Goal: Task Accomplishment & Management: Use online tool/utility

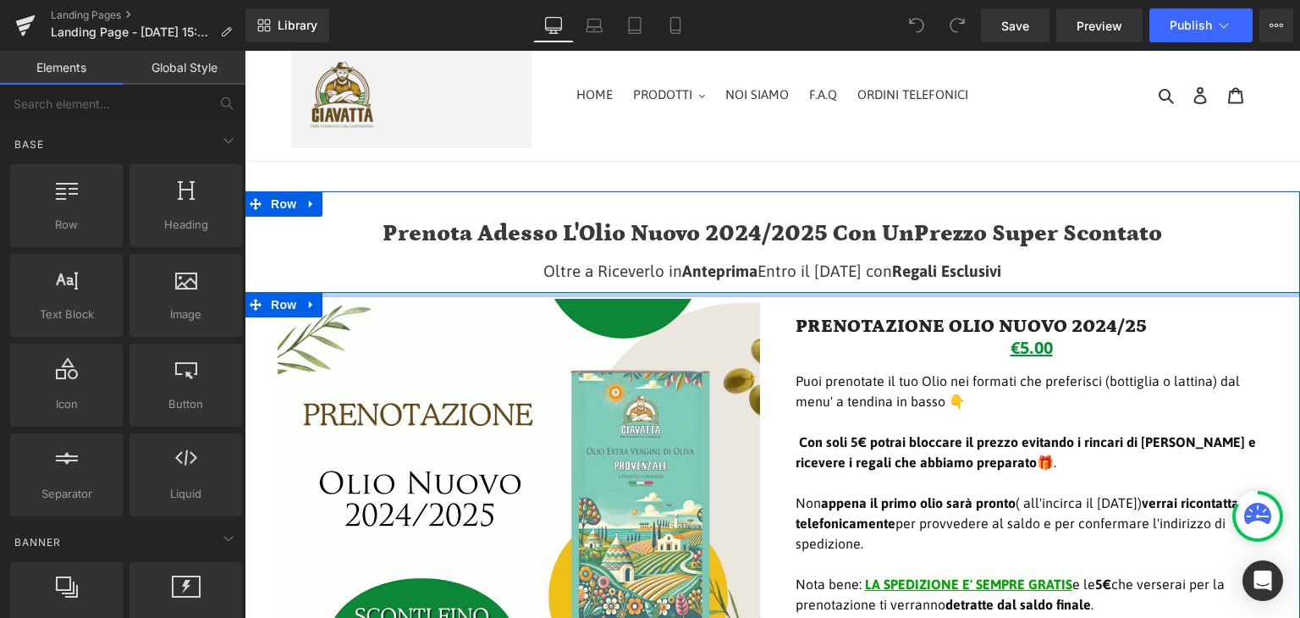
scroll to position [85, 0]
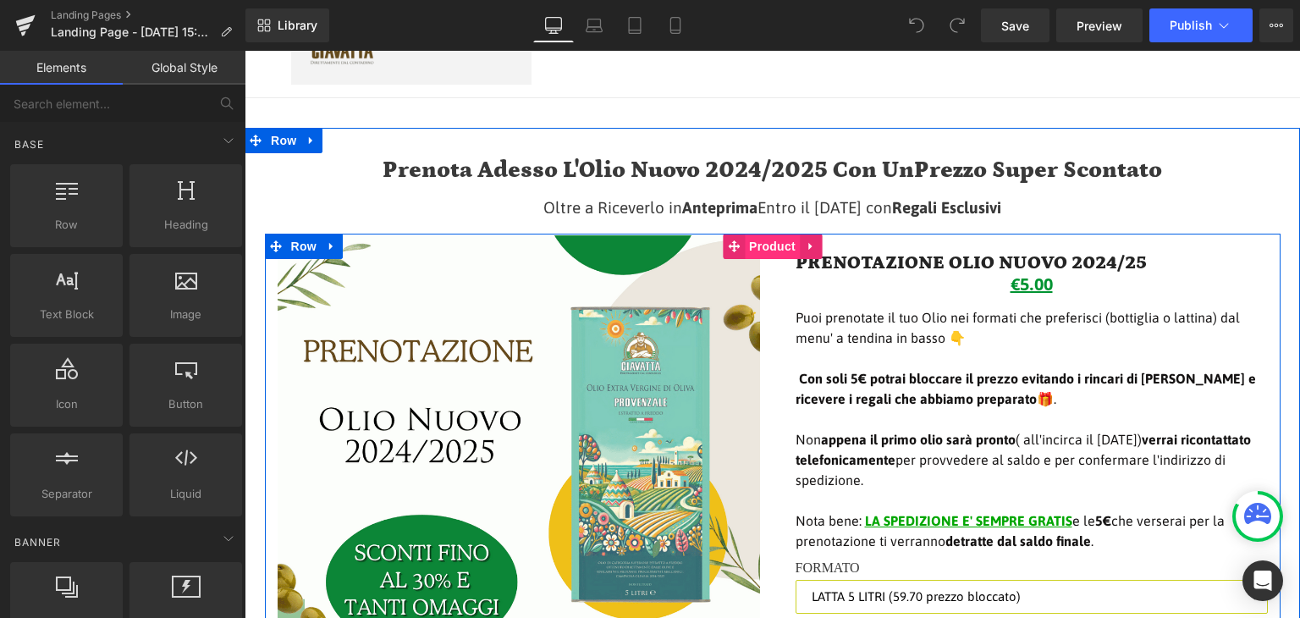
click at [767, 241] on span "Product" at bounding box center [772, 246] width 55 height 25
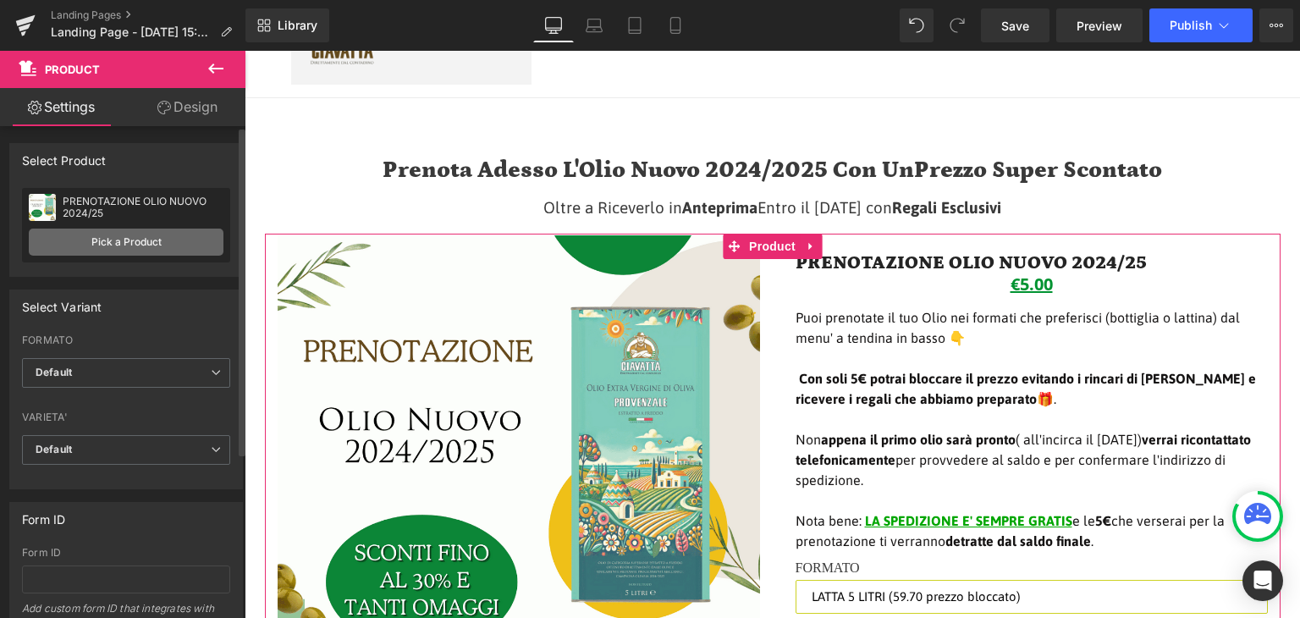
click at [135, 236] on link "Pick a Product" at bounding box center [126, 242] width 195 height 27
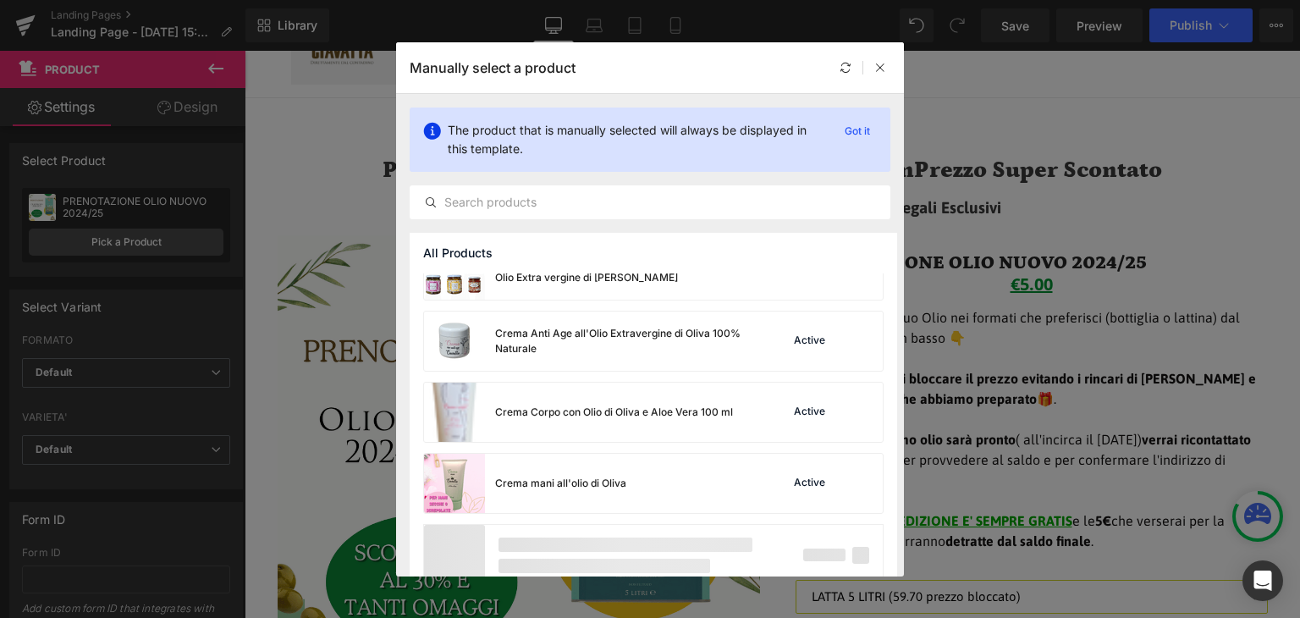
scroll to position [2689, 0]
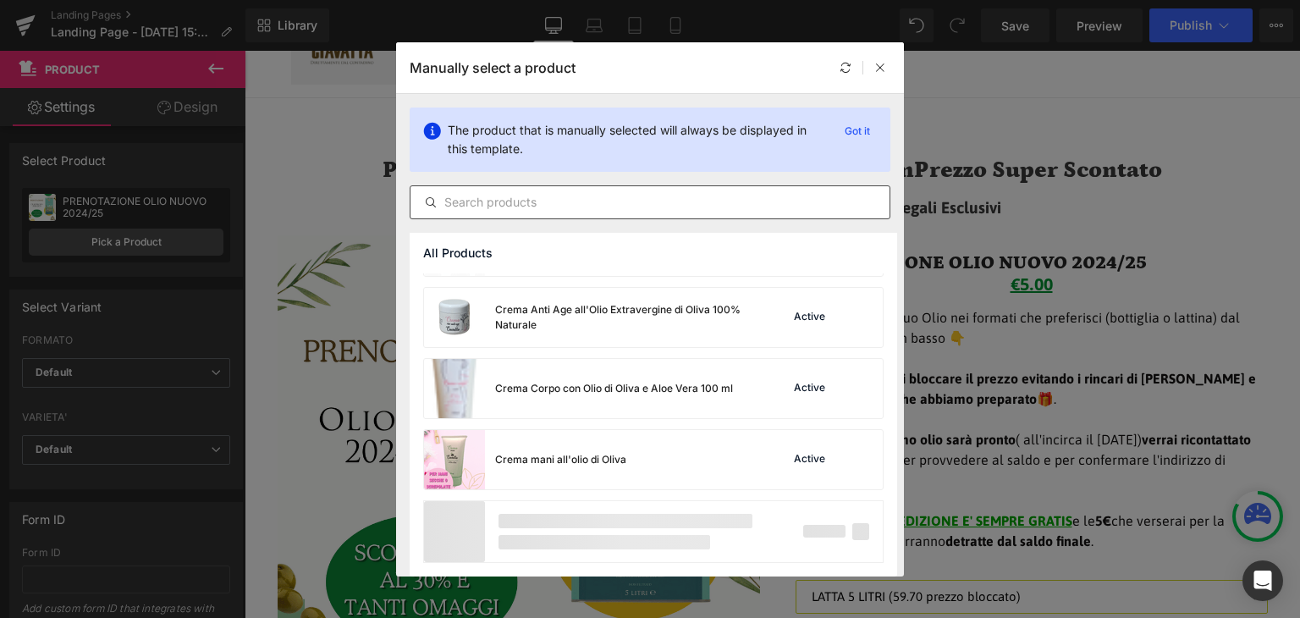
click at [591, 194] on input "text" at bounding box center [650, 202] width 479 height 20
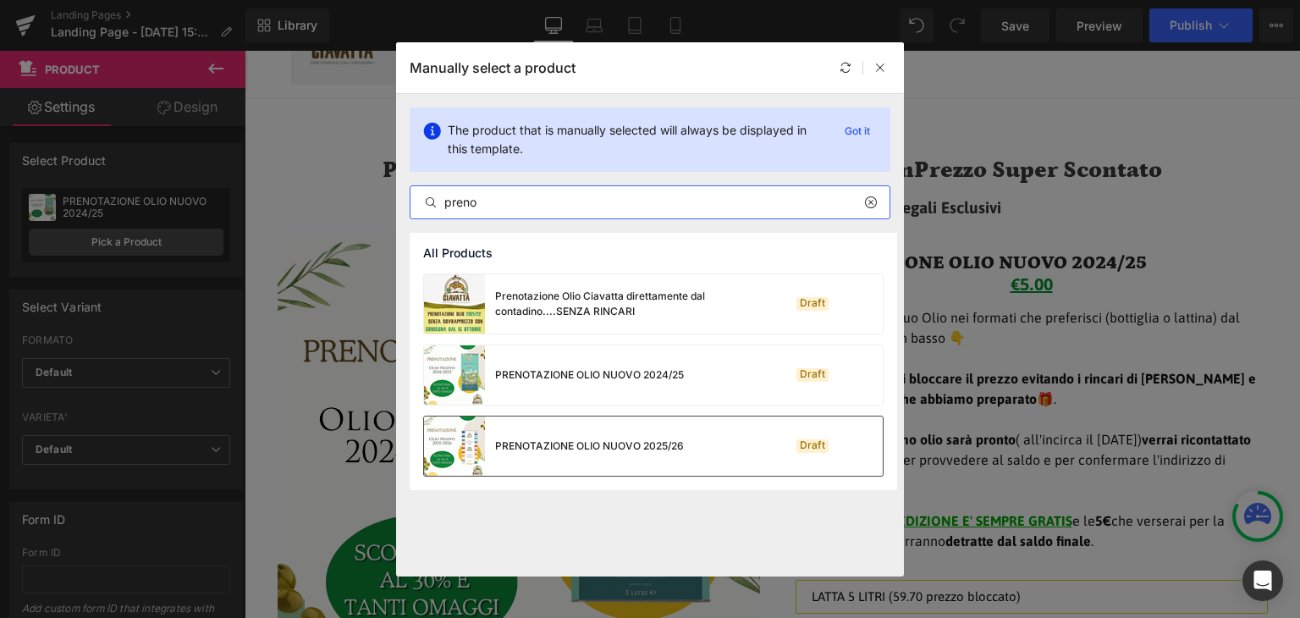
type input "preno"
click at [626, 440] on div "PRENOTAZIONE OLIO NUOVO 2025/26" at bounding box center [589, 446] width 189 height 15
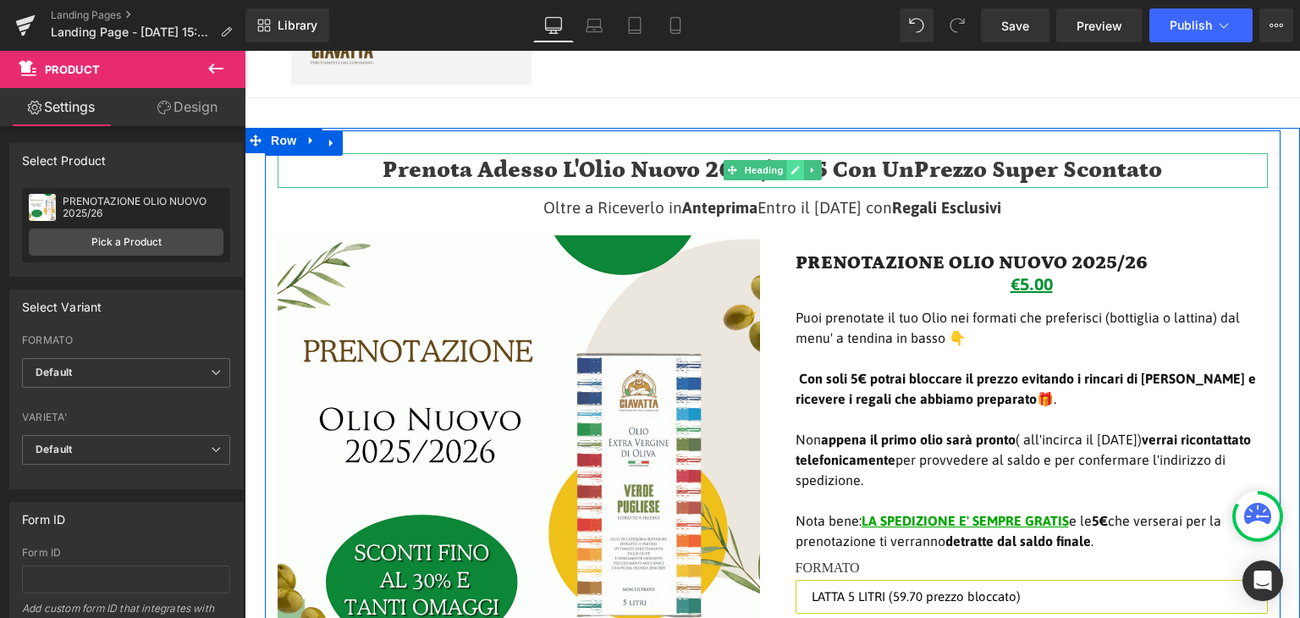
click at [791, 173] on icon at bounding box center [795, 170] width 9 height 10
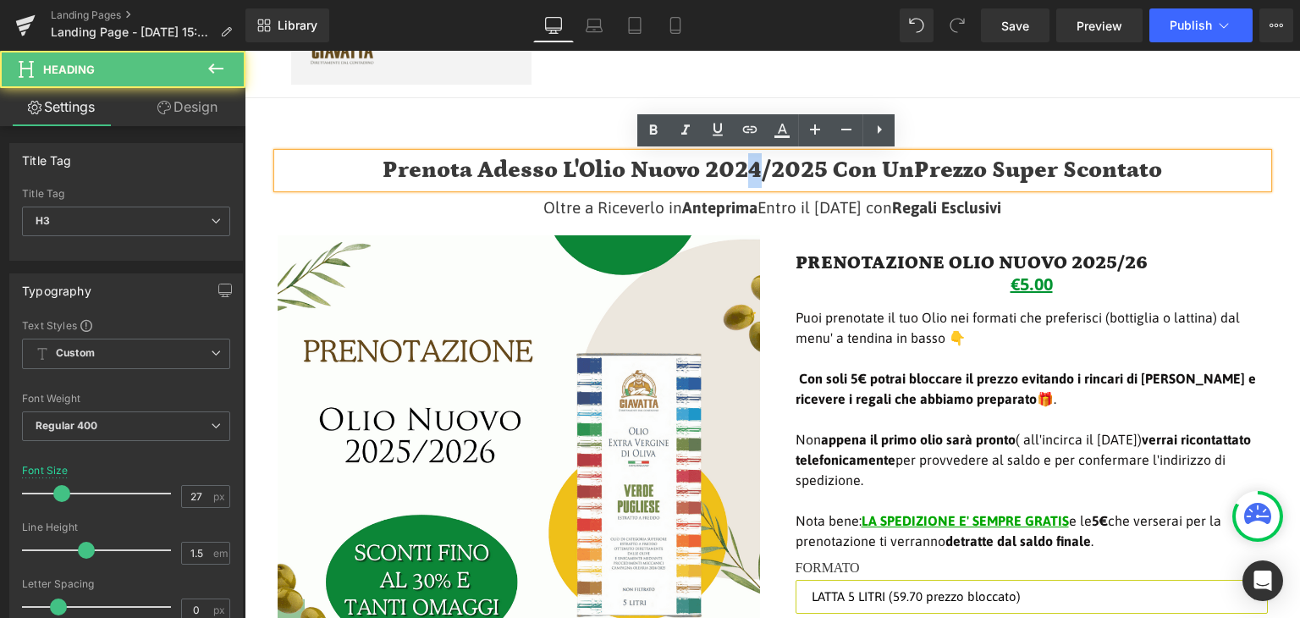
click at [742, 168] on h3 "Prenota Adesso L'Olio Nuovo 2024/2025 Con Un Prezzo Super Scontato" at bounding box center [773, 170] width 990 height 35
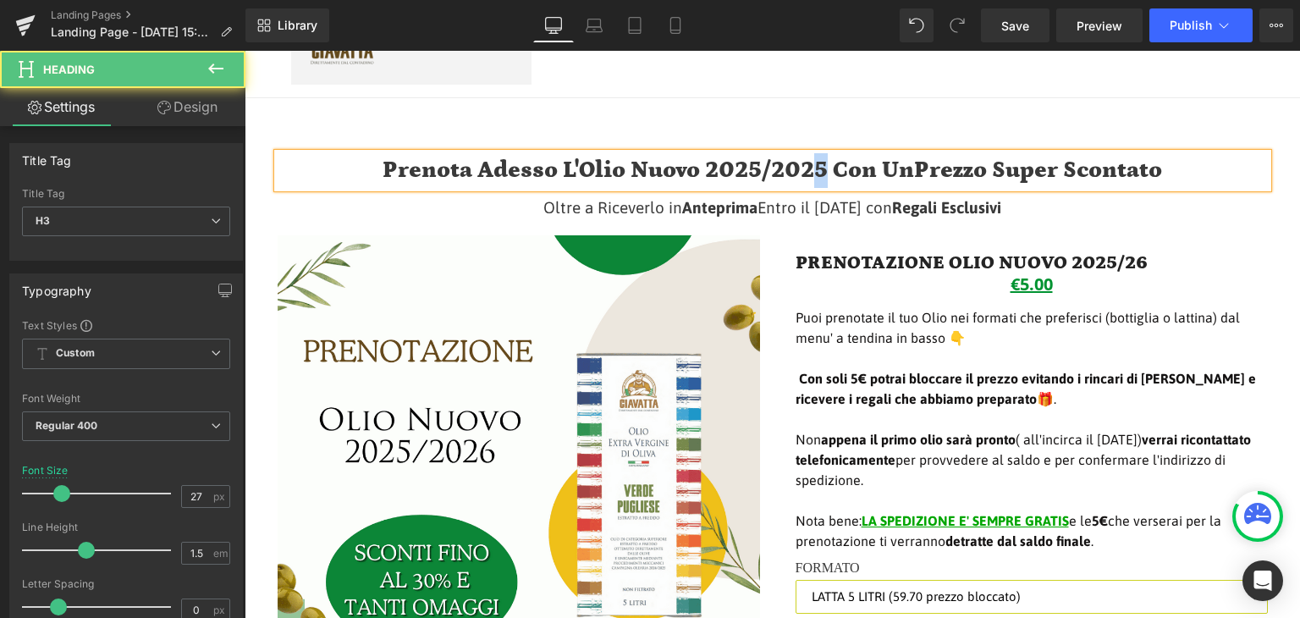
drag, startPoint x: 792, startPoint y: 167, endPoint x: 802, endPoint y: 168, distance: 9.5
click at [802, 168] on h3 "Prenota Adesso L'Olio Nuovo 2025/2025 Con Un Prezzo Super Scontato" at bounding box center [773, 170] width 990 height 35
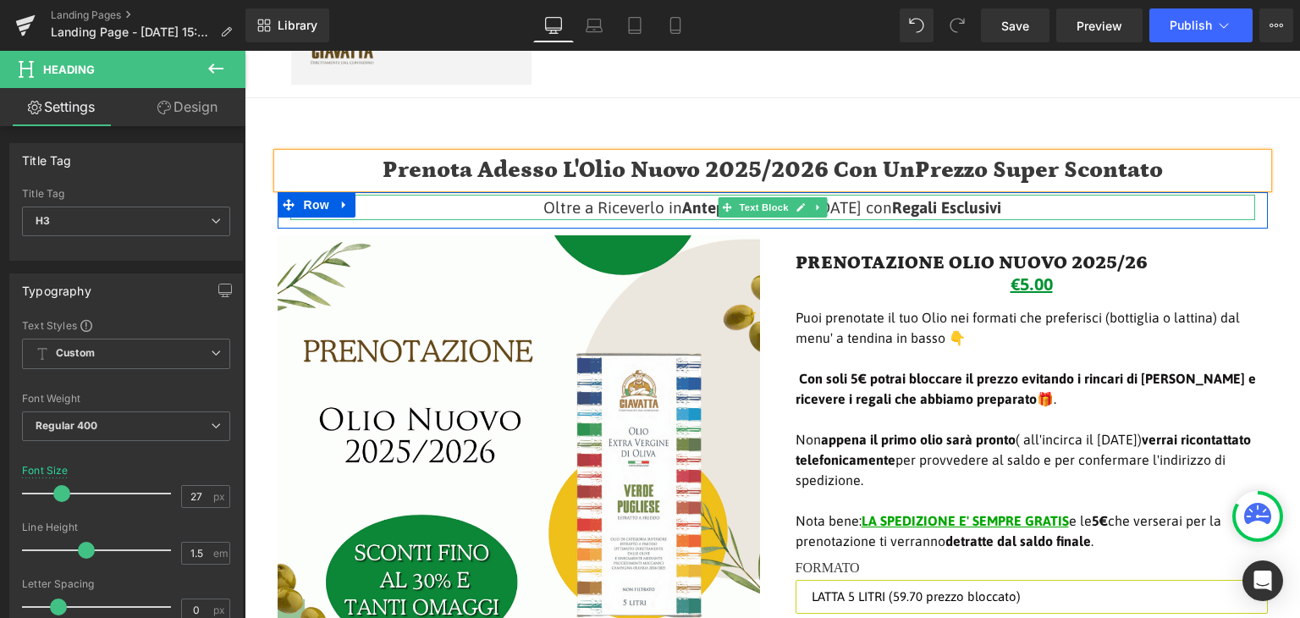
click at [1178, 210] on p "Oltre a Riceverlo in Anteprima Entro il 20 Ottobre 2024 con Regali Esclusivi" at bounding box center [772, 207] width 965 height 25
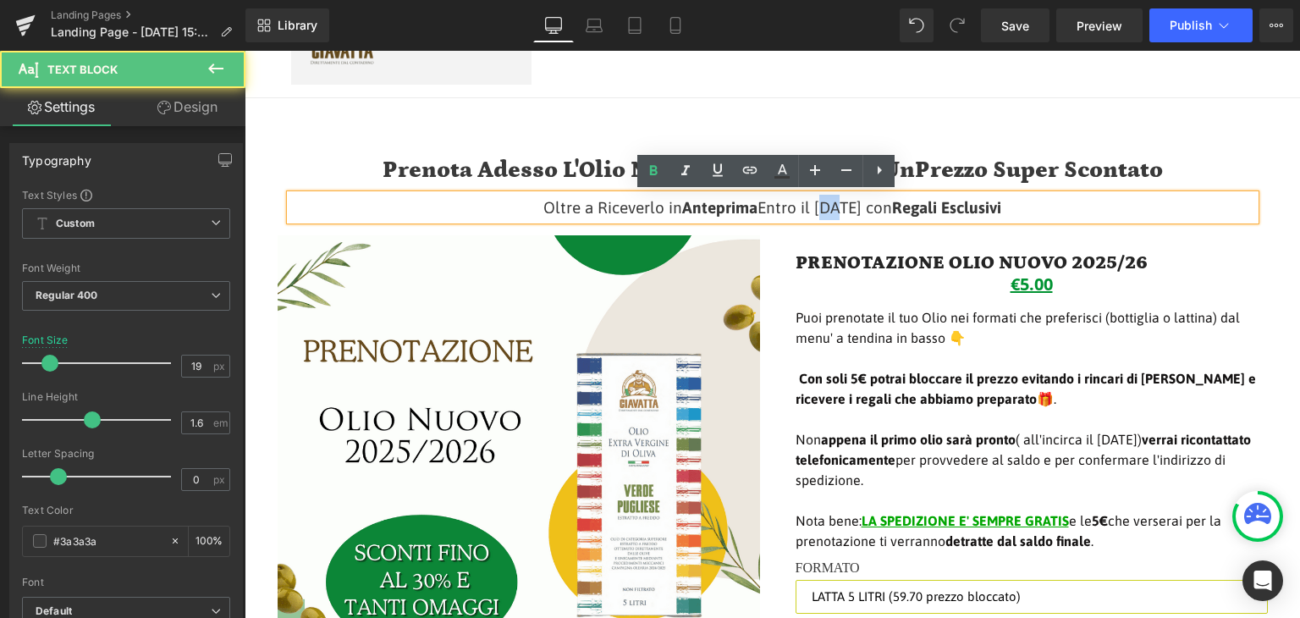
drag, startPoint x: 773, startPoint y: 203, endPoint x: 792, endPoint y: 207, distance: 18.9
click at [792, 207] on p "Oltre a Riceverlo in Anteprima Entro il 20 Ottobre 2024 con Regali Esclusivi" at bounding box center [772, 207] width 965 height 25
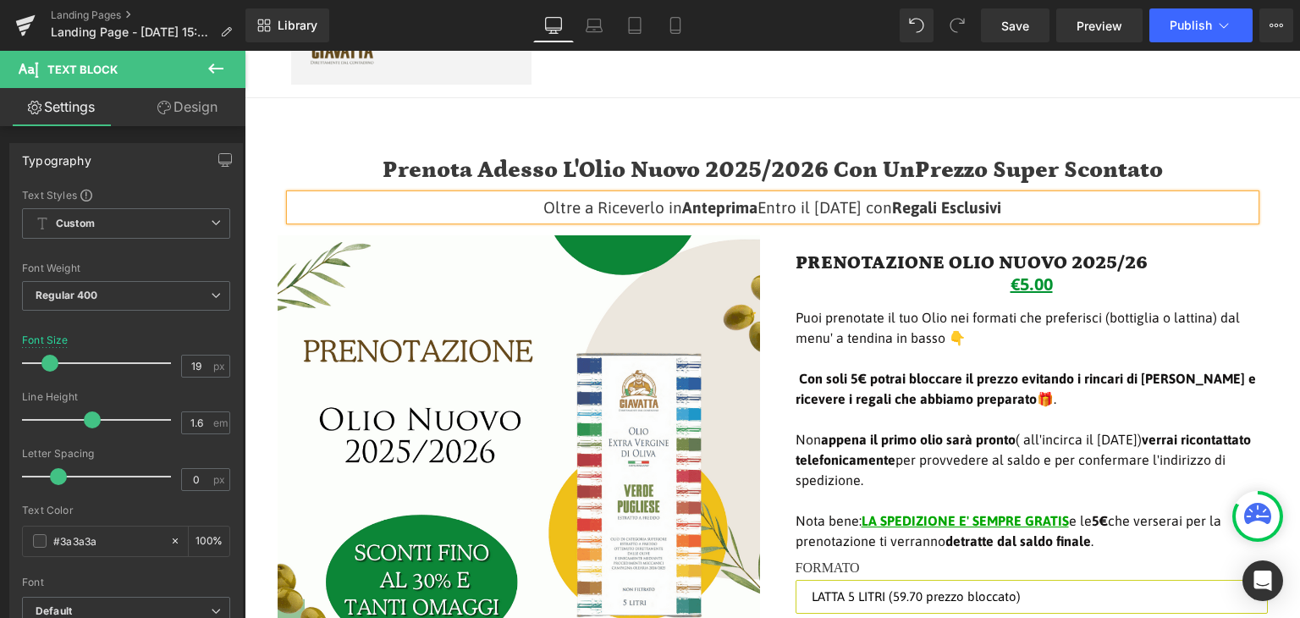
click at [885, 208] on p "Oltre a Riceverlo in Anteprima Entro il 15 Ottobre 2024 con Regali Esclusivi" at bounding box center [772, 207] width 965 height 25
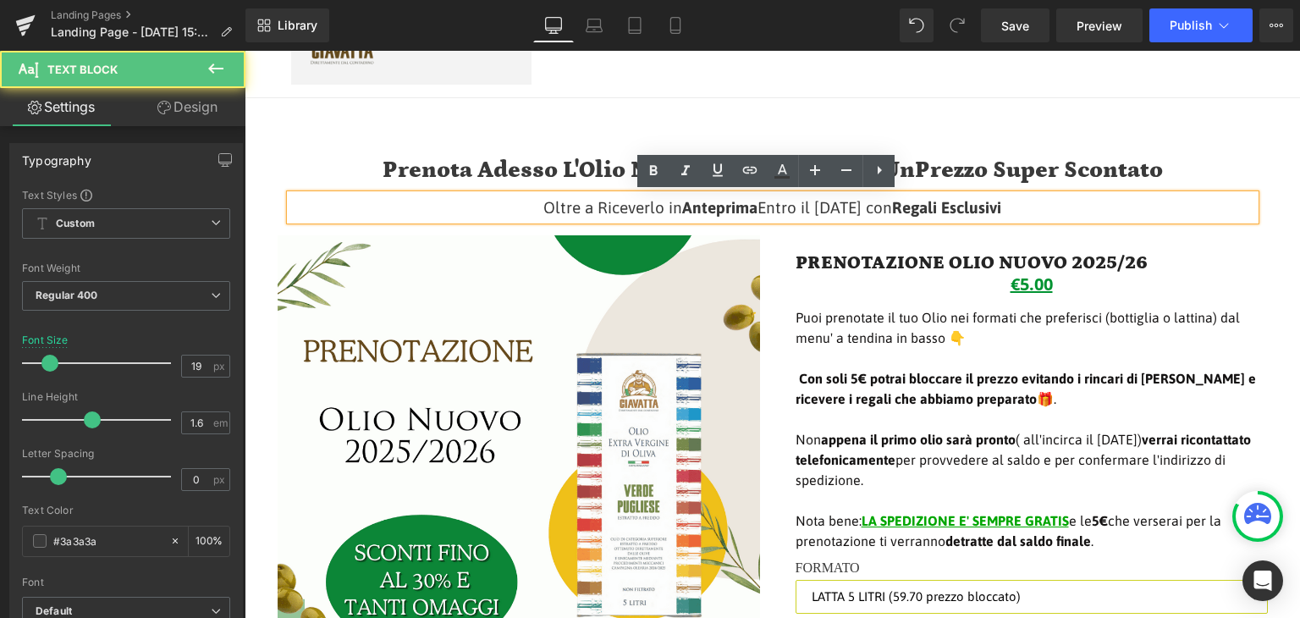
click at [803, 205] on p "Oltre a Riceverlo in Anteprima Entro il 15 Ottobre 2024 con Regali Esclusivi" at bounding box center [772, 207] width 965 height 25
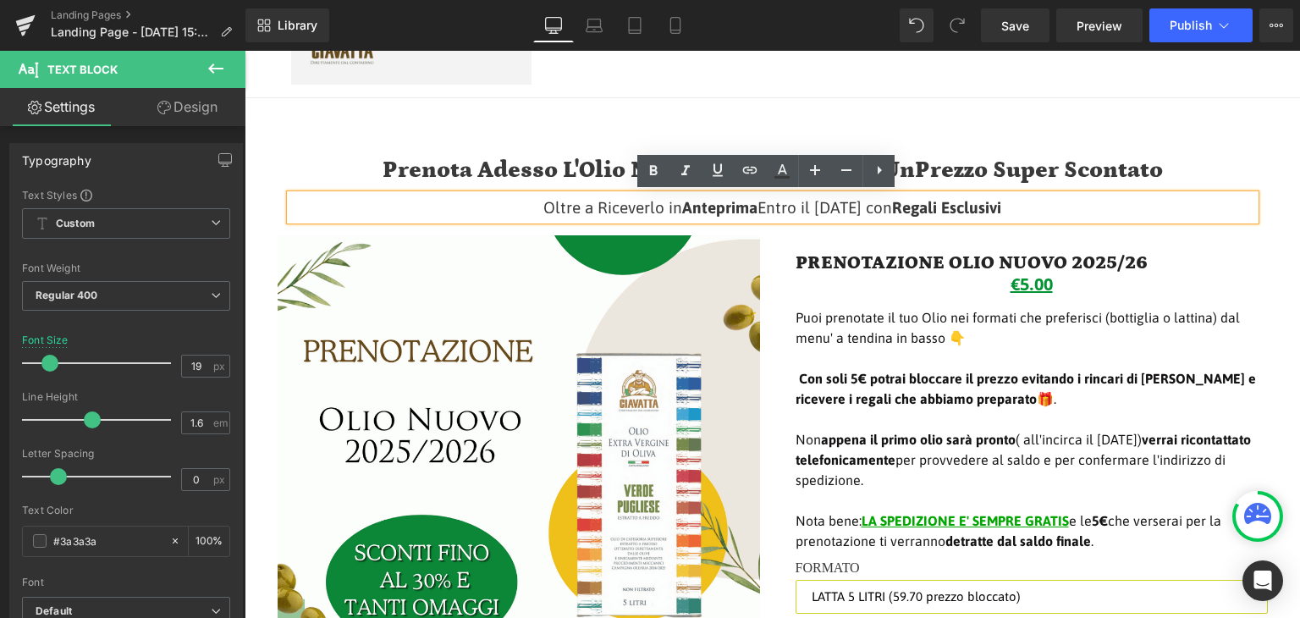
drag, startPoint x: 797, startPoint y: 204, endPoint x: 854, endPoint y: 207, distance: 56.8
click at [854, 207] on p "Oltre a Riceverlo in Anteprima Entro il 15 Ottobre 2024 con Regali Esclusivi" at bounding box center [772, 207] width 965 height 25
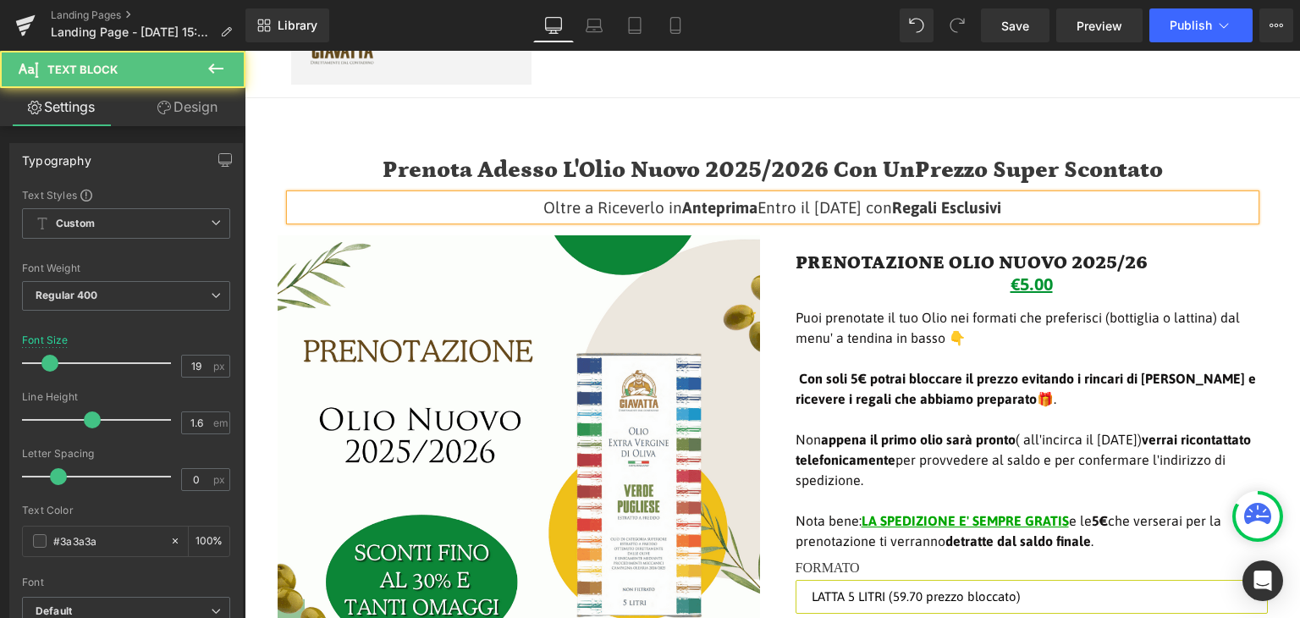
drag, startPoint x: 886, startPoint y: 204, endPoint x: 897, endPoint y: 207, distance: 10.7
click at [897, 207] on p "Oltre a Riceverlo in Anteprima Entro il 15 Novembre 2024 con Regali Esclusivi" at bounding box center [772, 207] width 965 height 25
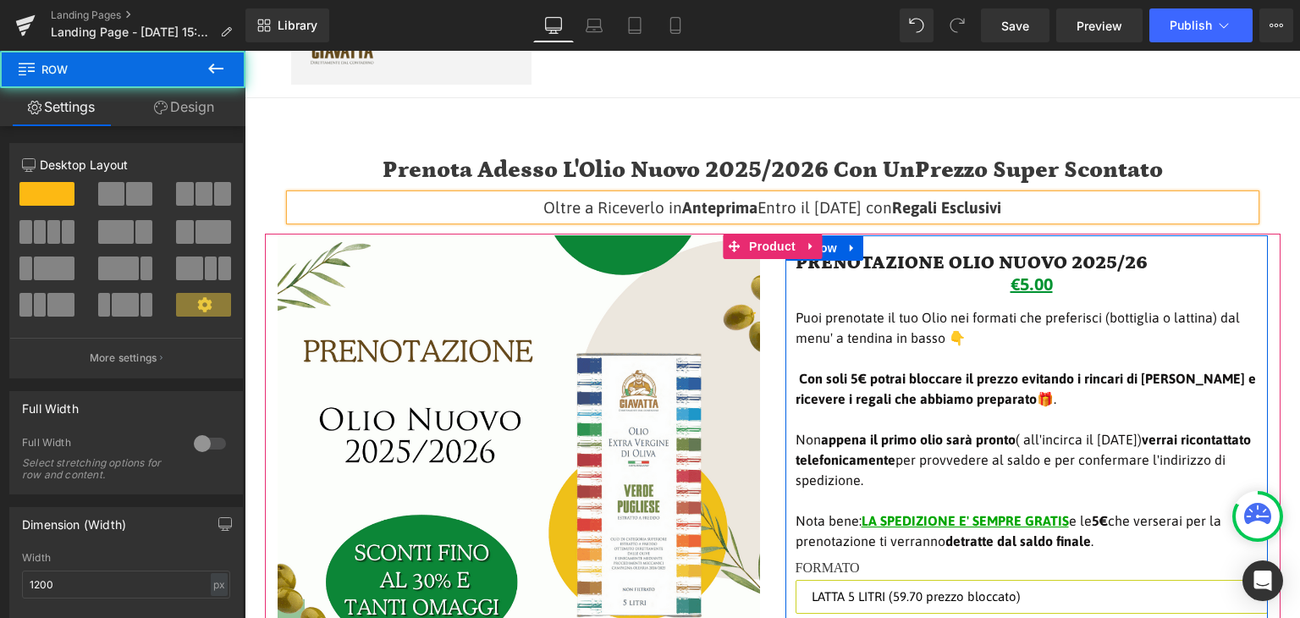
click at [1185, 295] on div "€5.00 €5.00 -400% DI SCONTO (P) Price" at bounding box center [1032, 288] width 472 height 29
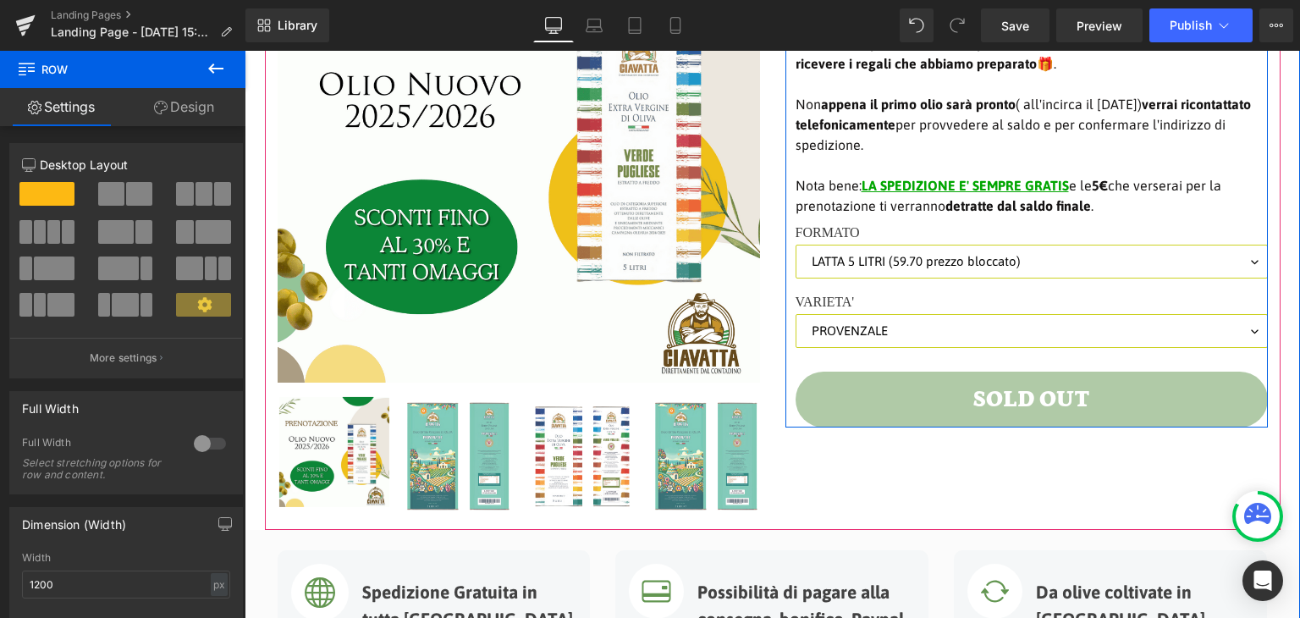
scroll to position [423, 0]
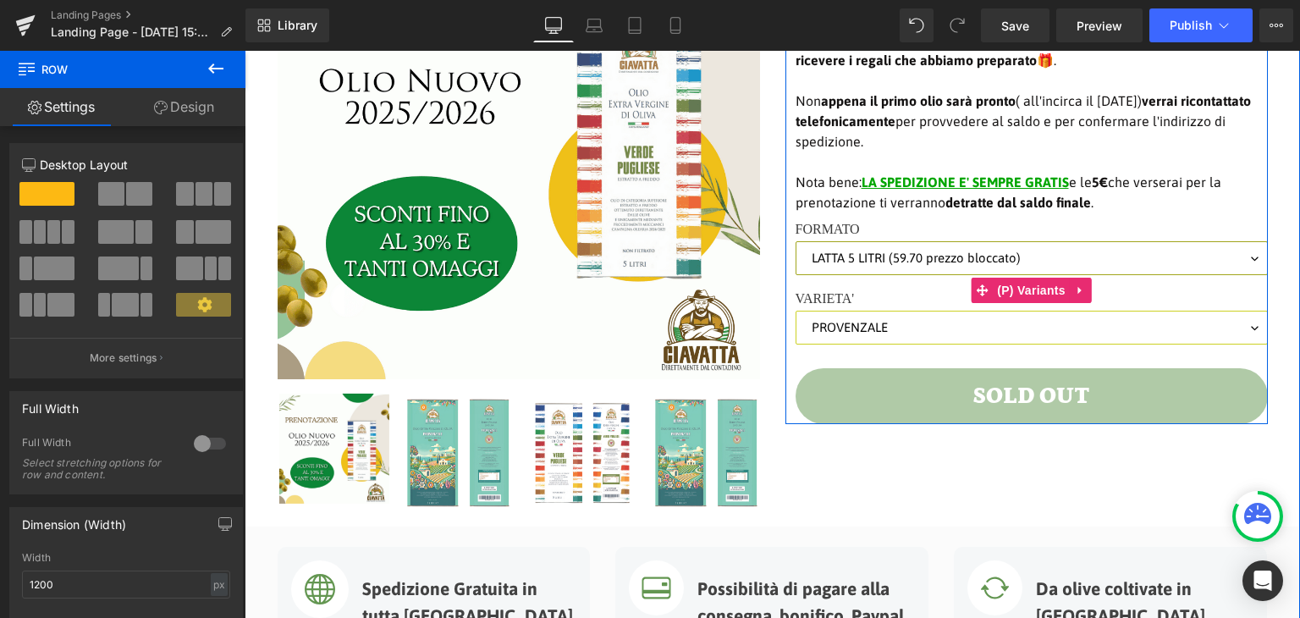
click at [1041, 268] on select "LATTA 5 LITRI (59.70 prezzo bloccato) 2 LATTE DA 5 LITRI (109.70 prezzo bloccat…" at bounding box center [1032, 258] width 472 height 34
click at [1043, 250] on select "LATTA 5 LITRI (59.70 prezzo bloccato) 2 LATTE DA 5 LITRI (109.70 prezzo bloccat…" at bounding box center [1032, 258] width 472 height 34
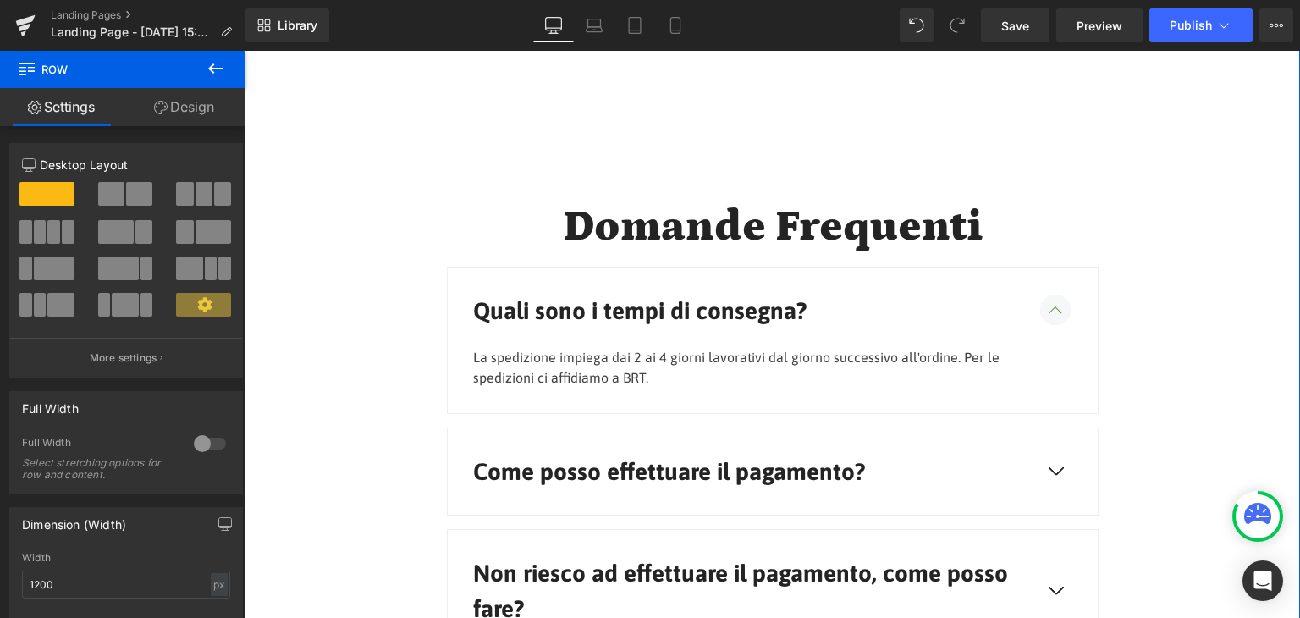
scroll to position [5333, 0]
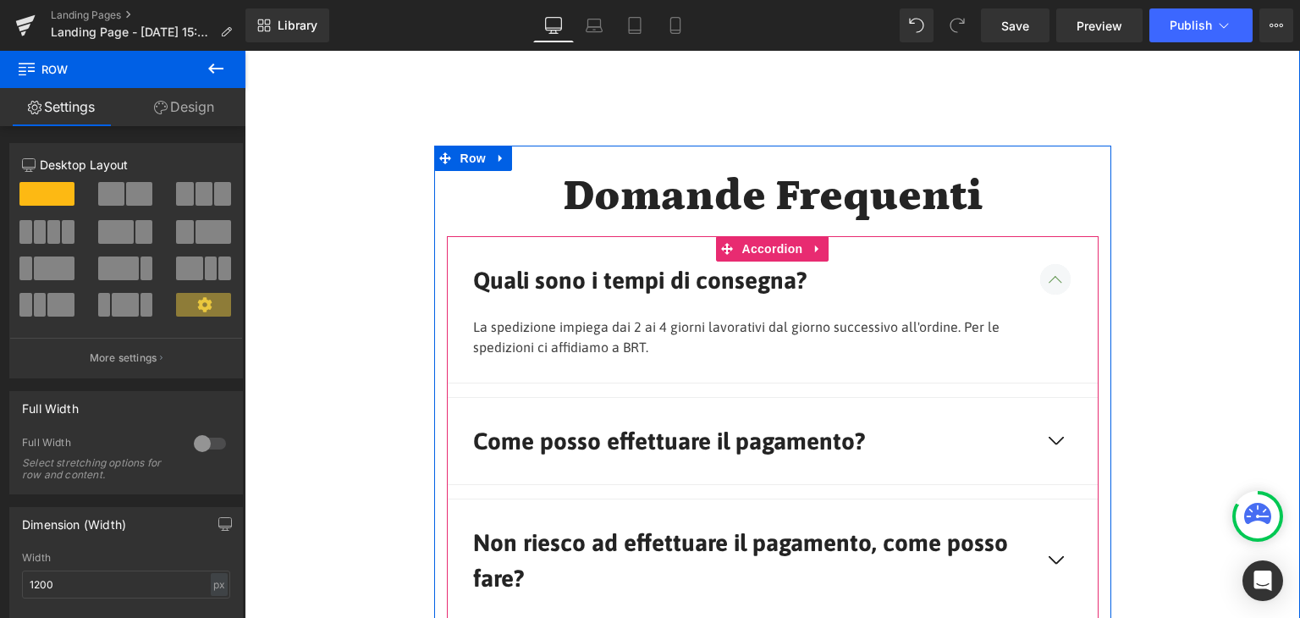
click at [969, 415] on div "Come posso effettuare il pagamento? Text Block" at bounding box center [773, 441] width 650 height 86
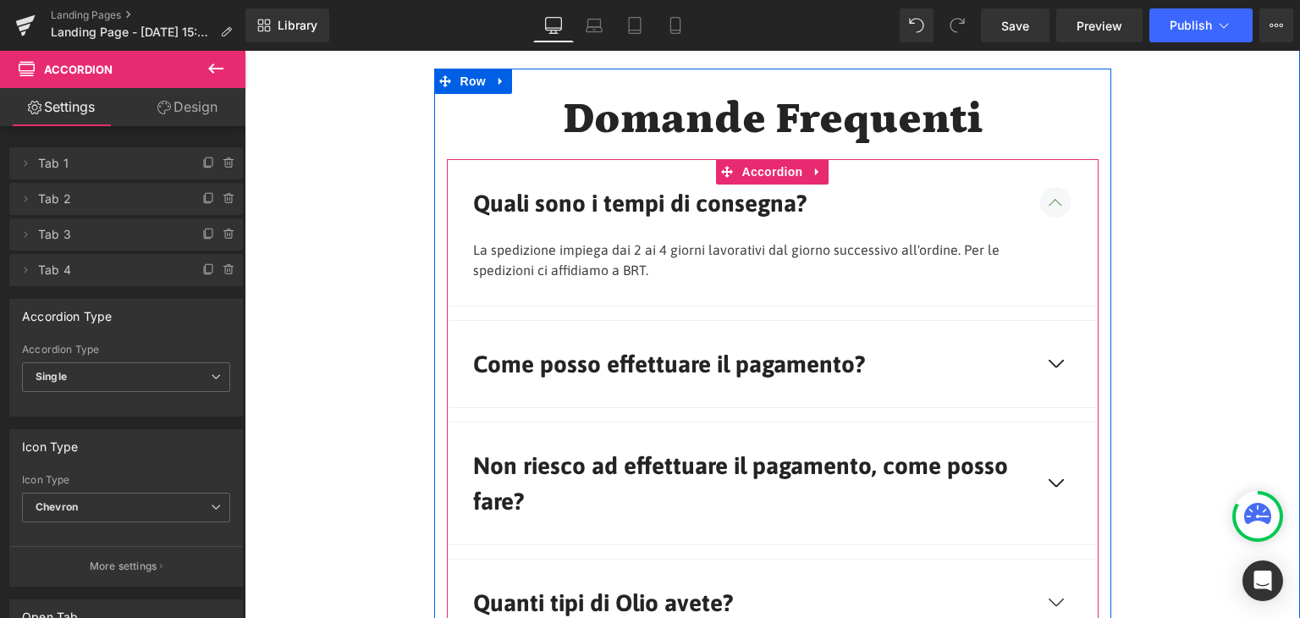
scroll to position [5503, 0]
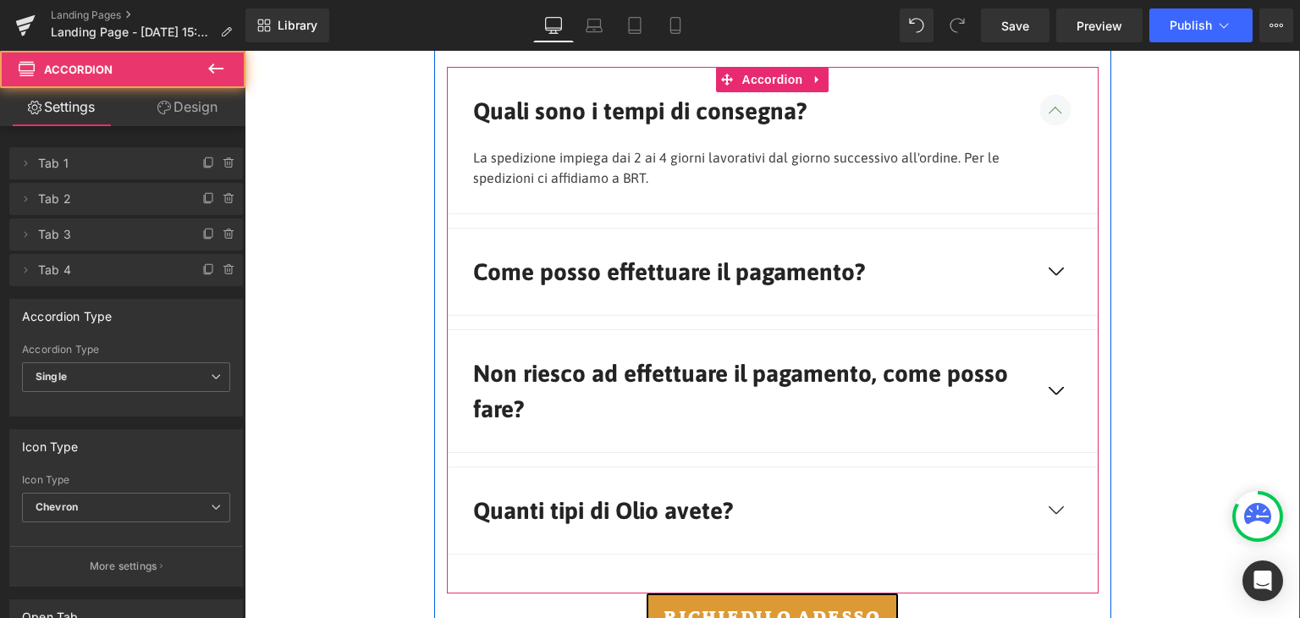
click at [1044, 270] on span "button" at bounding box center [1055, 270] width 30 height 30
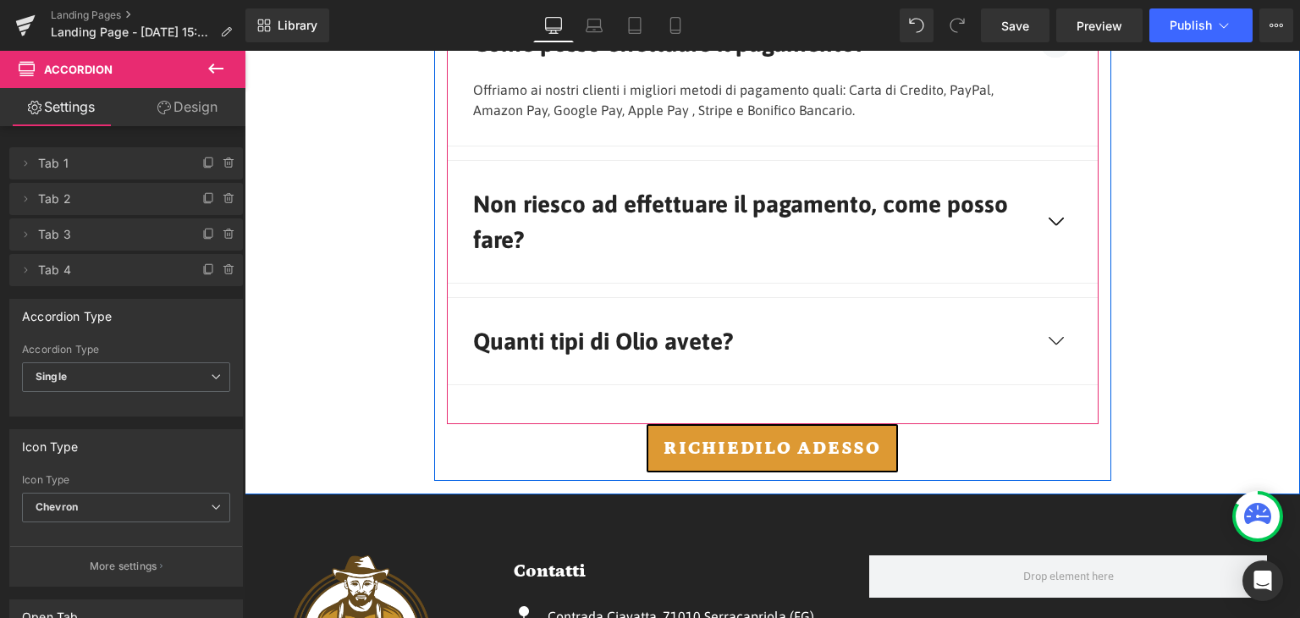
click at [1049, 216] on span "button" at bounding box center [1055, 220] width 30 height 30
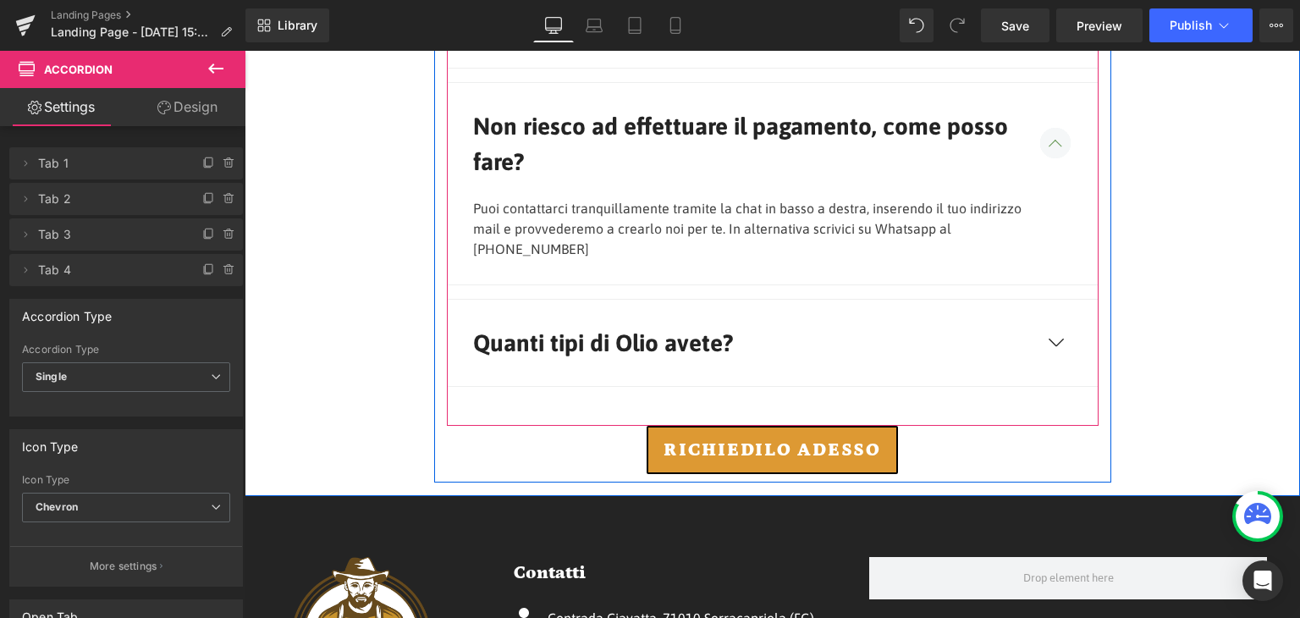
click at [1041, 326] on span "button" at bounding box center [1055, 341] width 30 height 30
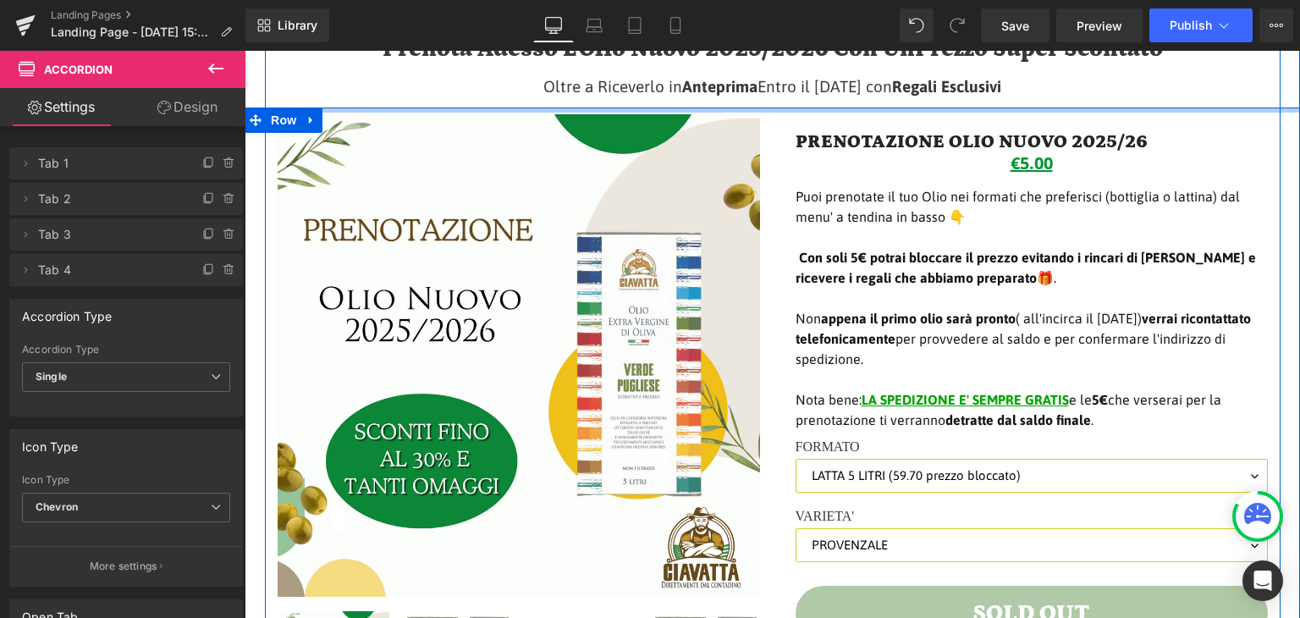
scroll to position [207, 0]
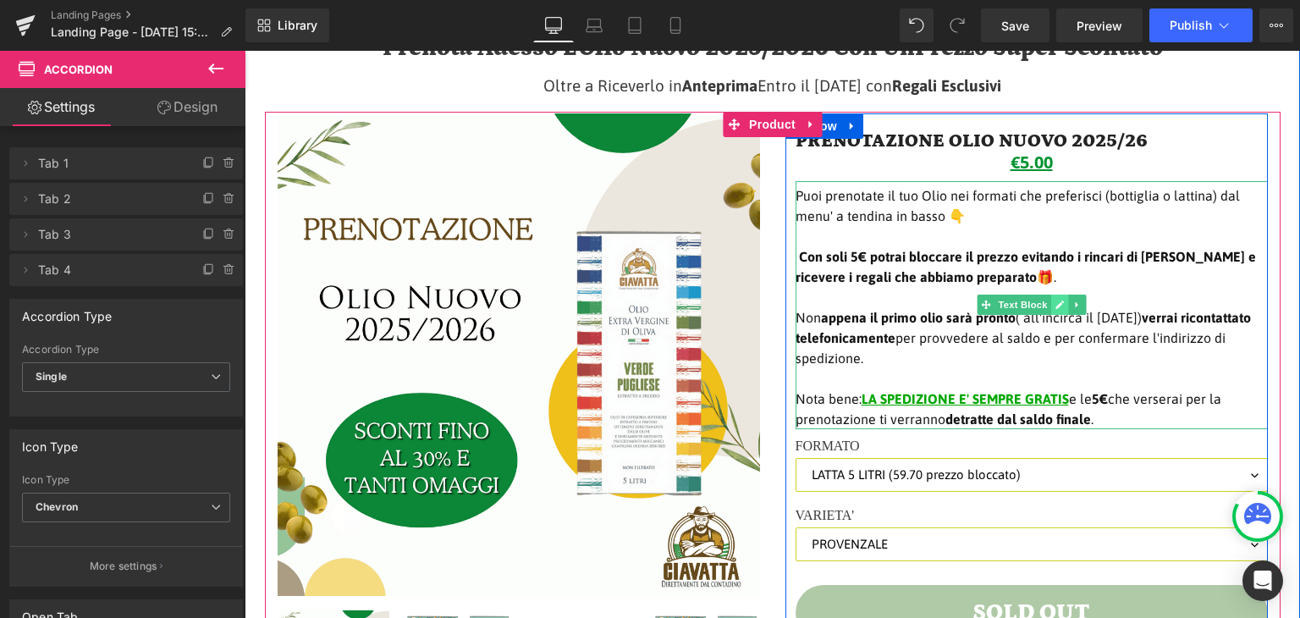
click at [1055, 300] on icon at bounding box center [1059, 305] width 9 height 10
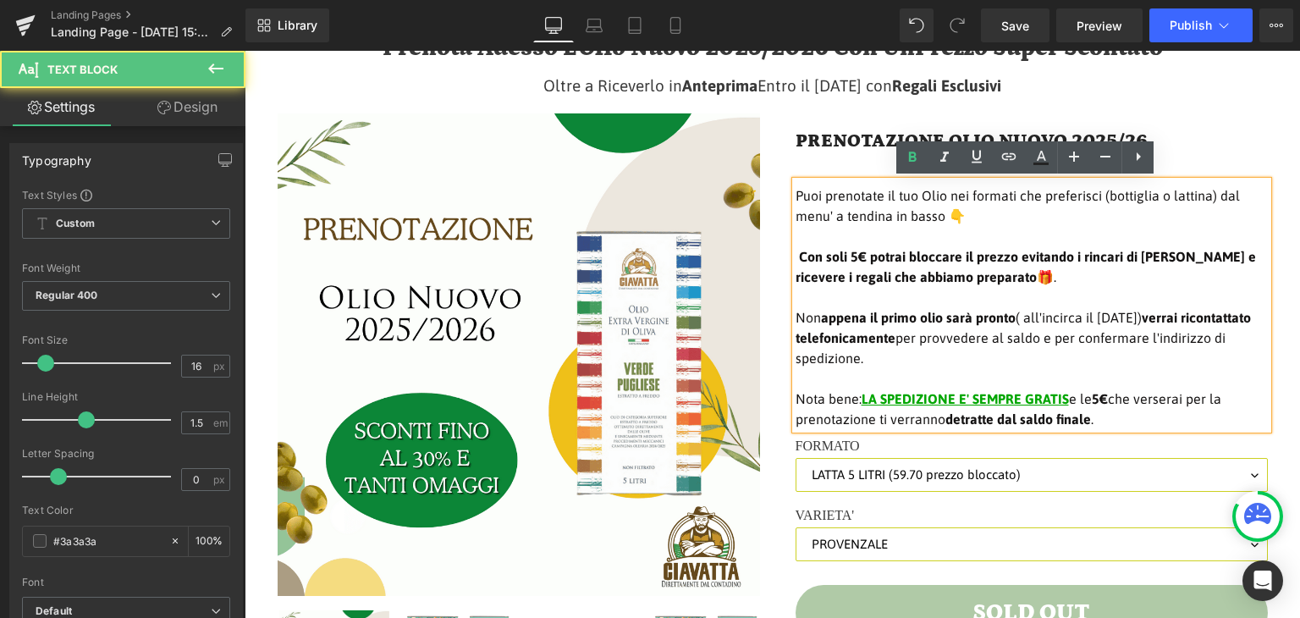
drag, startPoint x: 1113, startPoint y: 314, endPoint x: 1150, endPoint y: 313, distance: 36.4
click at [1150, 313] on span "Non appena il primo olio sarà pronto ( all'incirca il 15 Ottobre 2024) verrai r…" at bounding box center [1023, 338] width 455 height 56
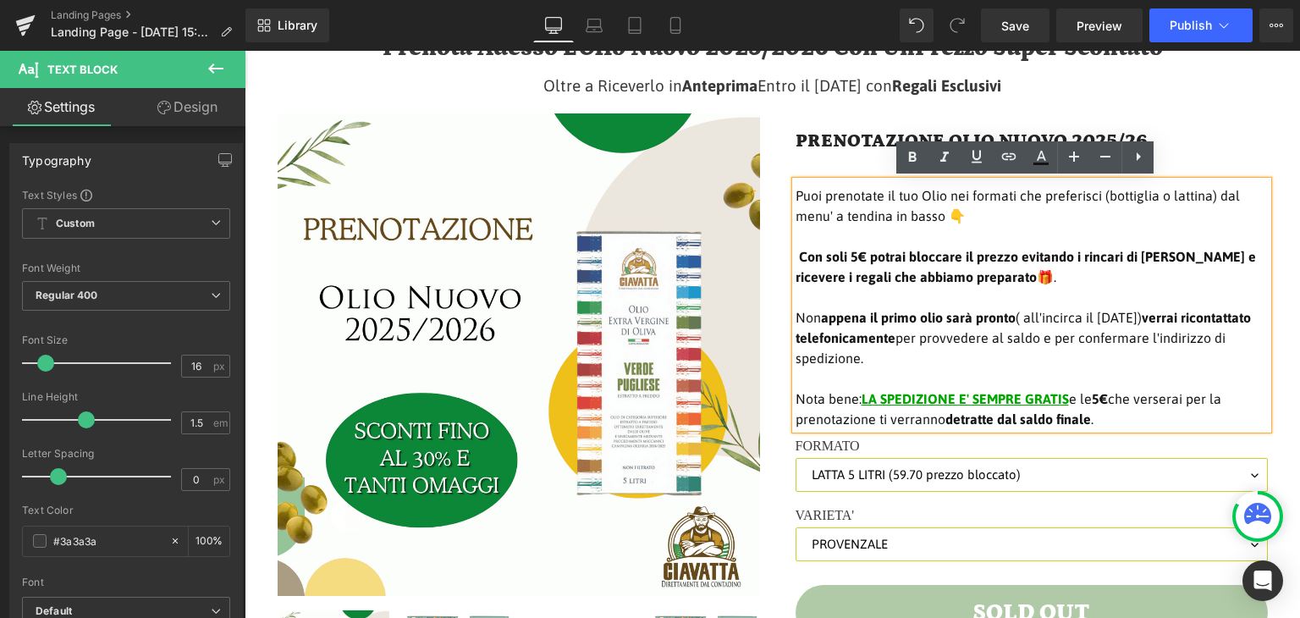
click at [1150, 313] on span "Non appena il primo olio sarà pronto ( all'incirca il 15 Ottobre 2024) verrai r…" at bounding box center [1023, 338] width 455 height 56
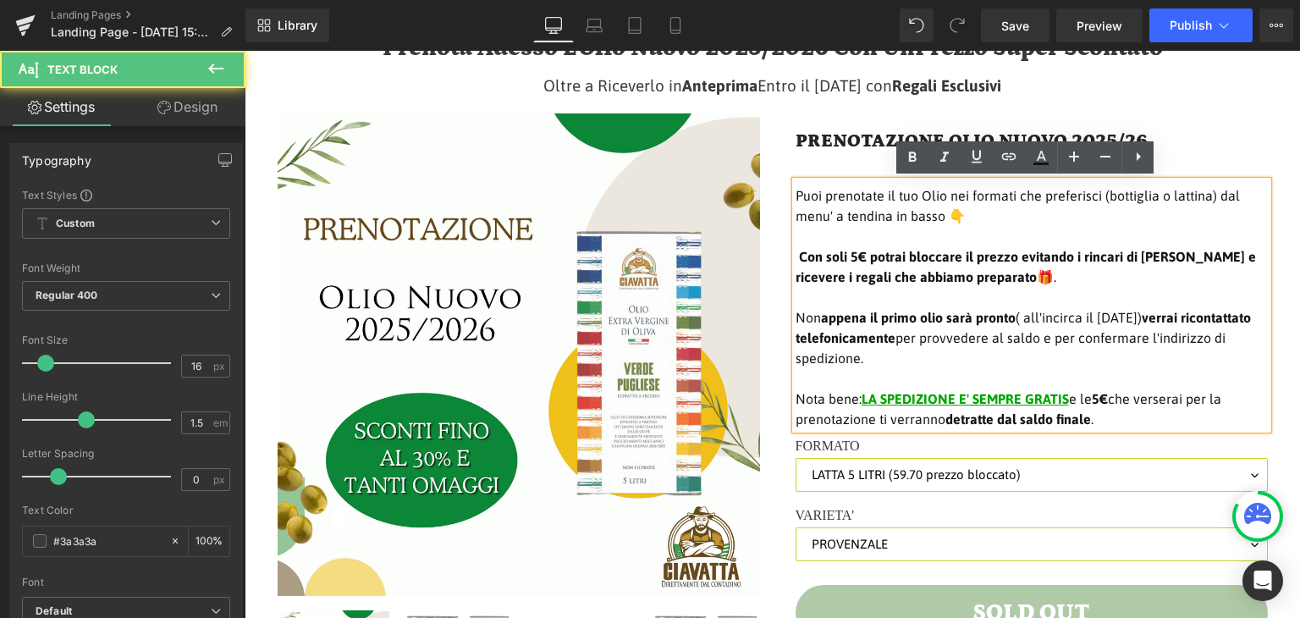
drag, startPoint x: 1179, startPoint y: 319, endPoint x: 1189, endPoint y: 319, distance: 9.3
click at [1189, 319] on span "Non appena il primo olio sarà pronto ( all'incirca il 15 Ottobre 2024) verrai r…" at bounding box center [1023, 338] width 455 height 56
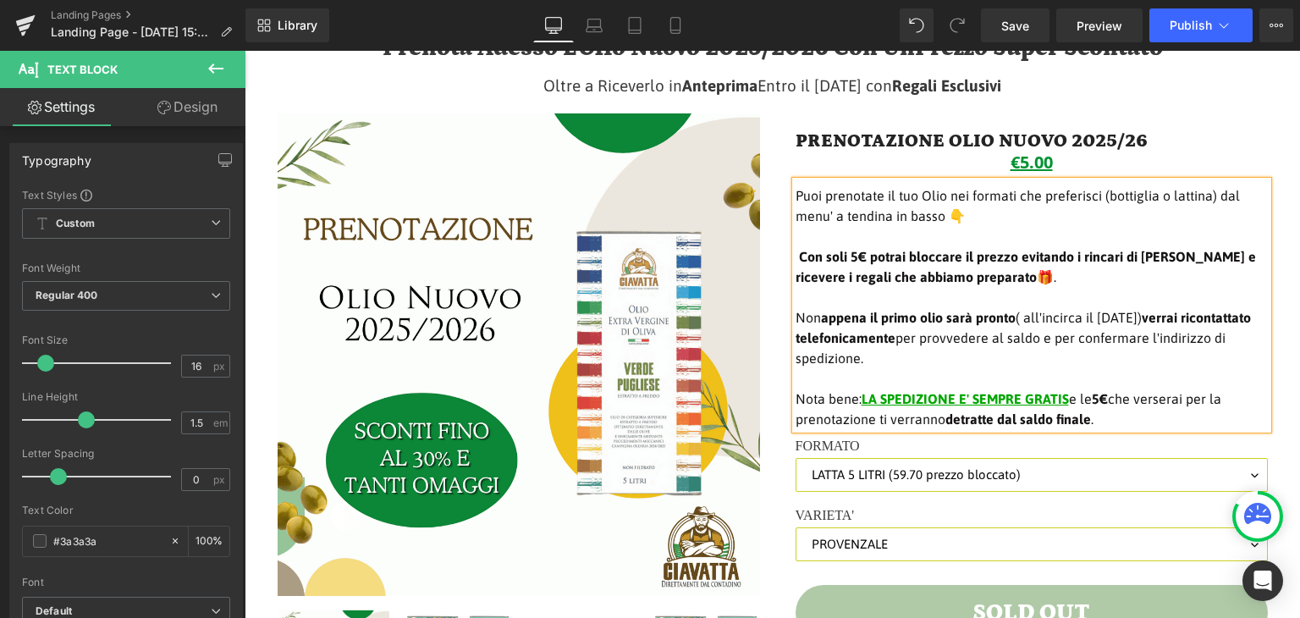
click at [928, 355] on span "Non appena il primo olio sarà pronto ( all'incirca il 15 Ottobre 2025) verrai r…" at bounding box center [1023, 338] width 455 height 56
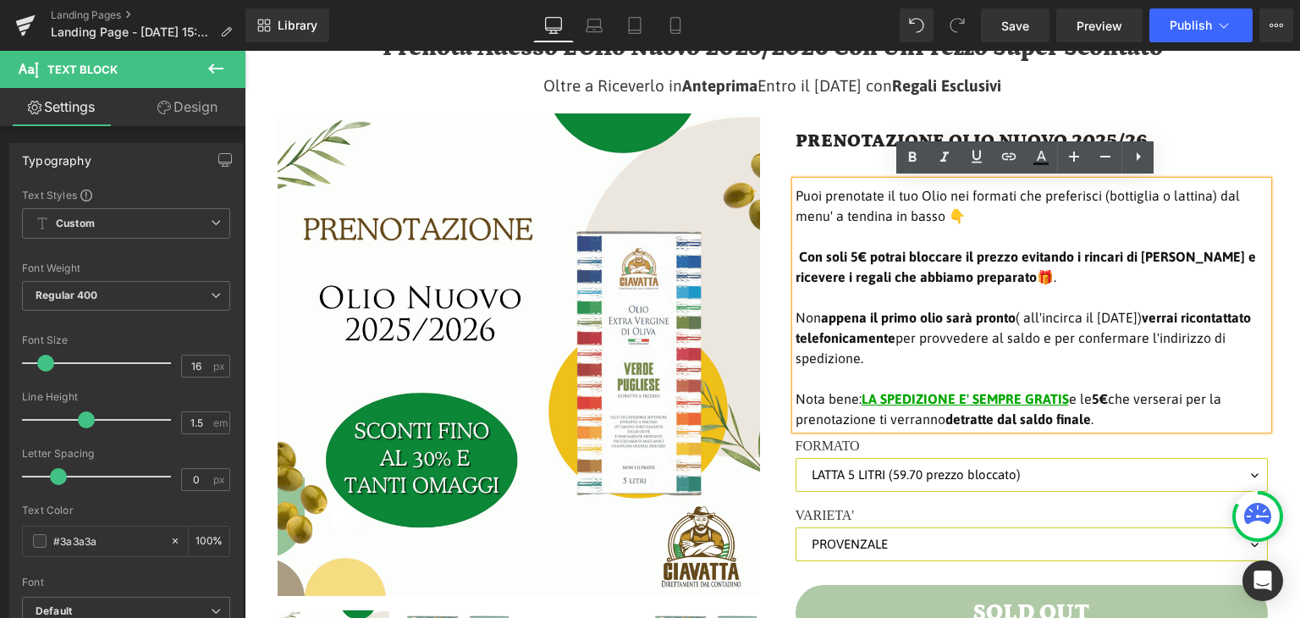
click at [975, 360] on p "Non appena il primo olio sarà pronto ( all'incirca il 15 Ottobre 2025) verrai r…" at bounding box center [1032, 337] width 472 height 61
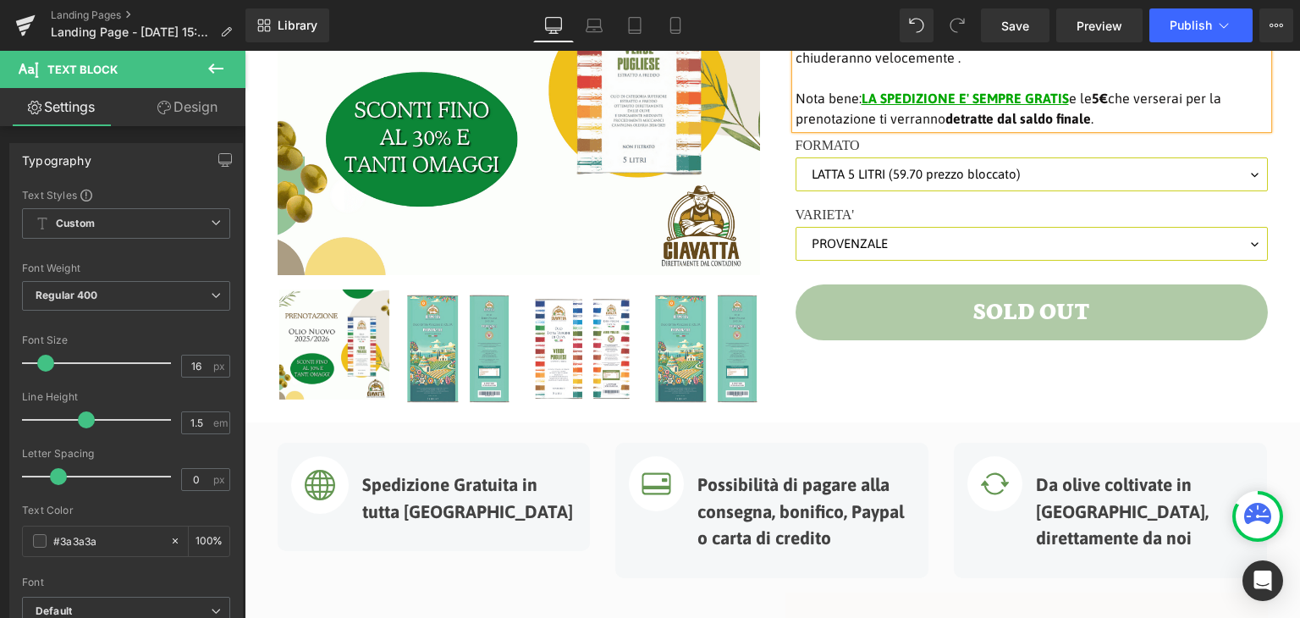
scroll to position [545, 0]
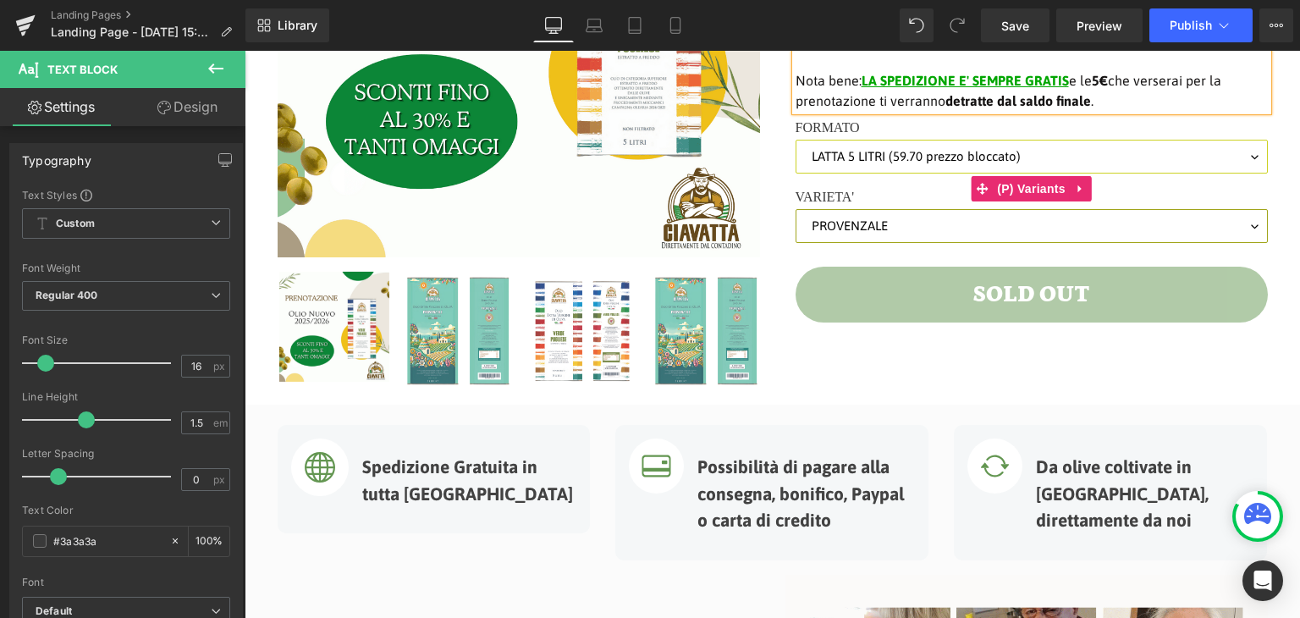
click at [973, 228] on select "PROVENZALE VERDE PUGLIESE META' PROVENZALE META' VERDE PUGLIESE" at bounding box center [1032, 226] width 472 height 34
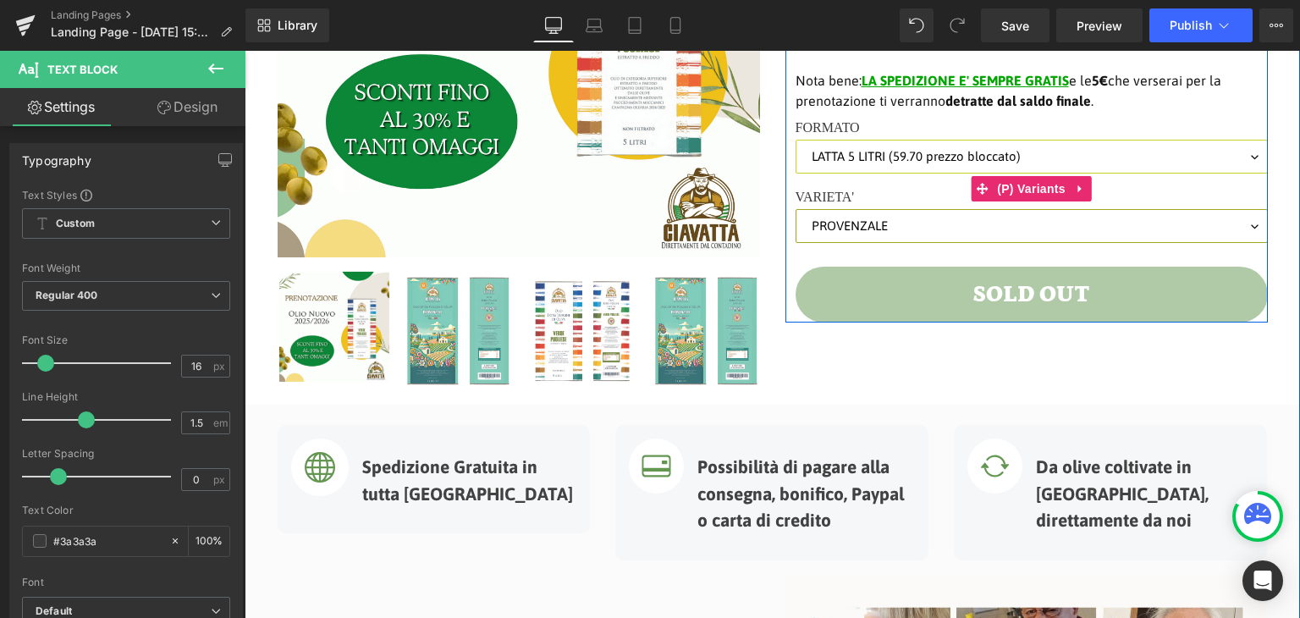
click at [958, 231] on select "PROVENZALE VERDE PUGLIESE META' PROVENZALE META' VERDE PUGLIESE" at bounding box center [1032, 226] width 472 height 34
click at [907, 190] on label "VARIETA'" at bounding box center [1032, 199] width 472 height 20
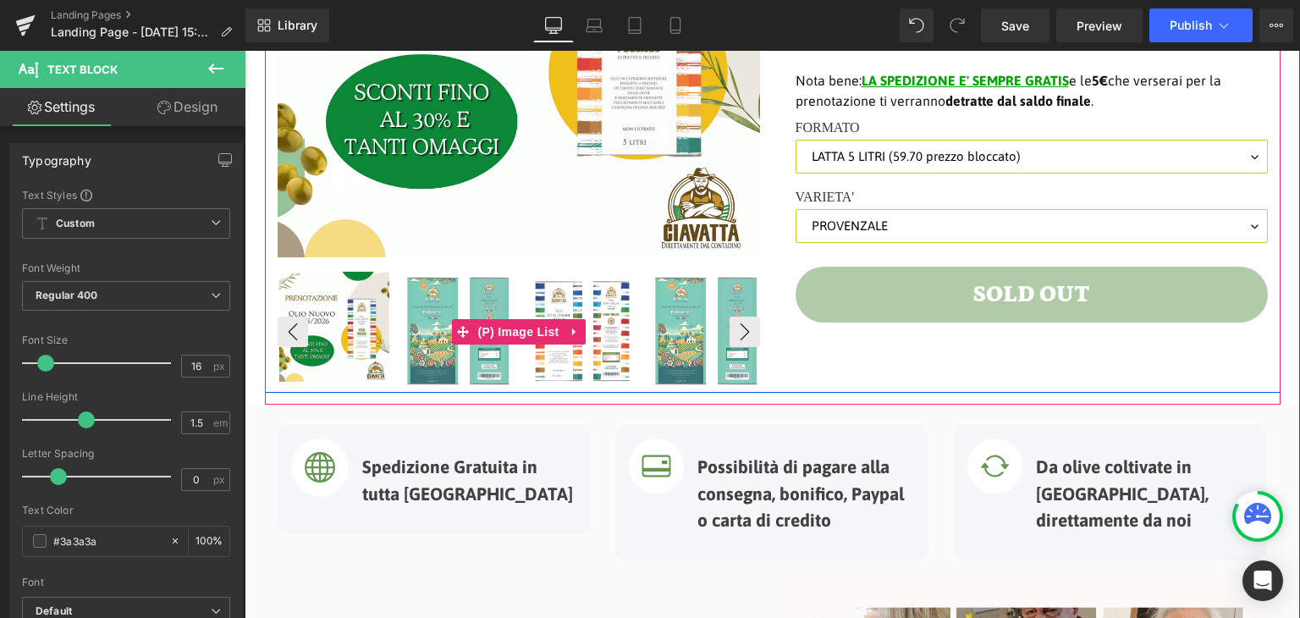
click at [440, 336] on img at bounding box center [458, 331] width 111 height 119
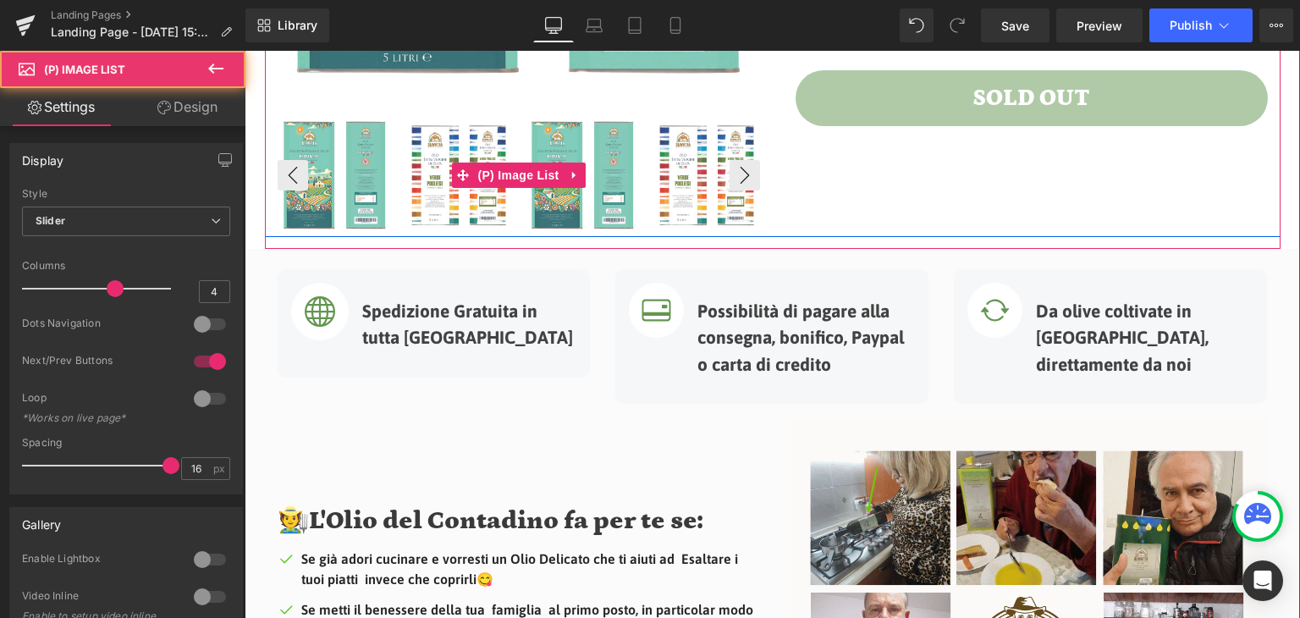
scroll to position [884, 0]
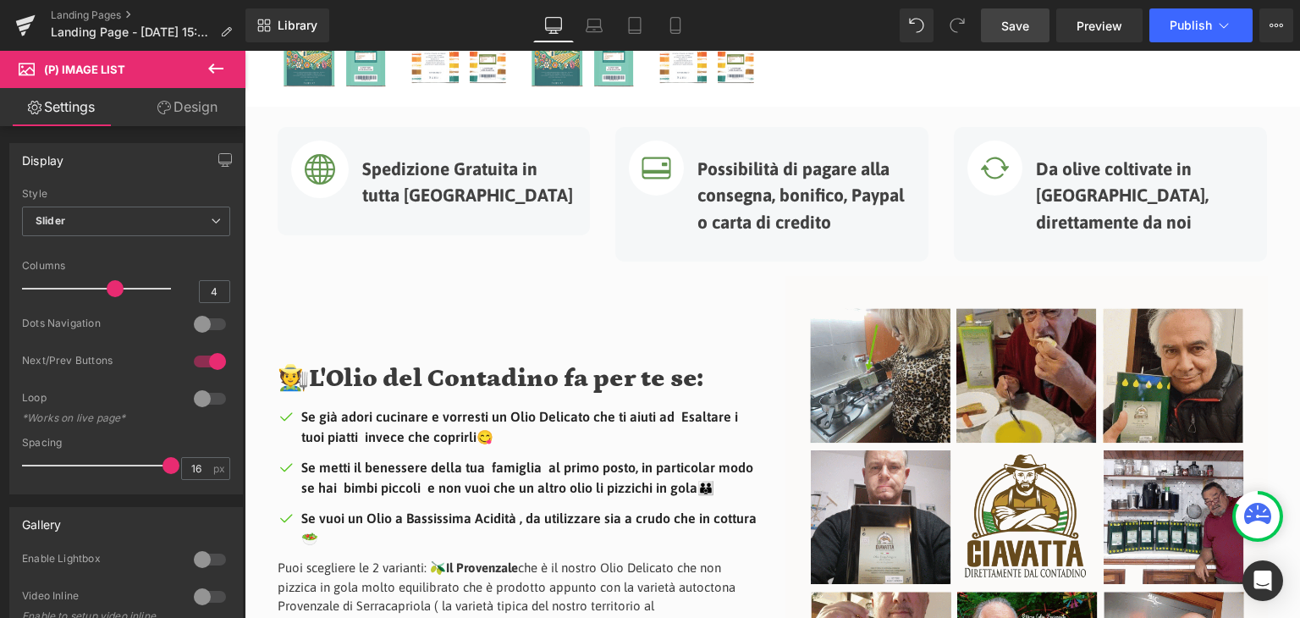
click at [1022, 25] on span "Save" at bounding box center [1015, 26] width 28 height 18
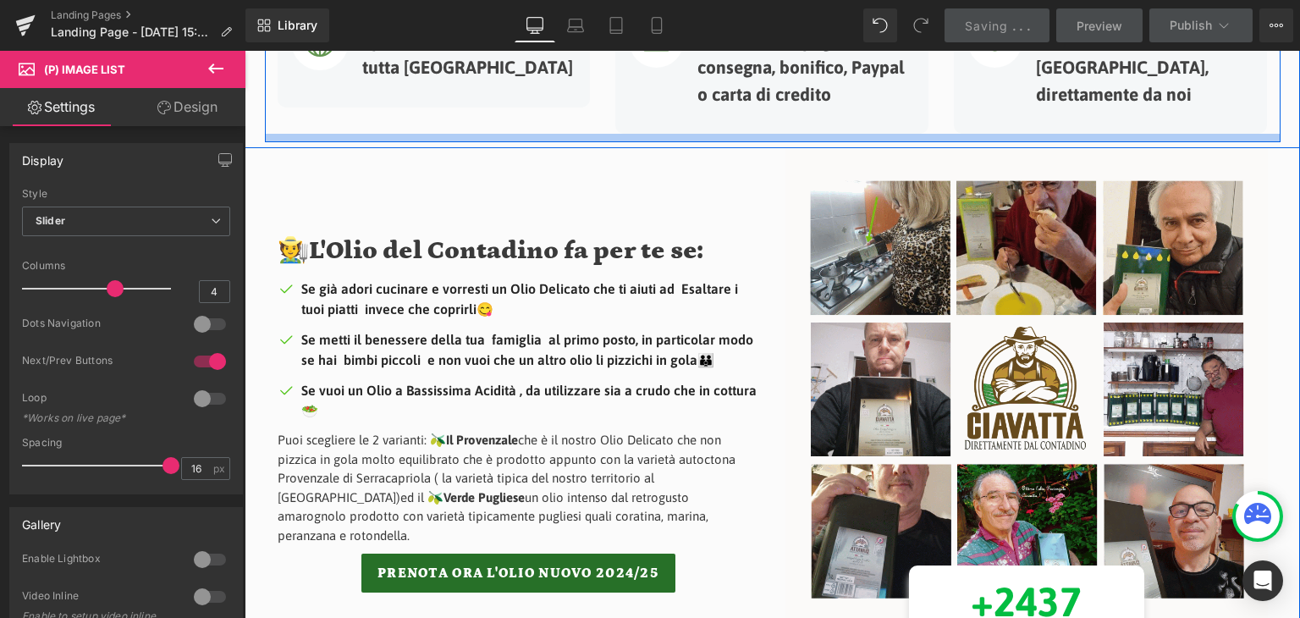
scroll to position [1222, 0]
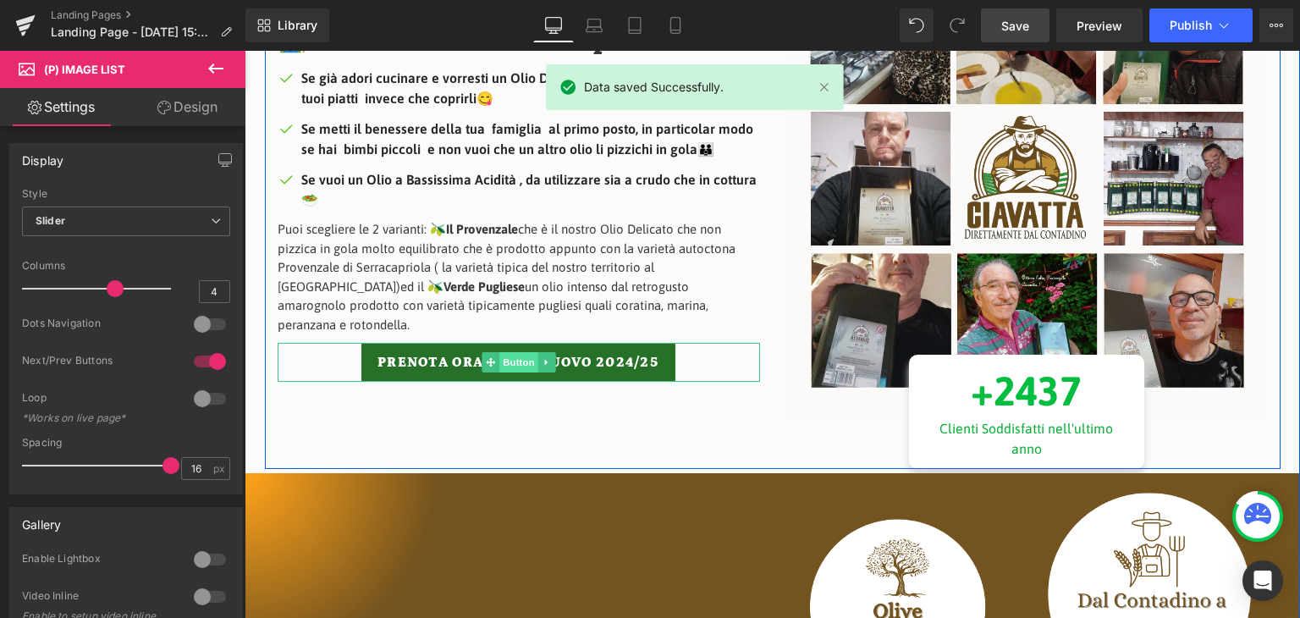
click at [511, 352] on span "Button" at bounding box center [518, 362] width 39 height 20
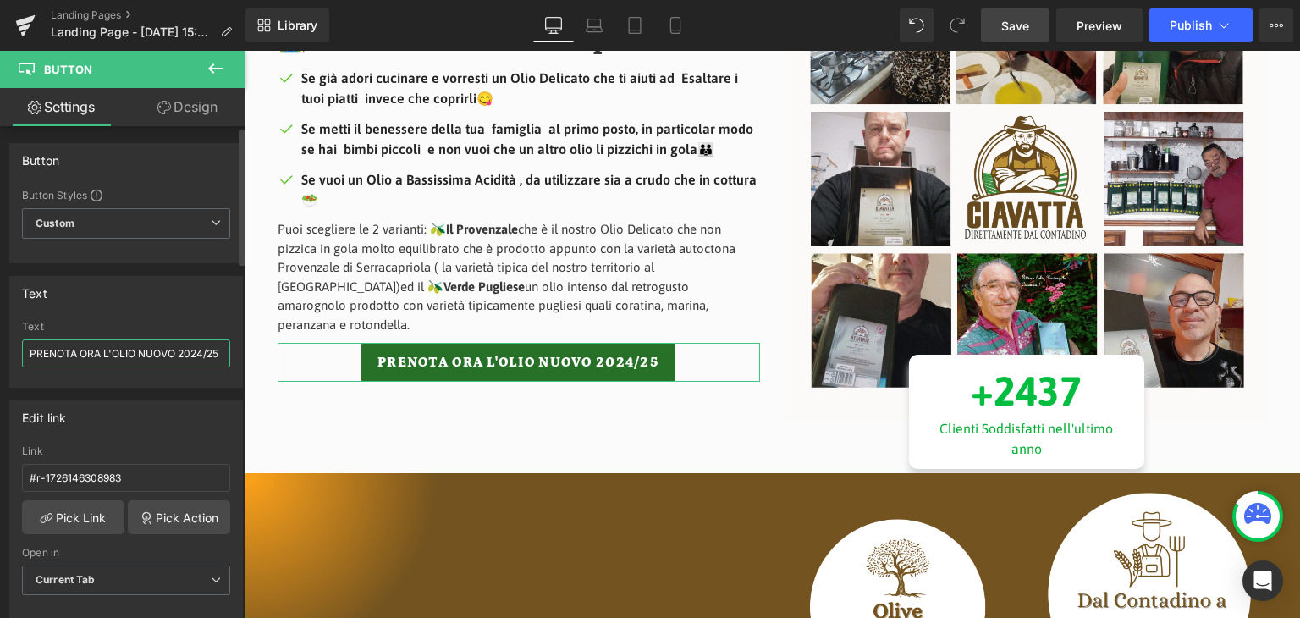
click at [200, 349] on input "PRENOTA ORA L'OLIO NUOVO 2024/25" at bounding box center [126, 353] width 208 height 28
click at [210, 349] on input "PRENOTA ORA L'OLIO NUOVO 2025/25" at bounding box center [126, 353] width 208 height 28
type input "PRENOTA ORA L'OLIO NUOVO 2025/26"
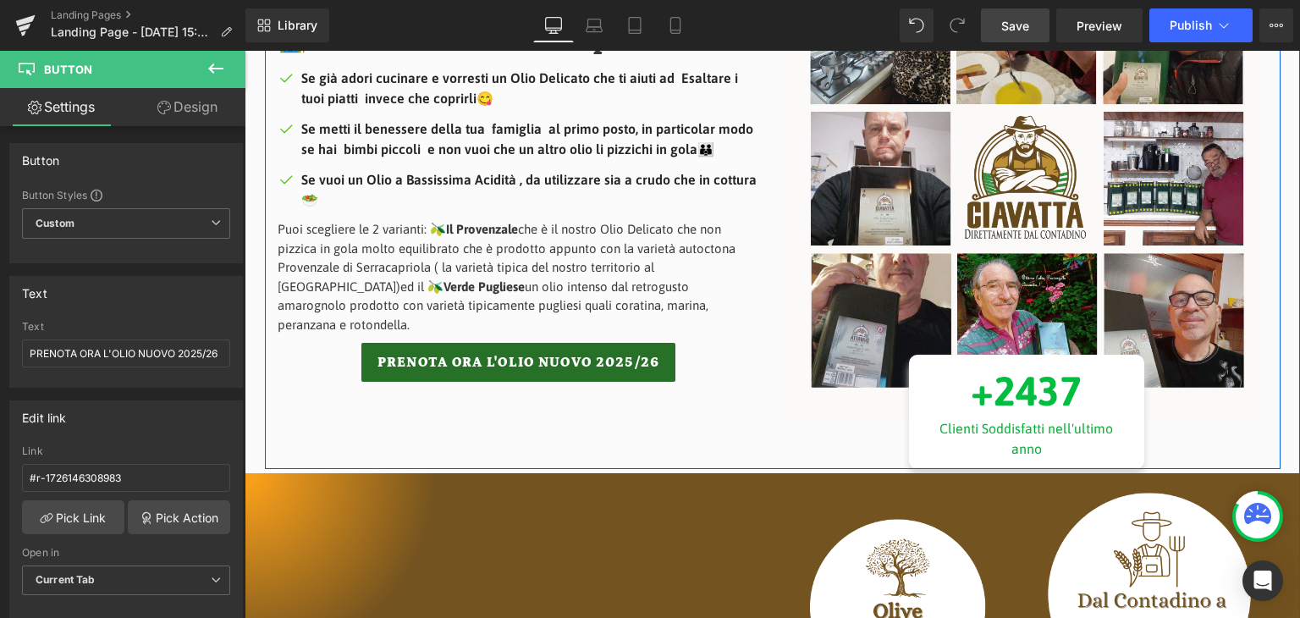
click at [392, 435] on div "🧑‍🌾L'Olio del Contadino fa per te se: Heading Image Se già adori cucinare e vor…" at bounding box center [519, 202] width 508 height 531
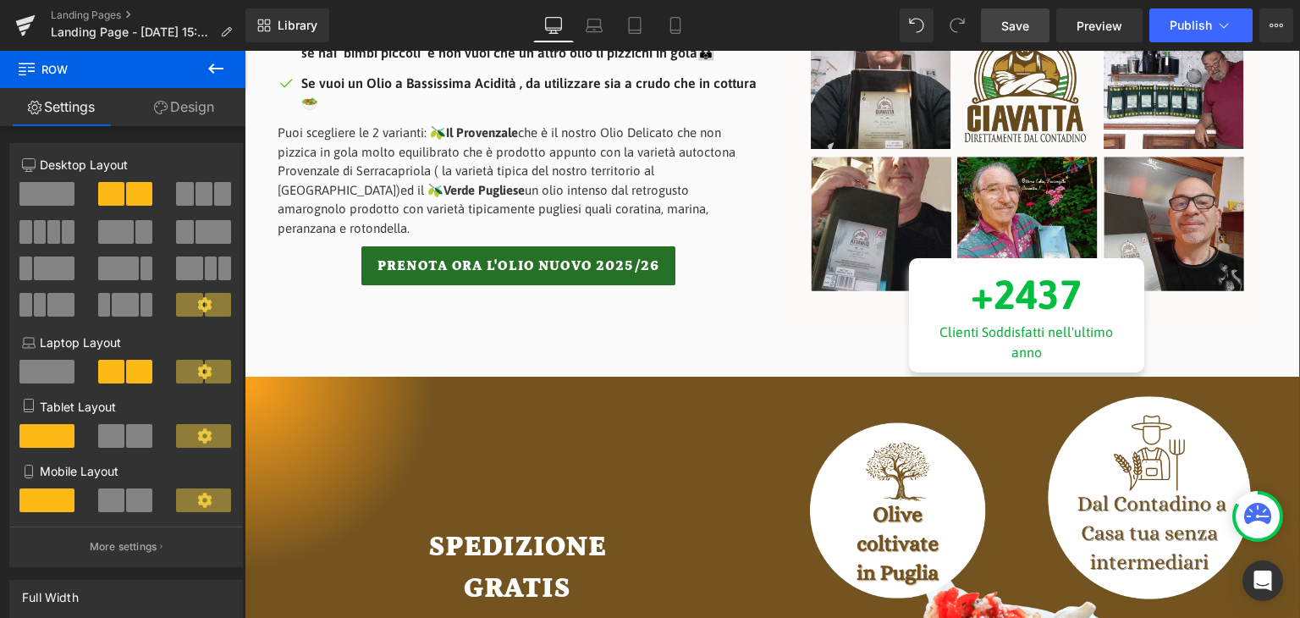
scroll to position [1307, 0]
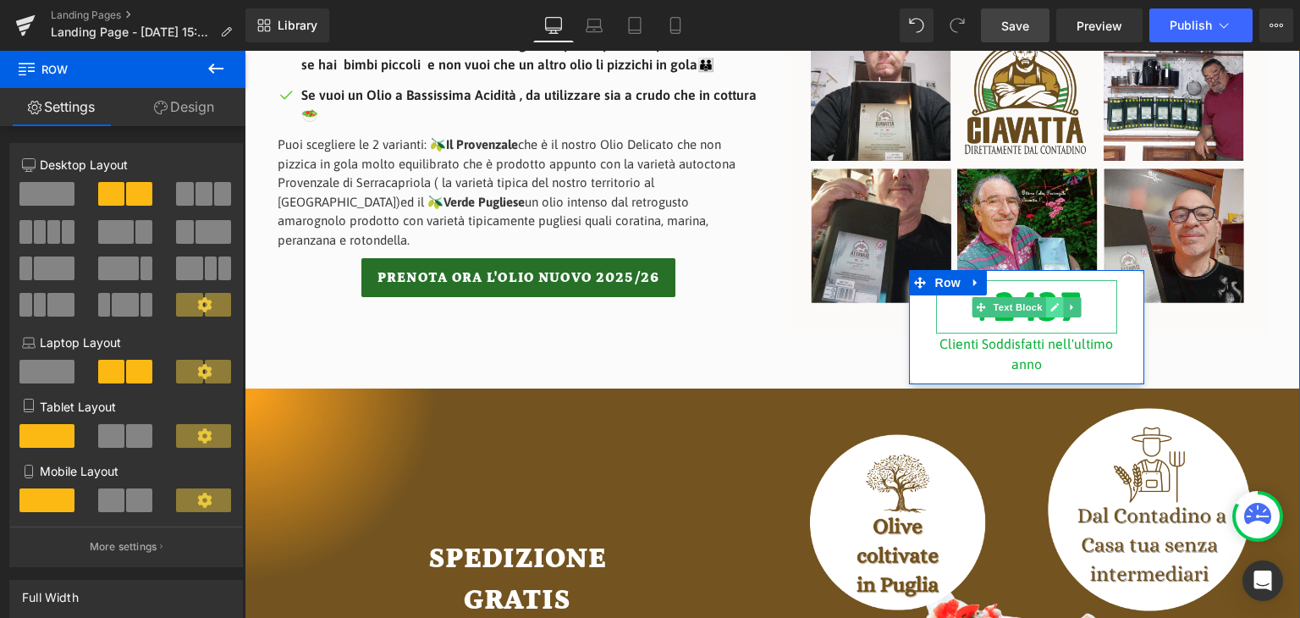
click at [1046, 302] on link at bounding box center [1055, 307] width 18 height 20
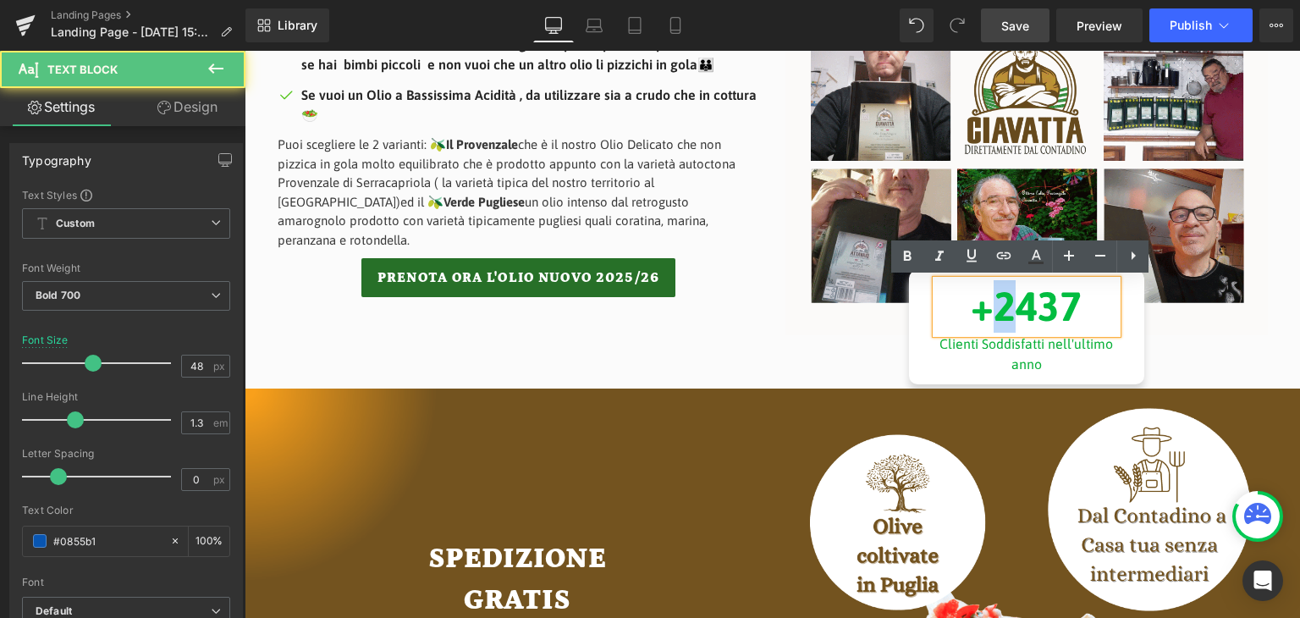
click at [996, 306] on span "+2437" at bounding box center [1026, 306] width 111 height 47
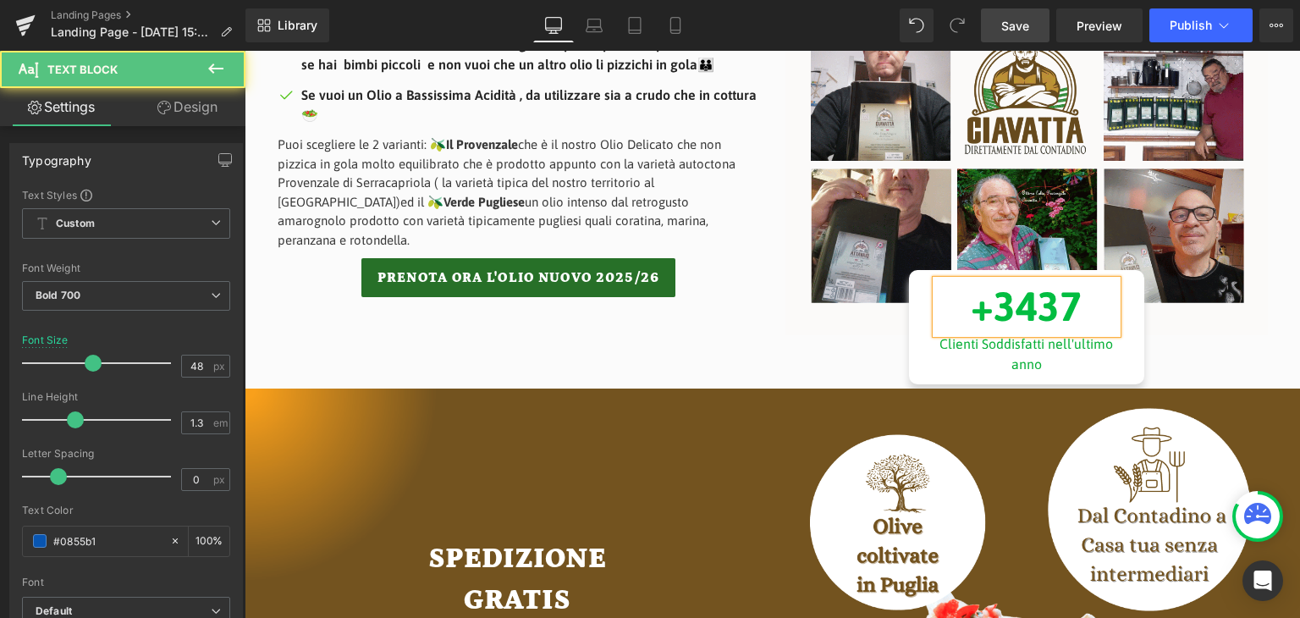
drag, startPoint x: 1034, startPoint y: 306, endPoint x: 1023, endPoint y: 312, distance: 12.9
click at [1023, 312] on span "+3437" at bounding box center [1026, 306] width 111 height 47
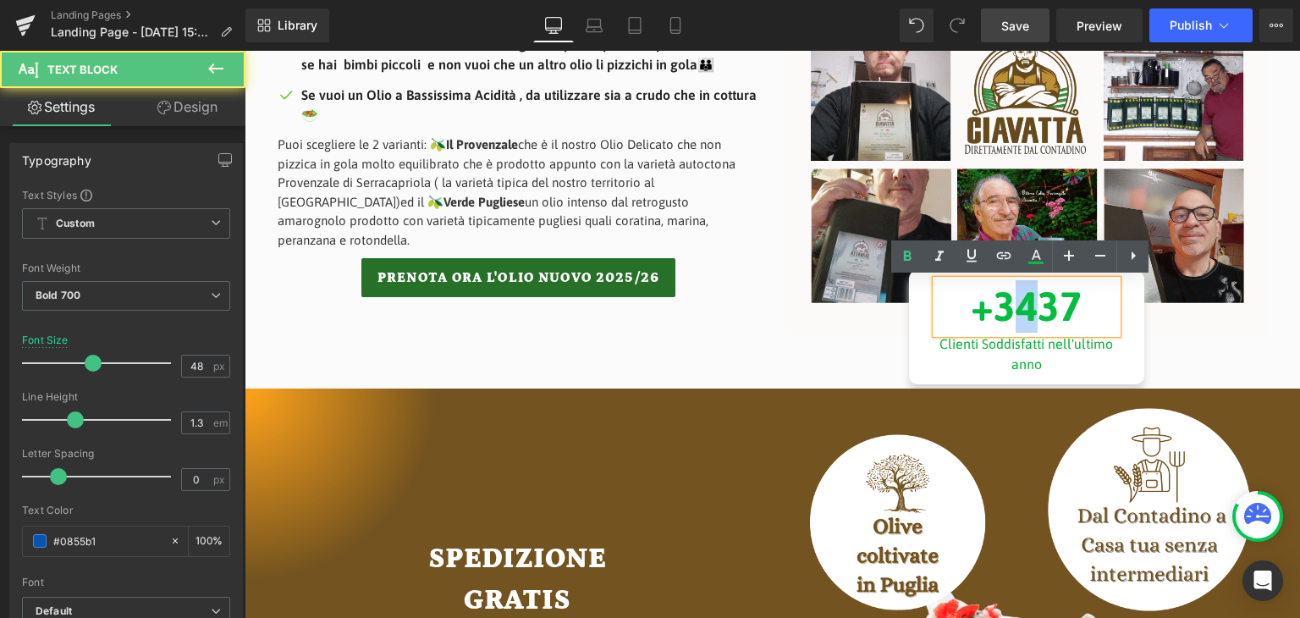
drag, startPoint x: 1013, startPoint y: 312, endPoint x: 1023, endPoint y: 313, distance: 10.2
click at [1023, 313] on span "+3437" at bounding box center [1026, 306] width 111 height 47
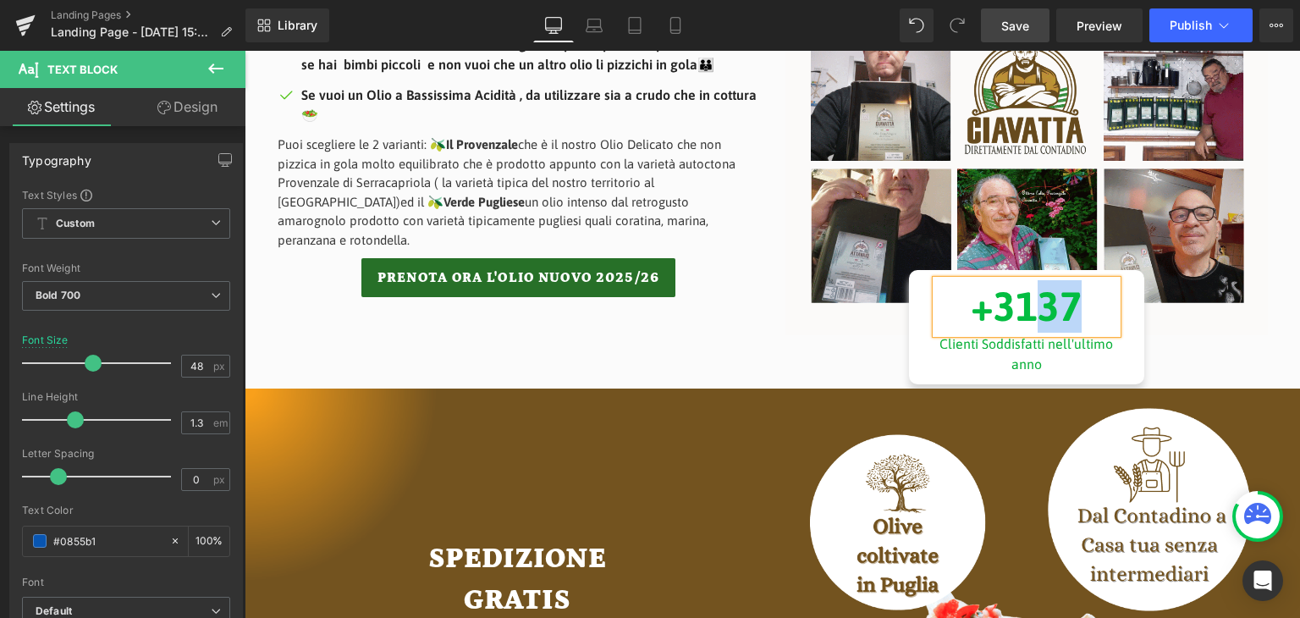
drag, startPoint x: 1041, startPoint y: 312, endPoint x: 1073, endPoint y: 316, distance: 32.3
click at [1073, 316] on span "+3137" at bounding box center [1026, 306] width 111 height 47
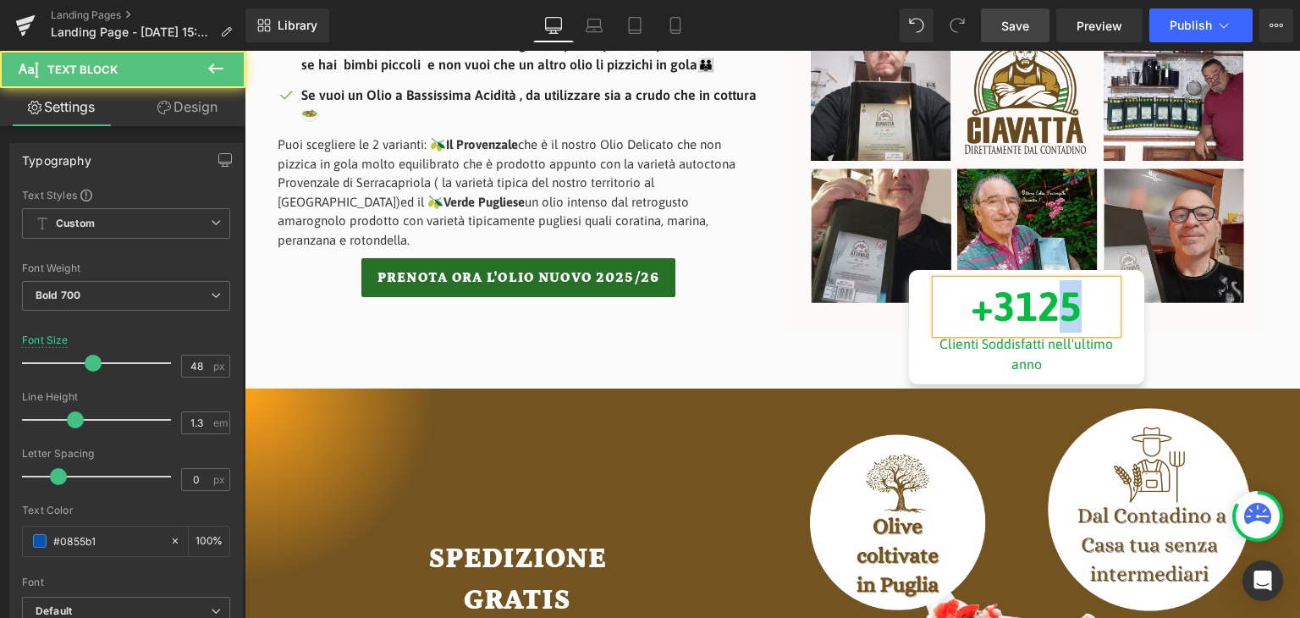
drag, startPoint x: 1055, startPoint y: 284, endPoint x: 1067, endPoint y: 297, distance: 17.4
click at [1067, 297] on span "+3125" at bounding box center [1026, 306] width 111 height 47
drag, startPoint x: 1063, startPoint y: 301, endPoint x: 1071, endPoint y: 306, distance: 9.7
click at [1071, 306] on span "+3129" at bounding box center [1026, 306] width 111 height 47
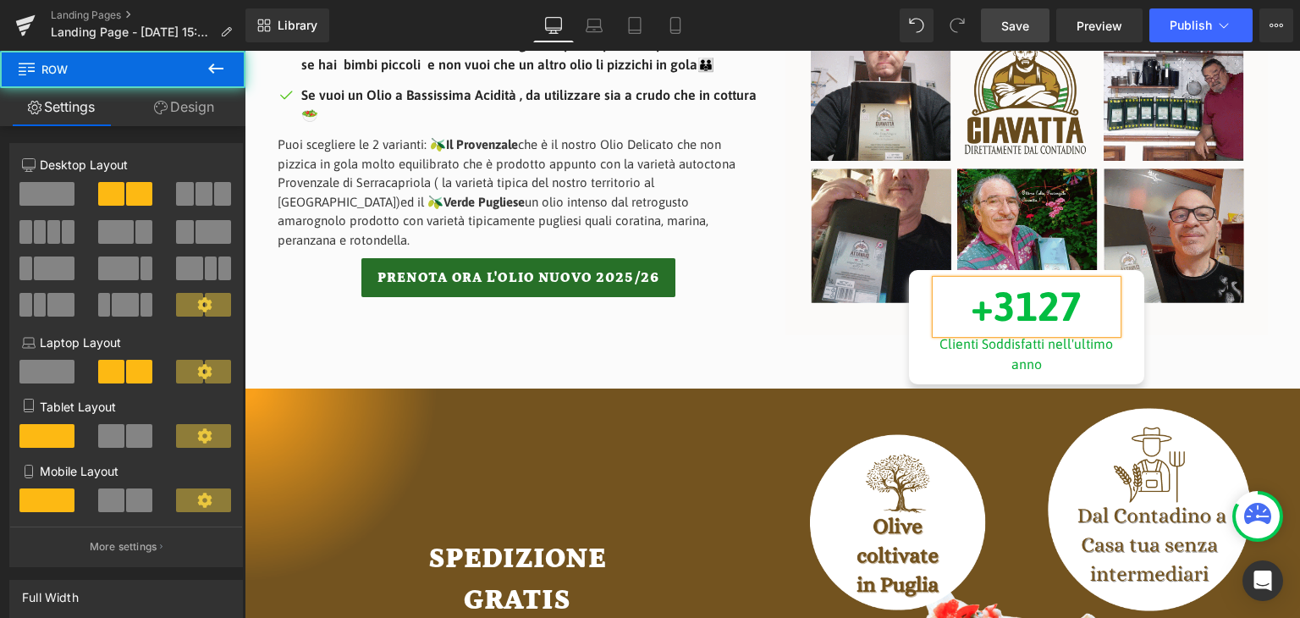
click at [1148, 353] on div "Image +3127 Text Block Clienti Soddisfatti nell'ultimo anno Text Block Row" at bounding box center [1027, 118] width 508 height 531
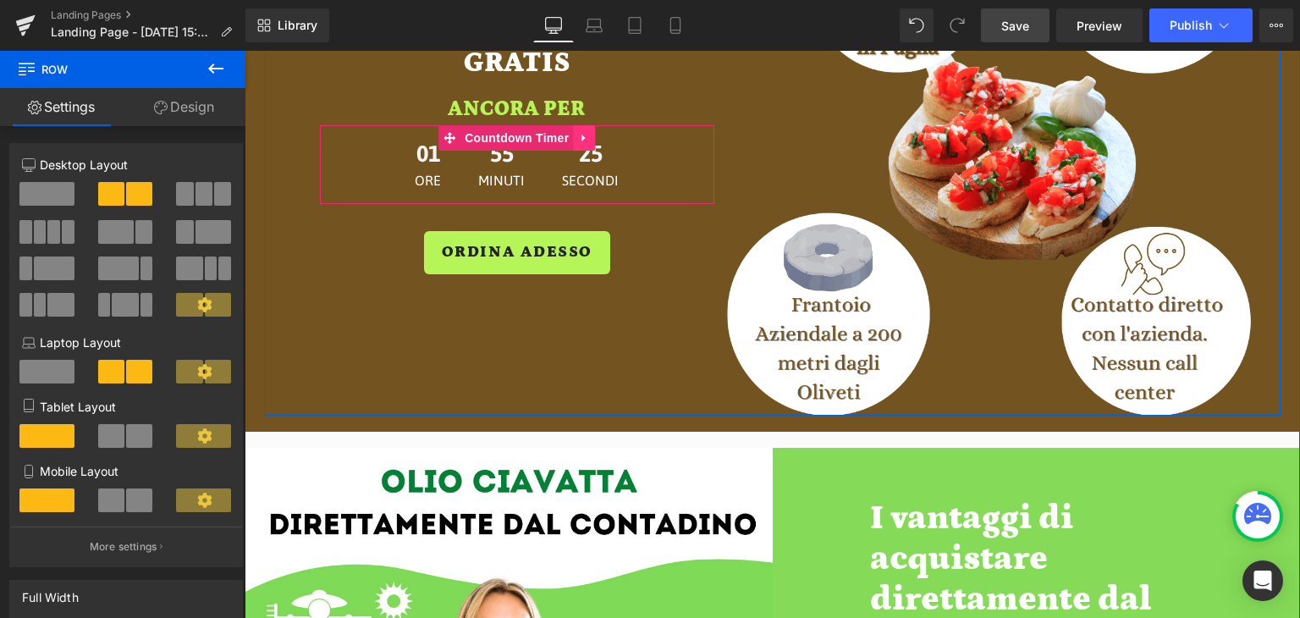
scroll to position [1815, 0]
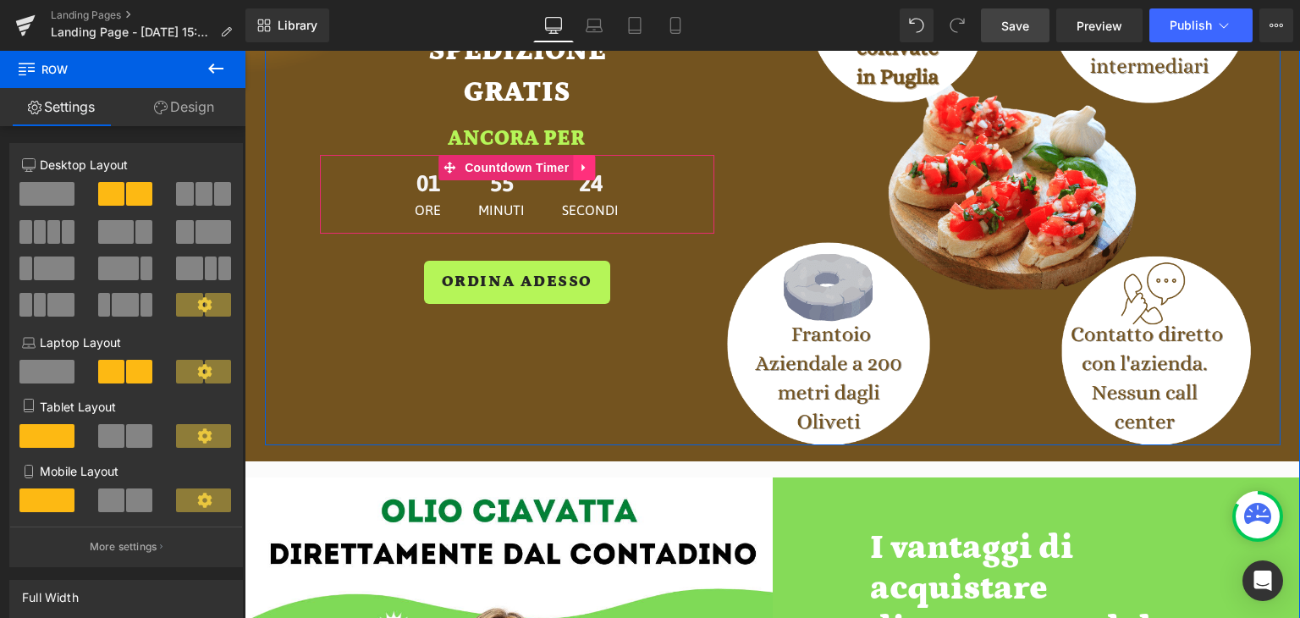
click at [582, 176] on link at bounding box center [584, 167] width 22 height 25
click at [589, 174] on link at bounding box center [595, 167] width 22 height 25
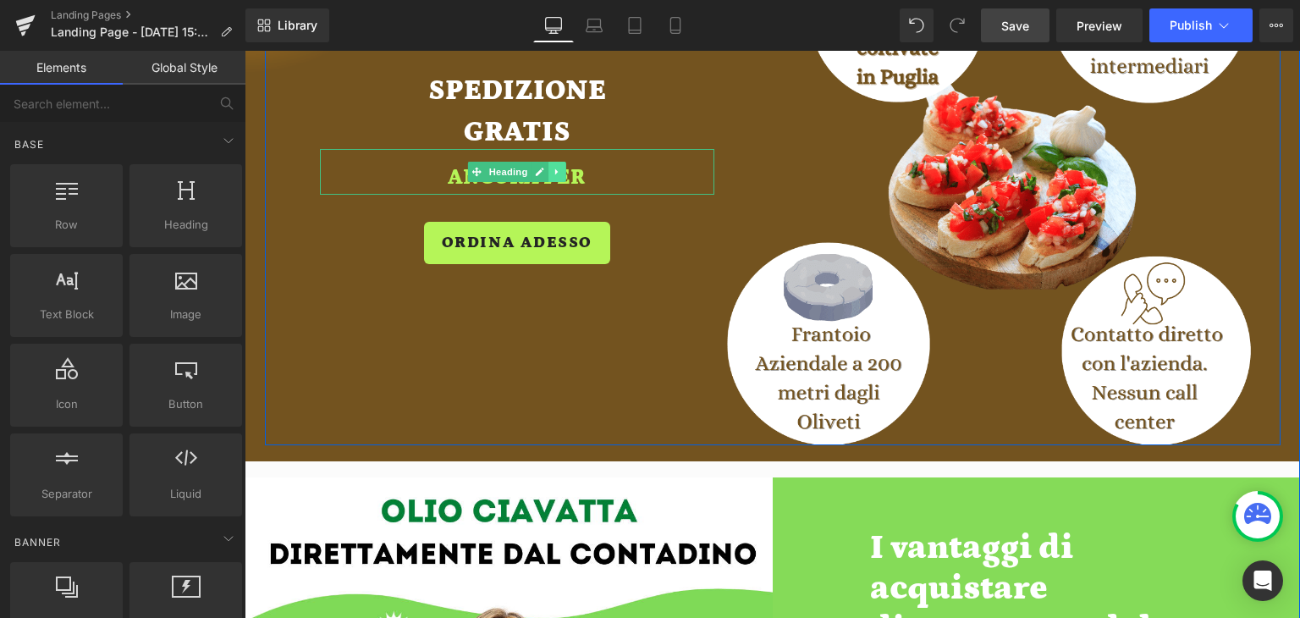
click at [554, 172] on icon at bounding box center [557, 172] width 9 height 10
click at [561, 171] on icon at bounding box center [565, 171] width 9 height 9
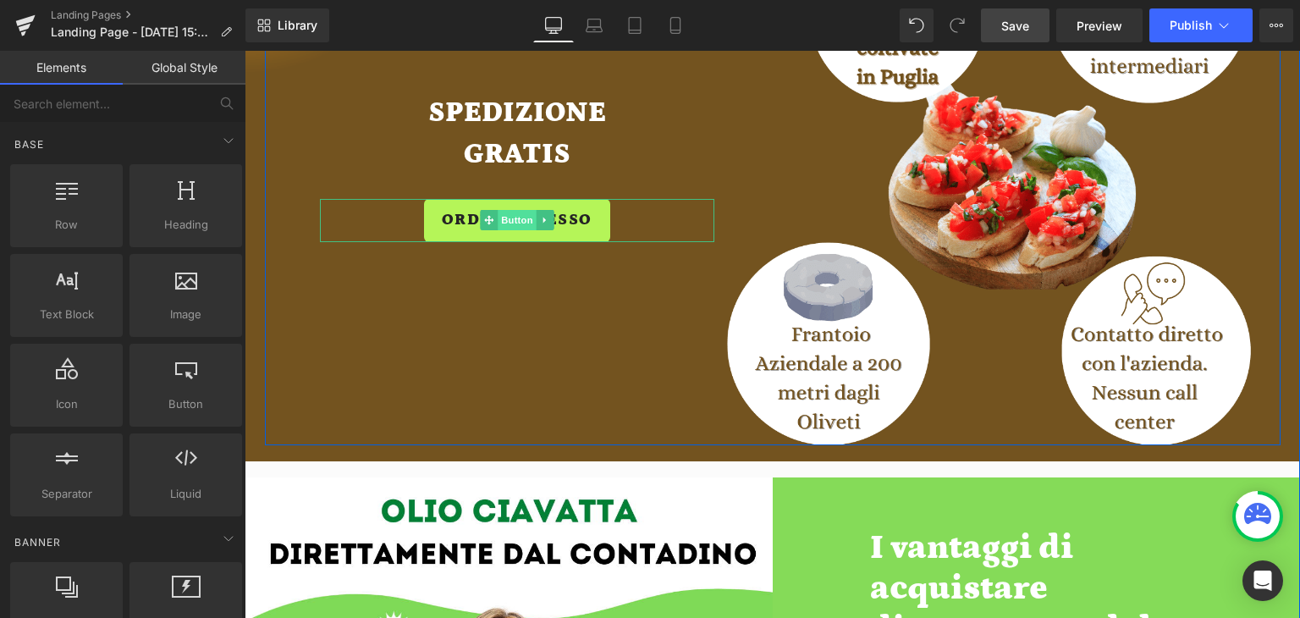
click at [501, 221] on span "Button" at bounding box center [517, 220] width 39 height 20
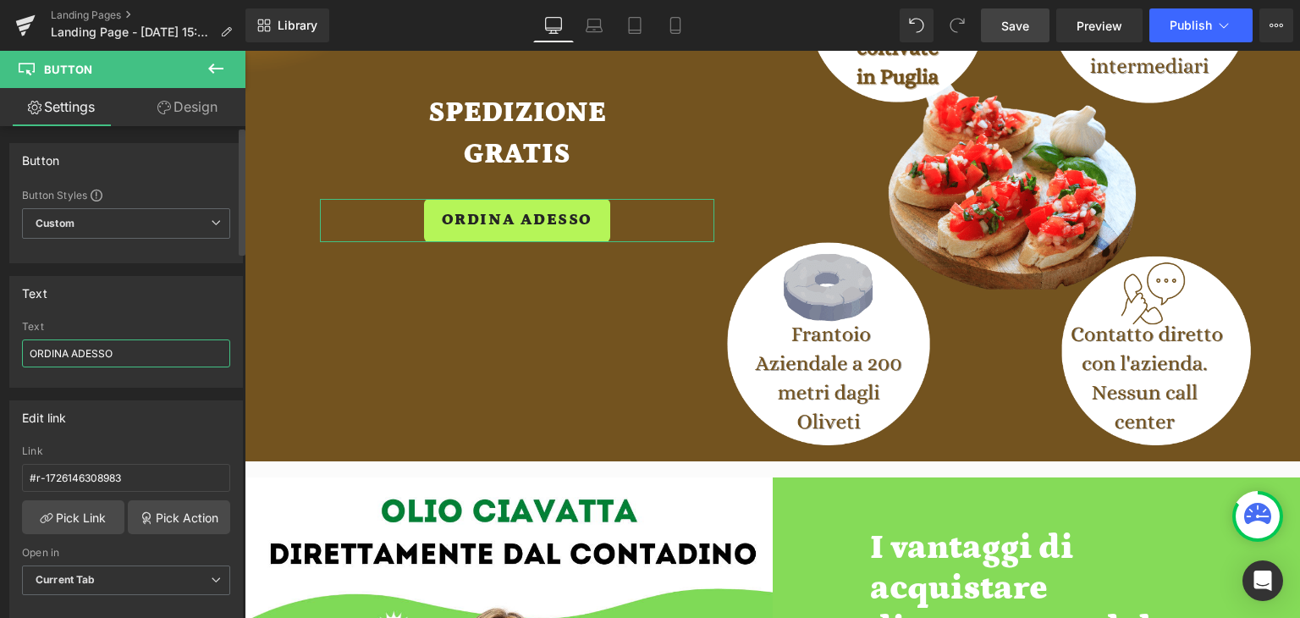
drag, startPoint x: 128, startPoint y: 358, endPoint x: 28, endPoint y: 367, distance: 100.3
click at [28, 367] on div "Text ORDINA ADESSO" at bounding box center [126, 354] width 208 height 66
type input "p"
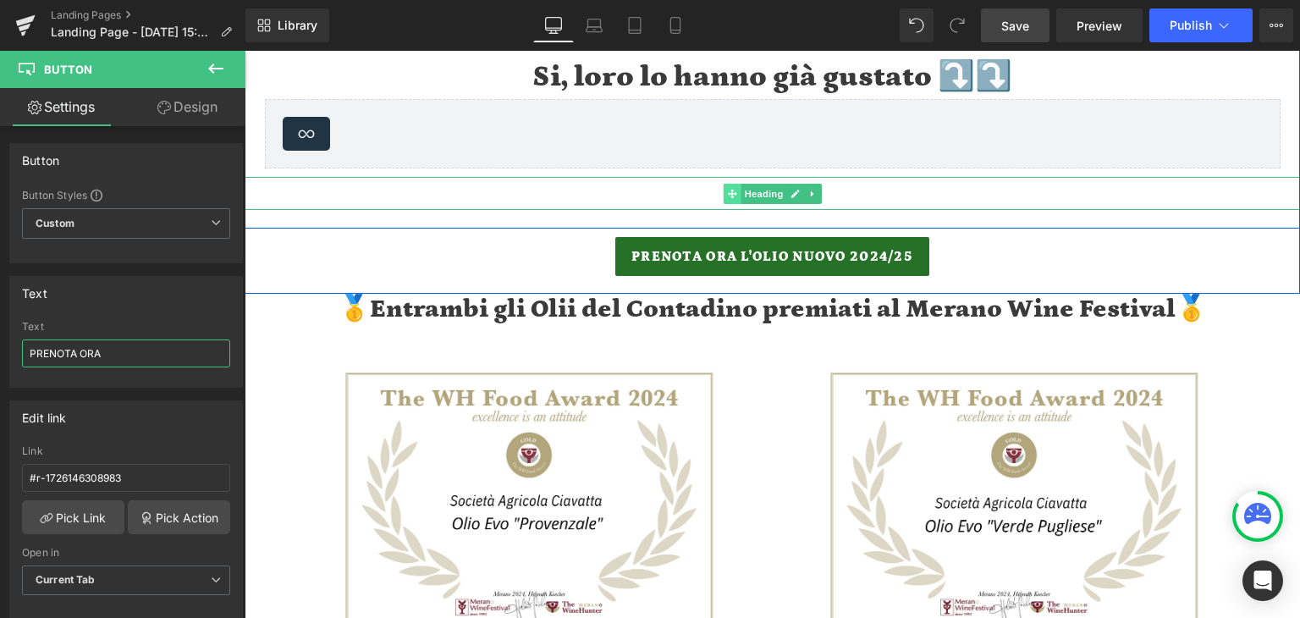
scroll to position [2916, 0]
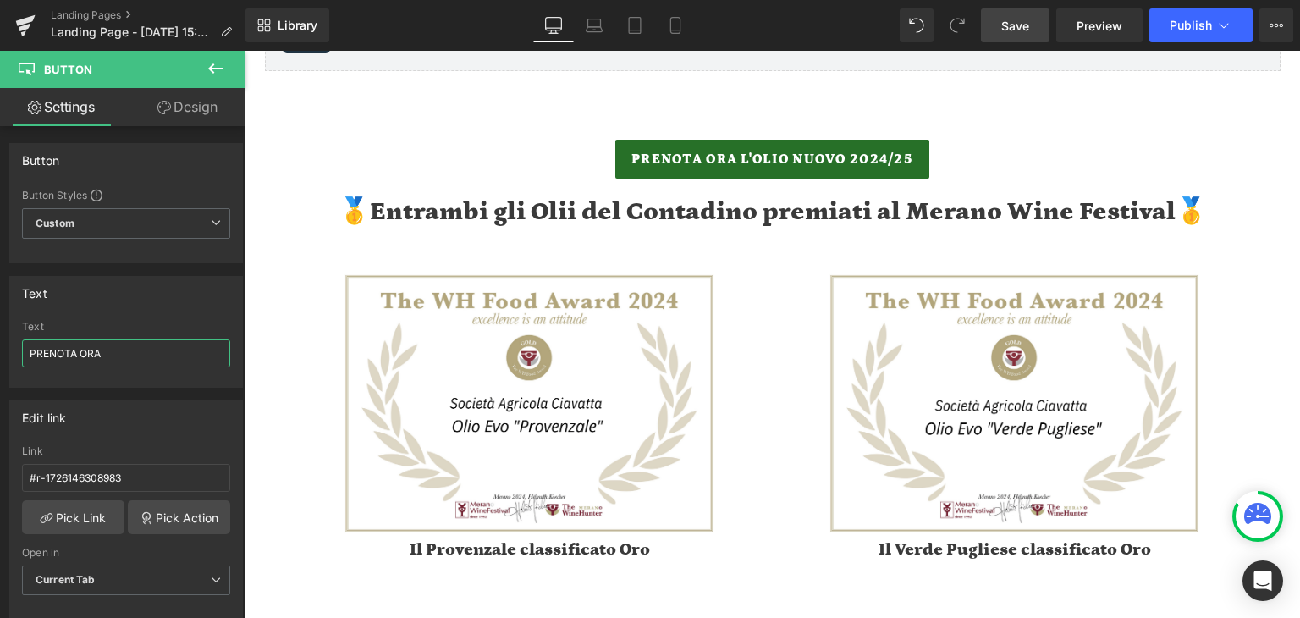
type input "PRENOTA ORA"
click at [1026, 22] on span "Save" at bounding box center [1015, 26] width 28 height 18
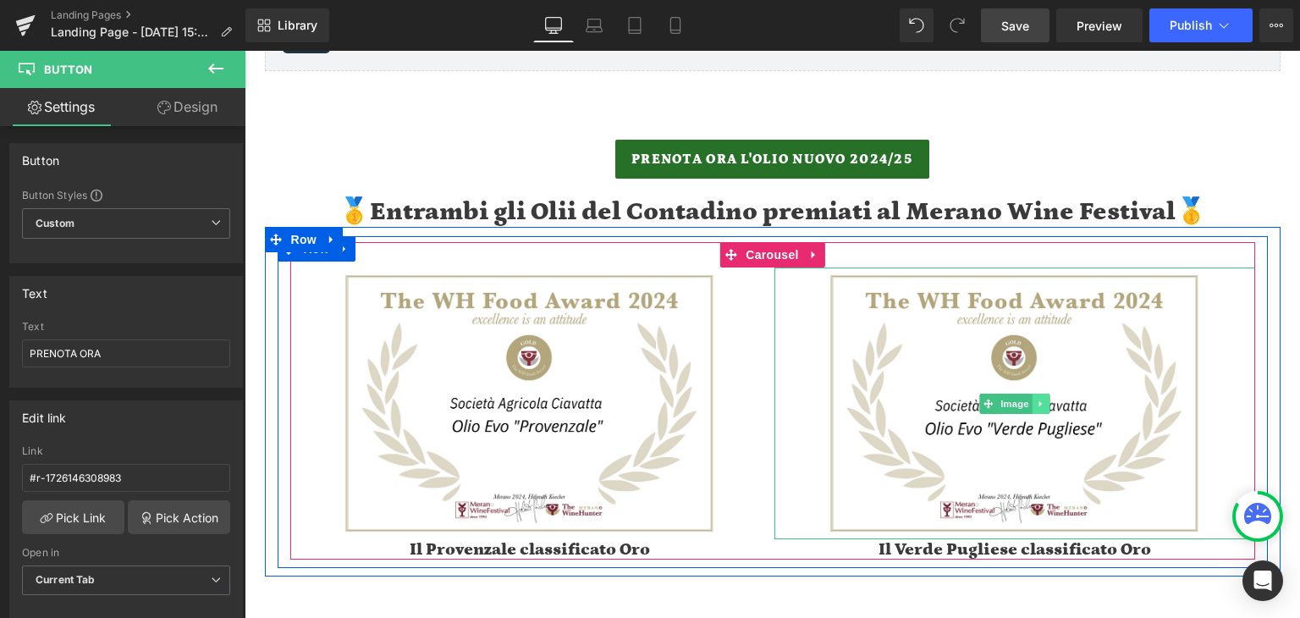
click at [1036, 404] on icon at bounding box center [1040, 404] width 9 height 10
click at [1048, 407] on icon at bounding box center [1050, 404] width 9 height 10
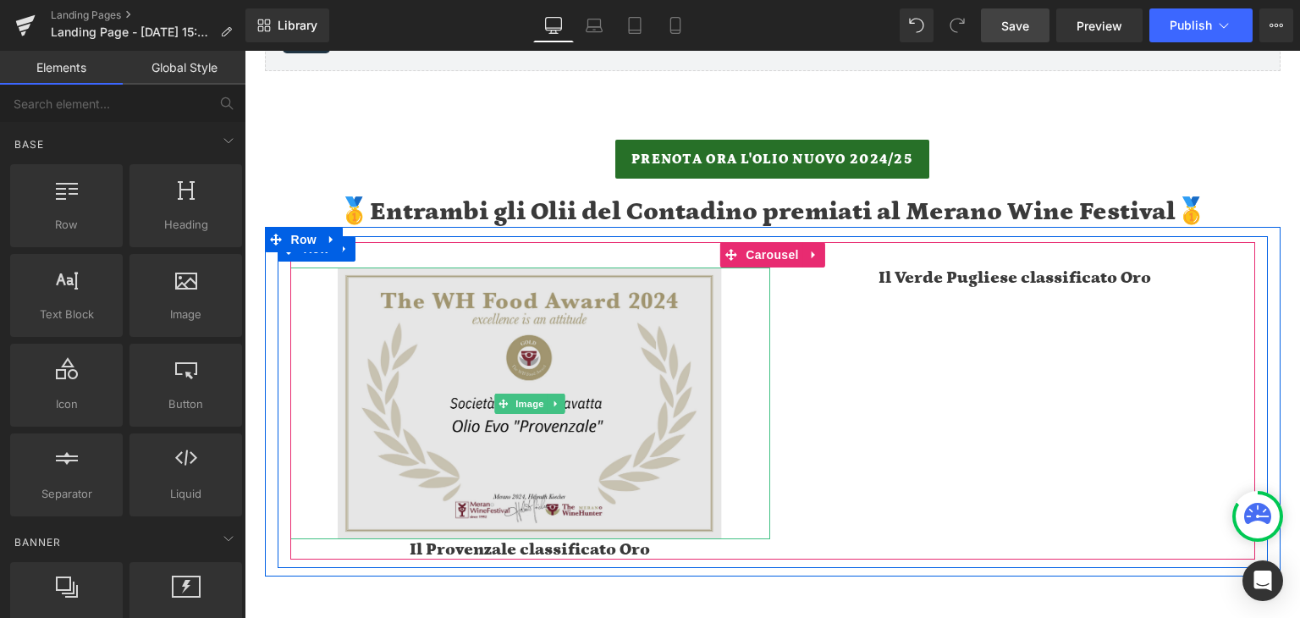
click at [577, 328] on img at bounding box center [530, 404] width 384 height 272
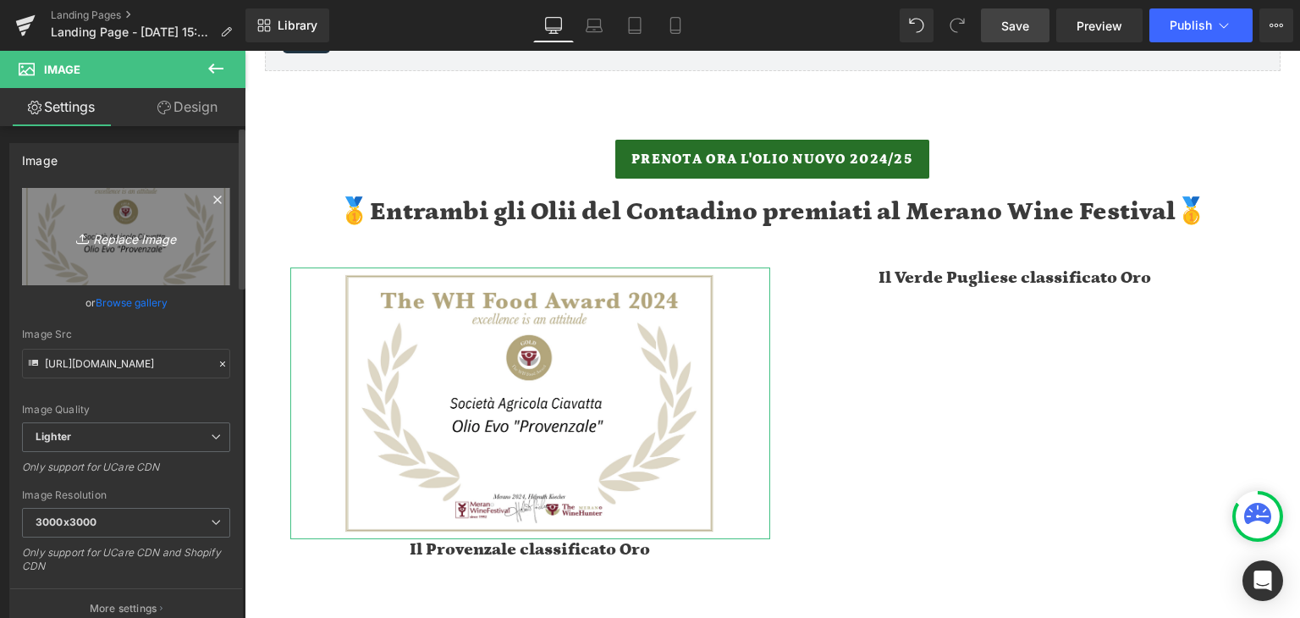
click at [124, 248] on link "Replace Image" at bounding box center [126, 236] width 208 height 97
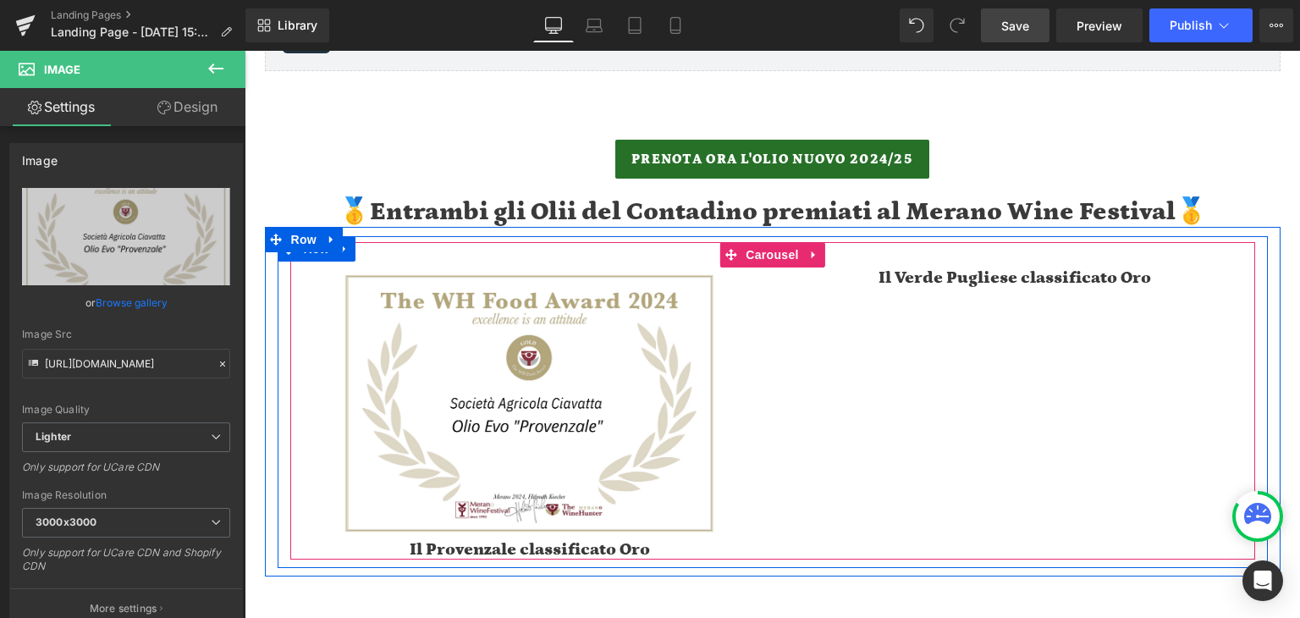
click at [855, 289] on div "Il Verde Pugliese classificato Oro Heading" at bounding box center [1015, 289] width 481 height 42
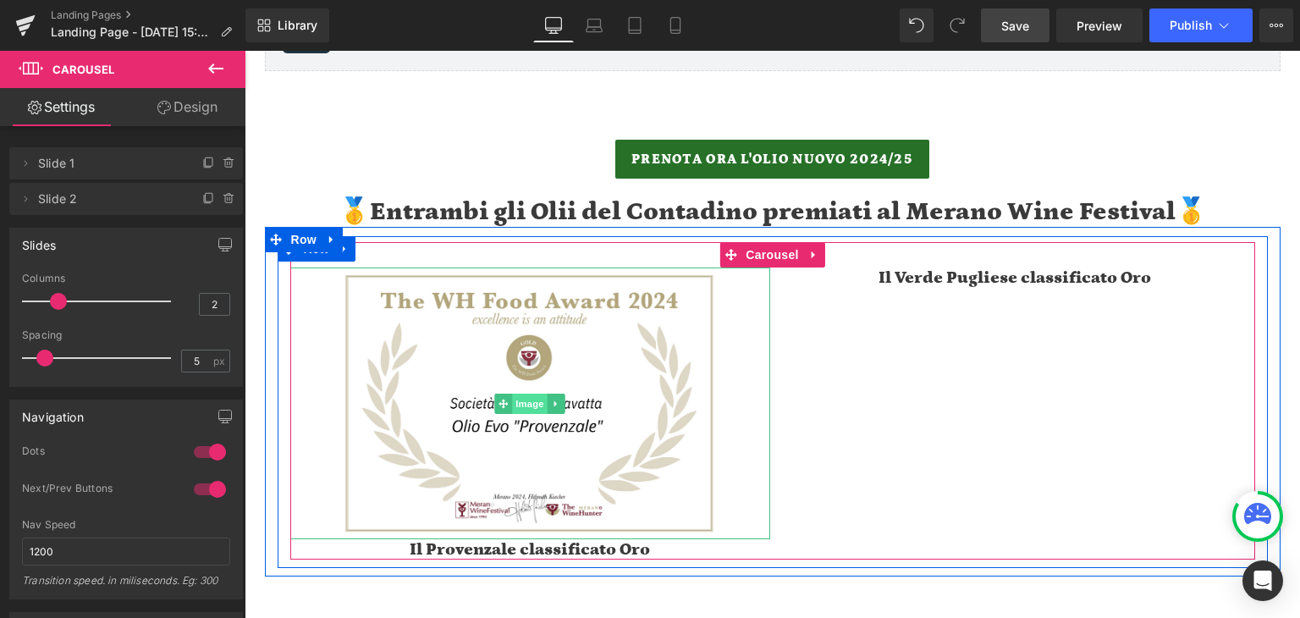
click at [528, 406] on span "Image" at bounding box center [530, 404] width 36 height 20
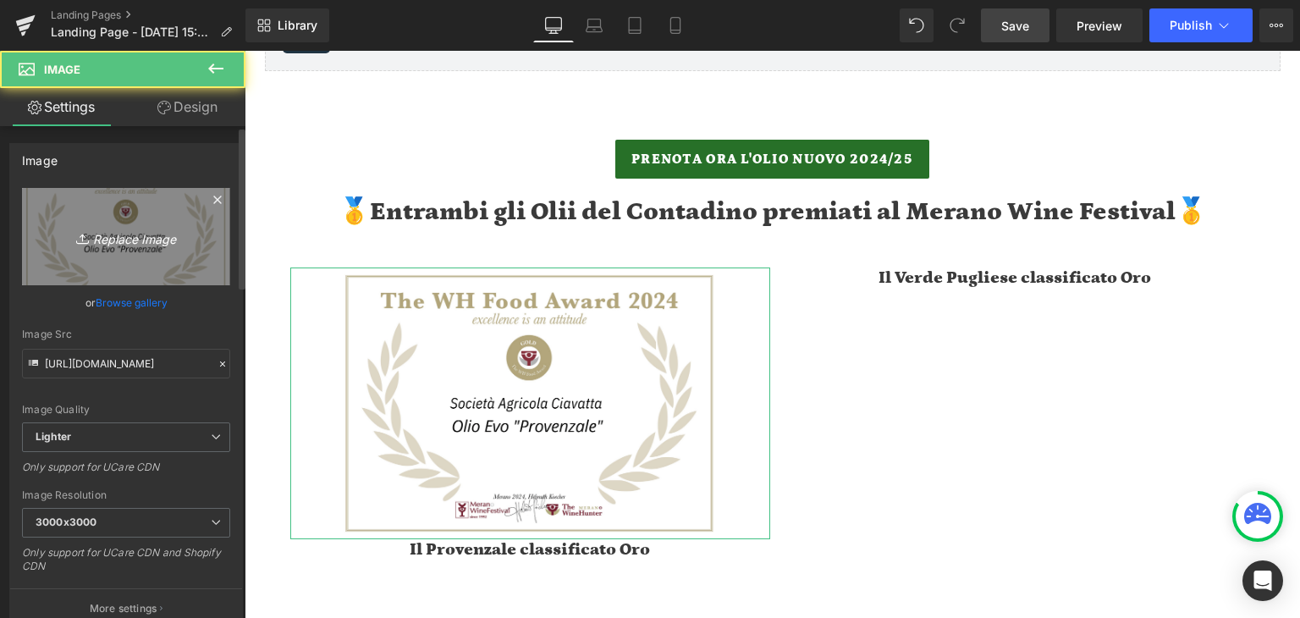
click at [174, 252] on link "Replace Image" at bounding box center [126, 236] width 208 height 97
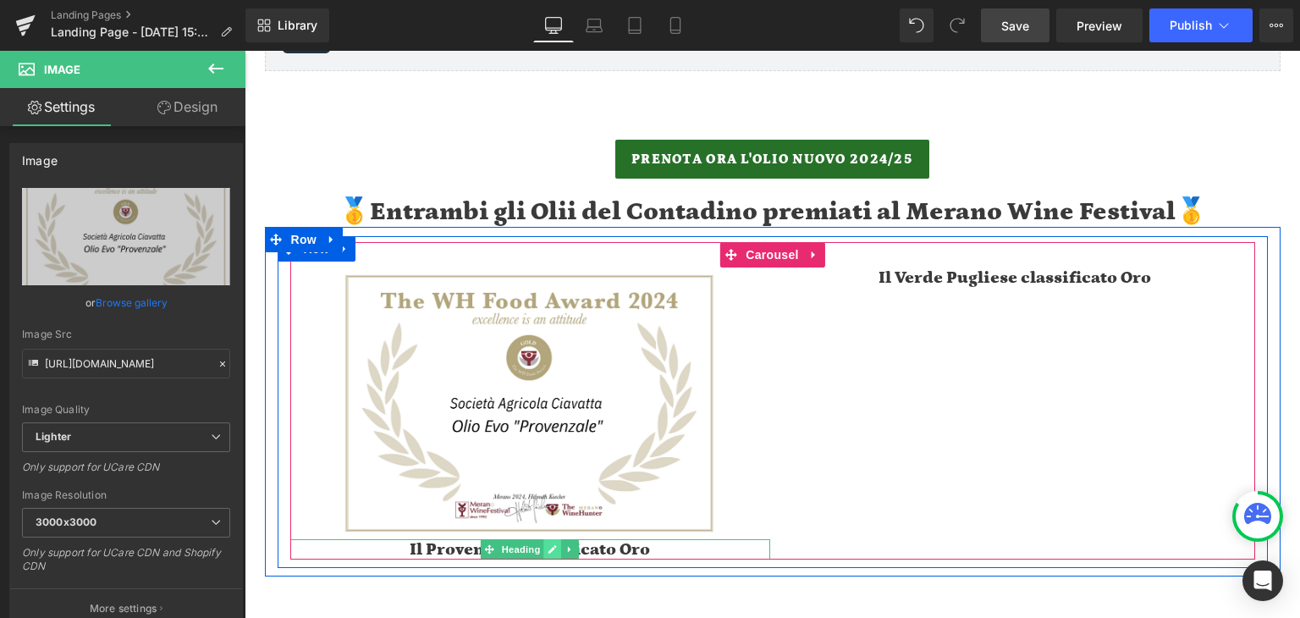
click at [549, 546] on icon at bounding box center [553, 549] width 8 height 8
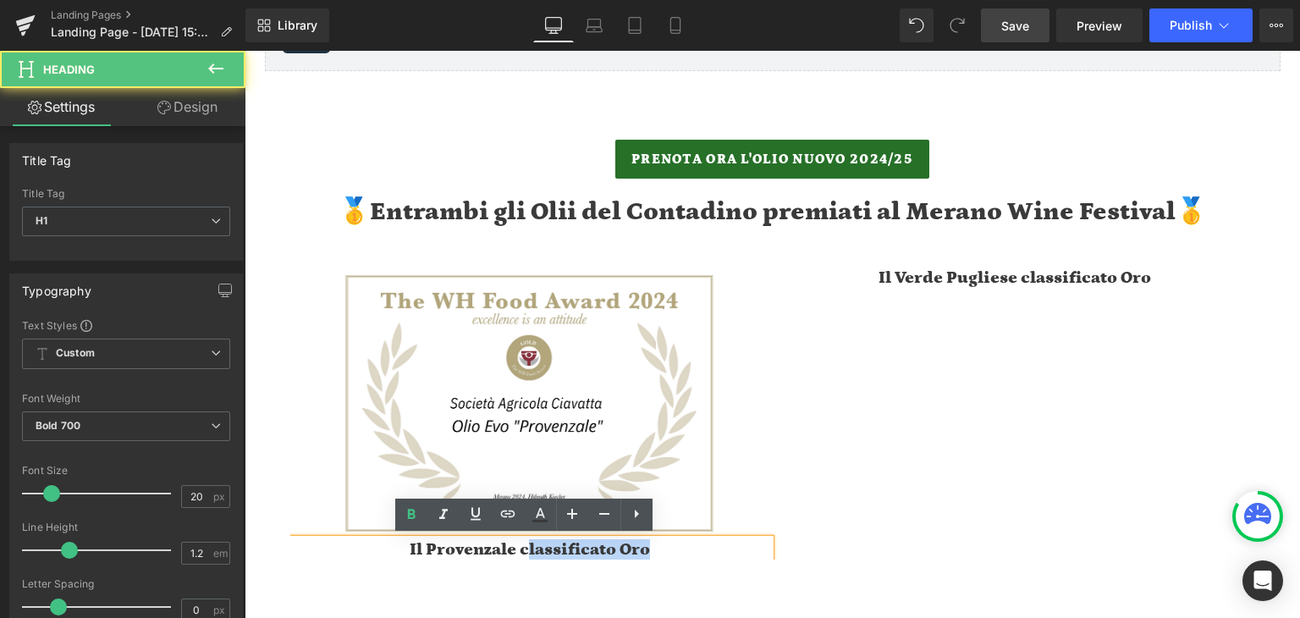
drag, startPoint x: 526, startPoint y: 553, endPoint x: 632, endPoint y: 553, distance: 106.7
click at [632, 553] on h1 "Il Provenzale classificato Oro" at bounding box center [530, 549] width 481 height 20
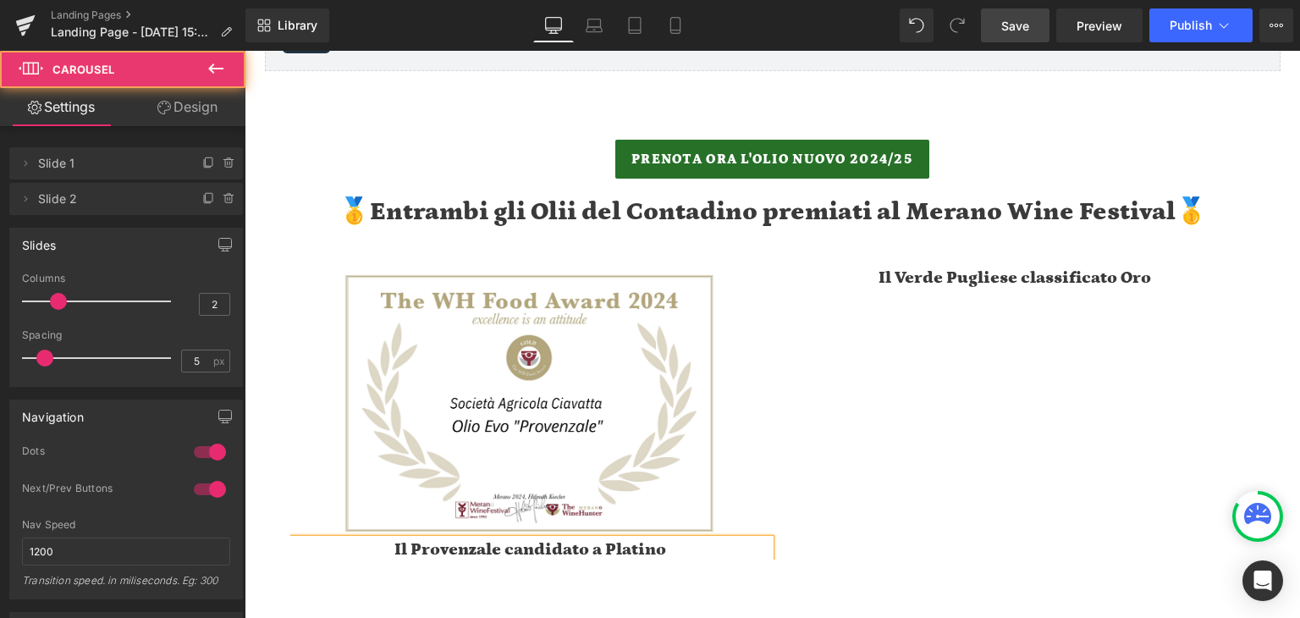
click at [883, 430] on div "Image Il Provenzale candidato a Platino Heading Il Verde Pugliese classificato …" at bounding box center [774, 414] width 969 height 292
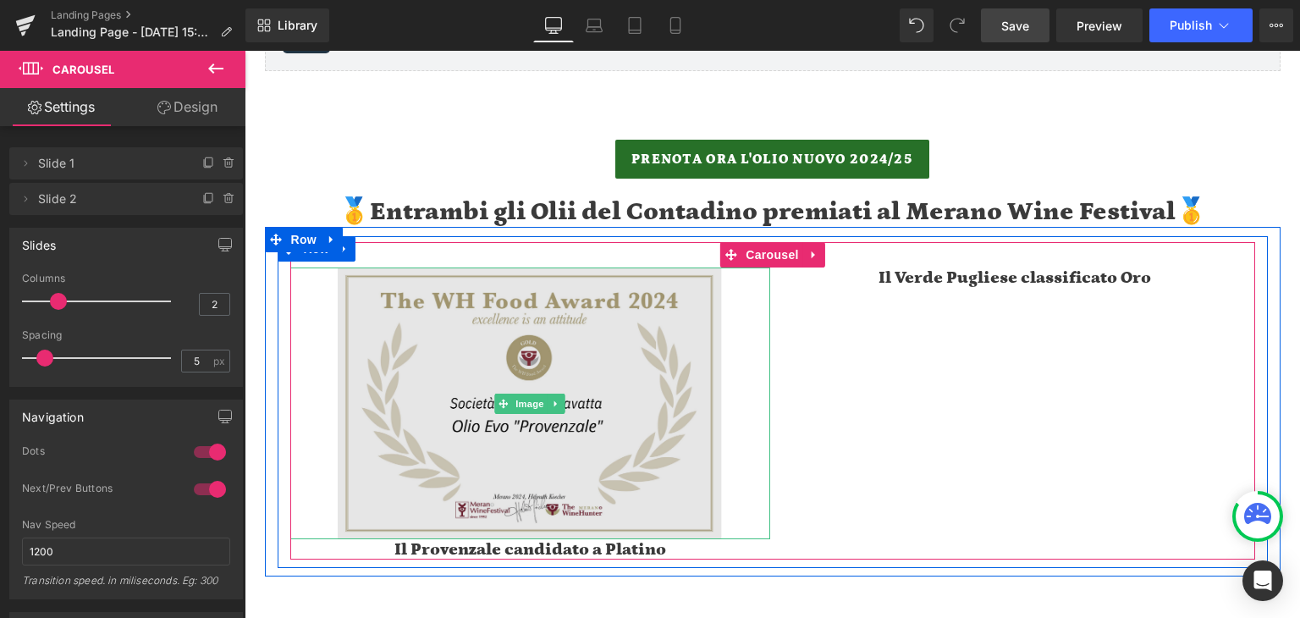
click at [530, 359] on img at bounding box center [530, 404] width 384 height 272
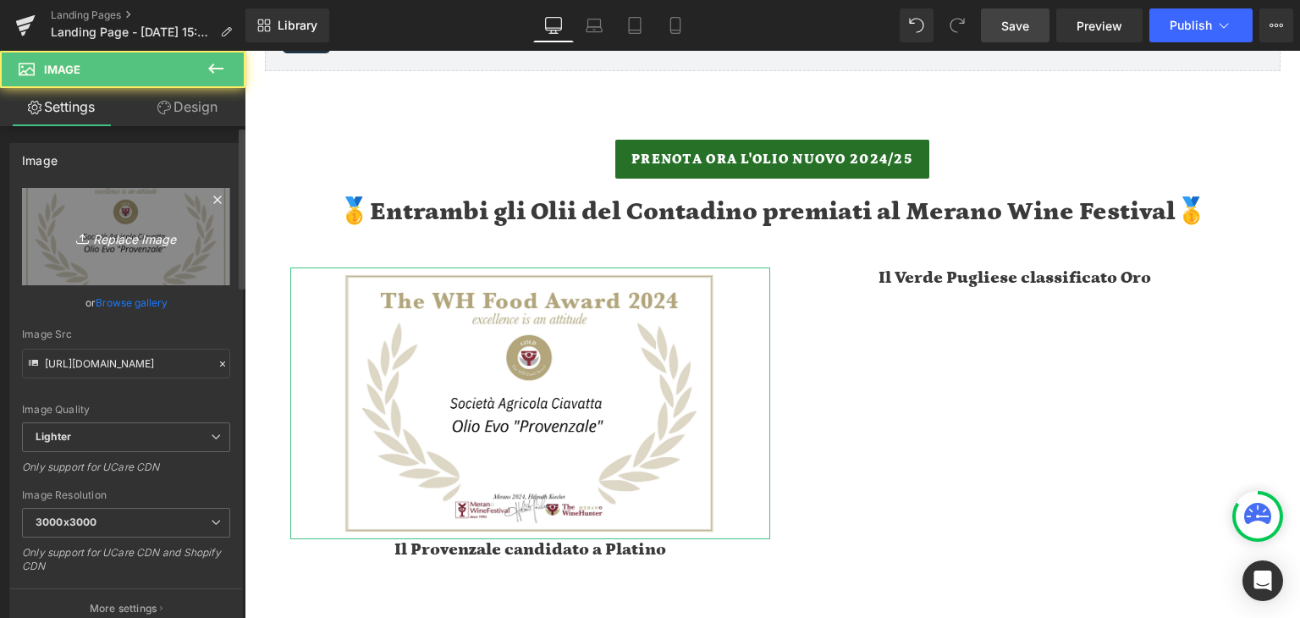
click at [146, 238] on icon "Replace Image" at bounding box center [125, 236] width 135 height 21
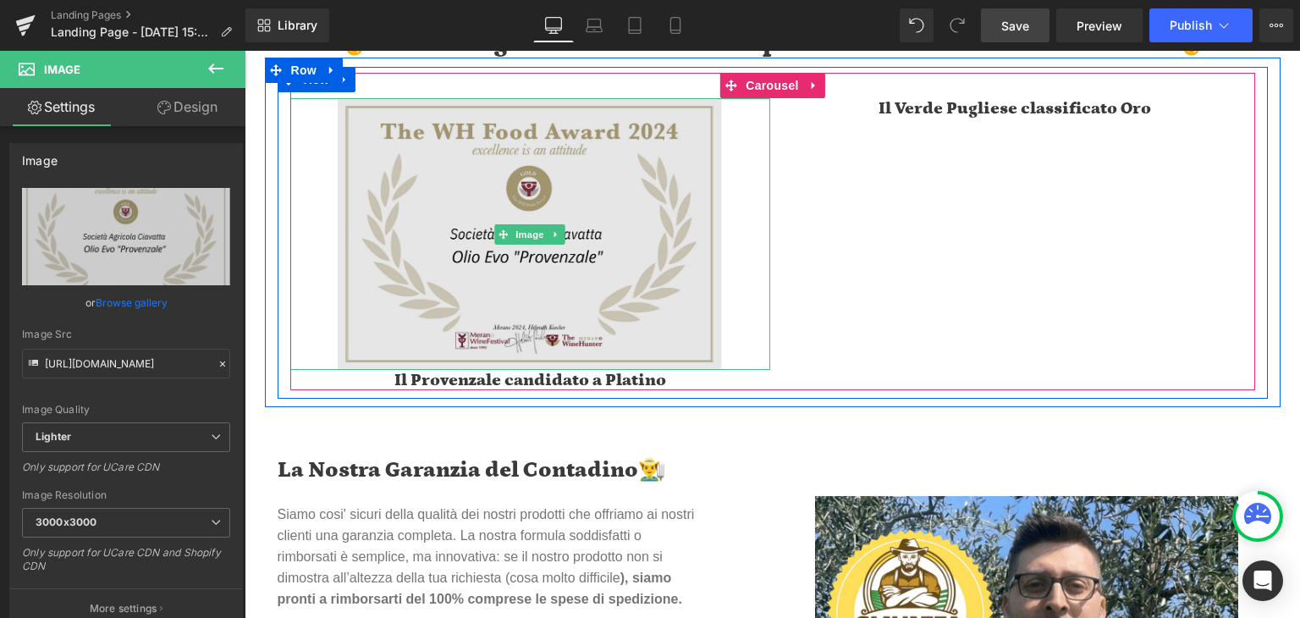
scroll to position [3000, 0]
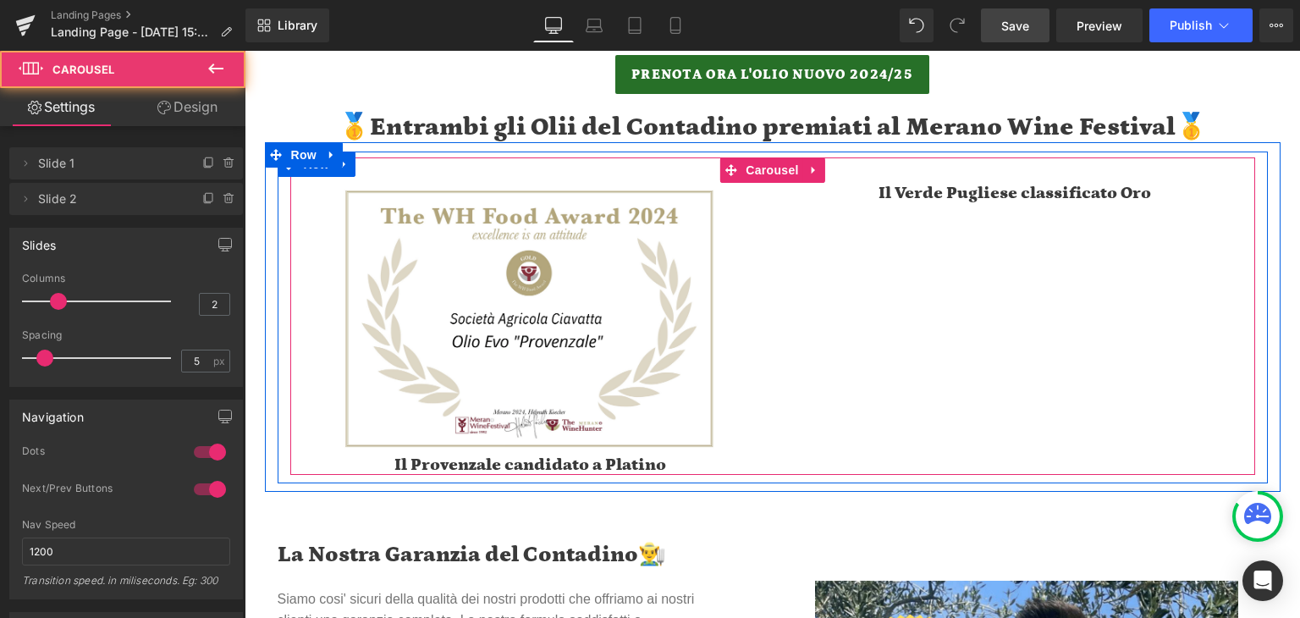
click at [1019, 279] on div "Image Il Provenzale candidato a Platino Heading Il Verde Pugliese classificato …" at bounding box center [774, 329] width 969 height 292
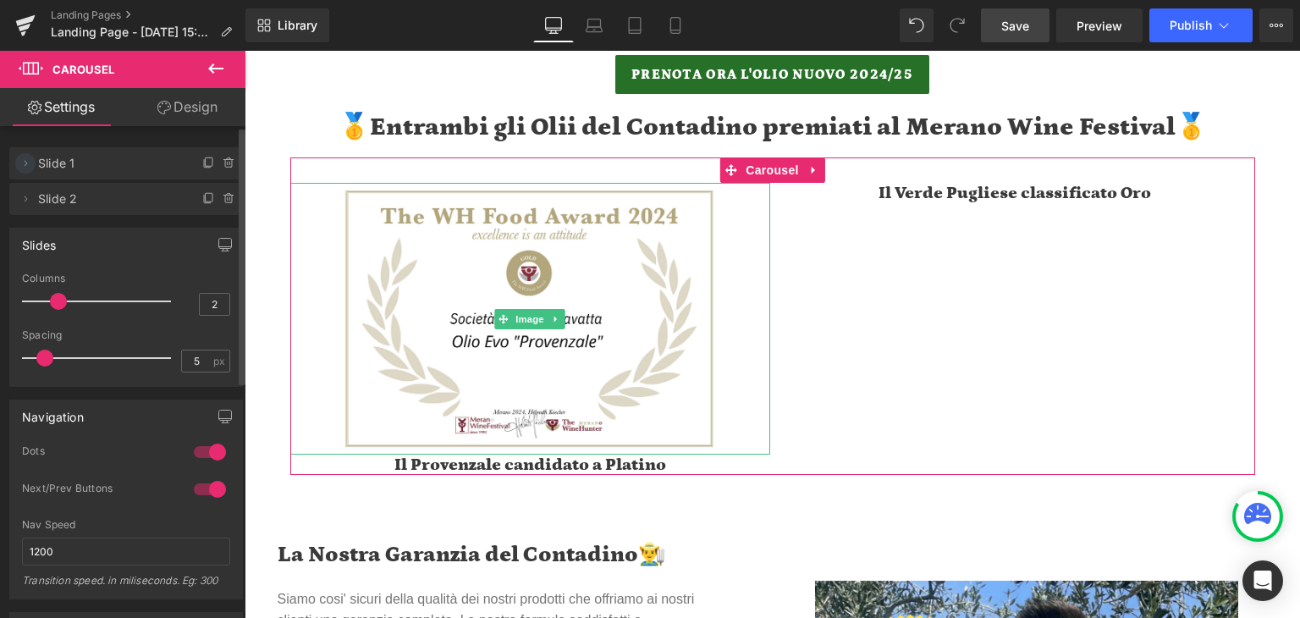
click at [32, 163] on span at bounding box center [25, 163] width 20 height 20
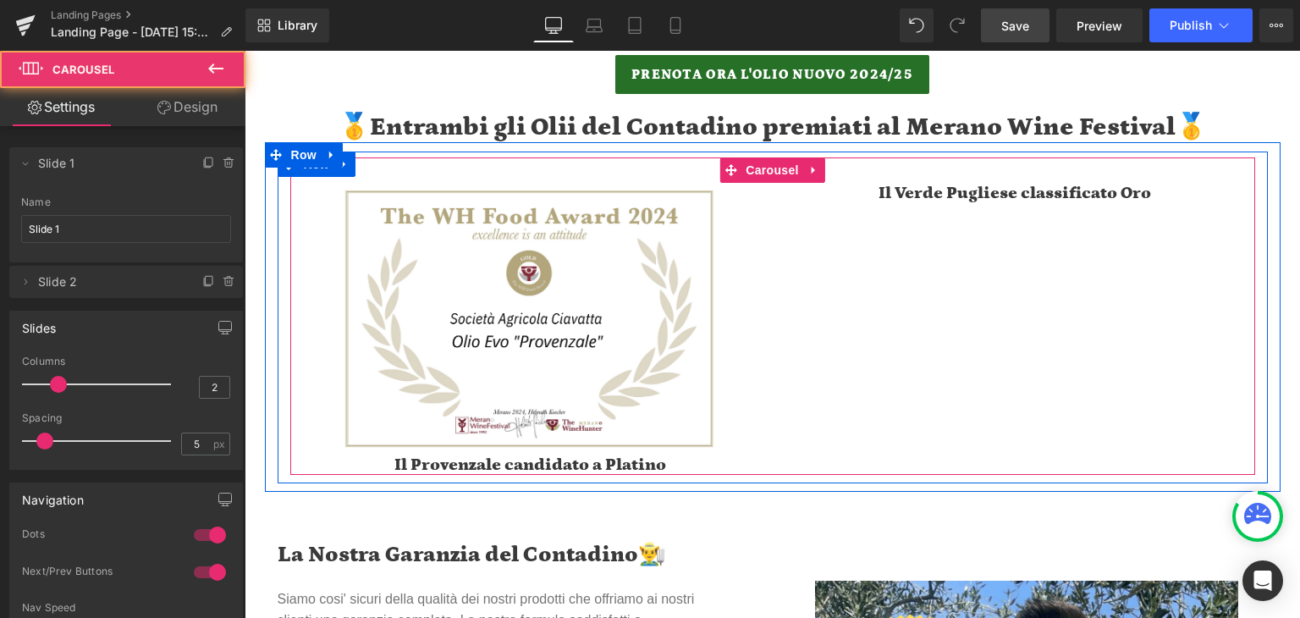
click at [904, 336] on div "Image Il Provenzale candidato a Platino Heading Il Verde Pugliese classificato …" at bounding box center [774, 329] width 969 height 292
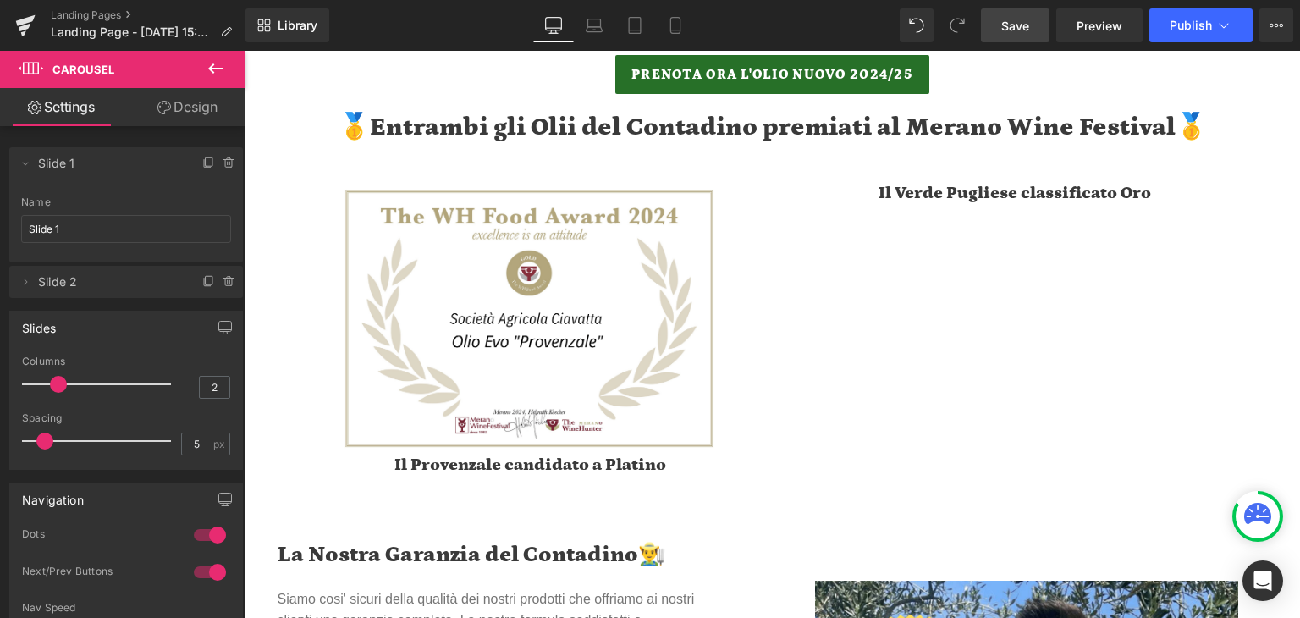
click at [218, 78] on icon at bounding box center [216, 68] width 20 height 20
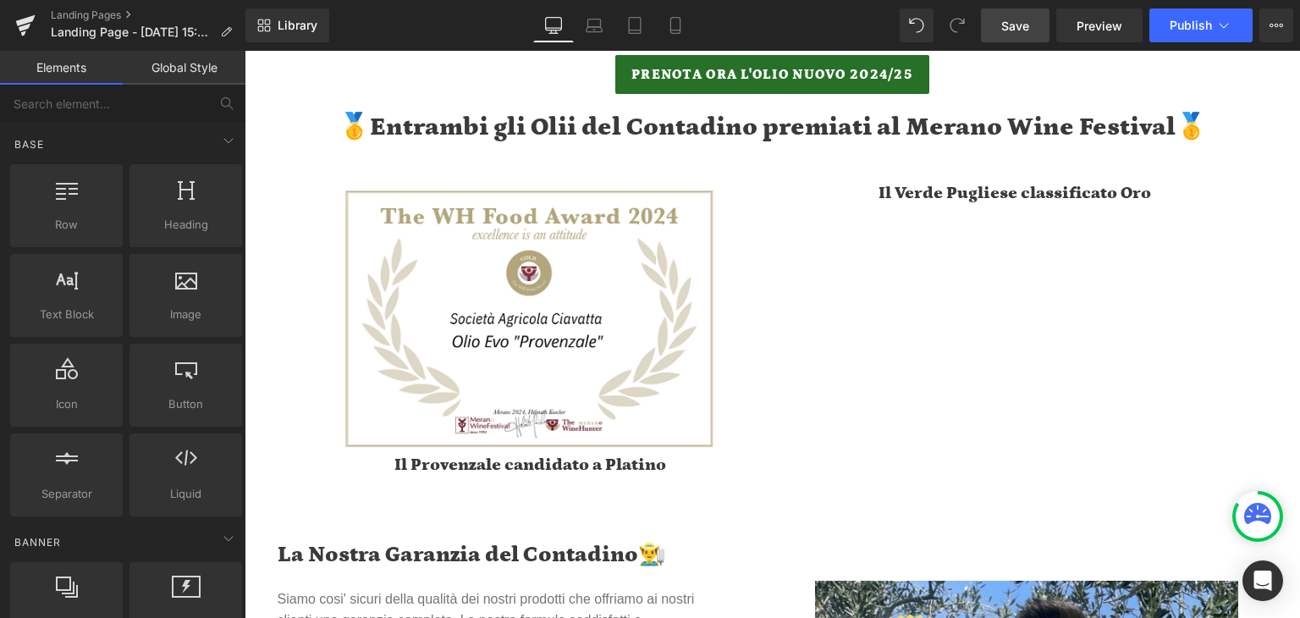
click at [1020, 28] on span "Save" at bounding box center [1015, 26] width 28 height 18
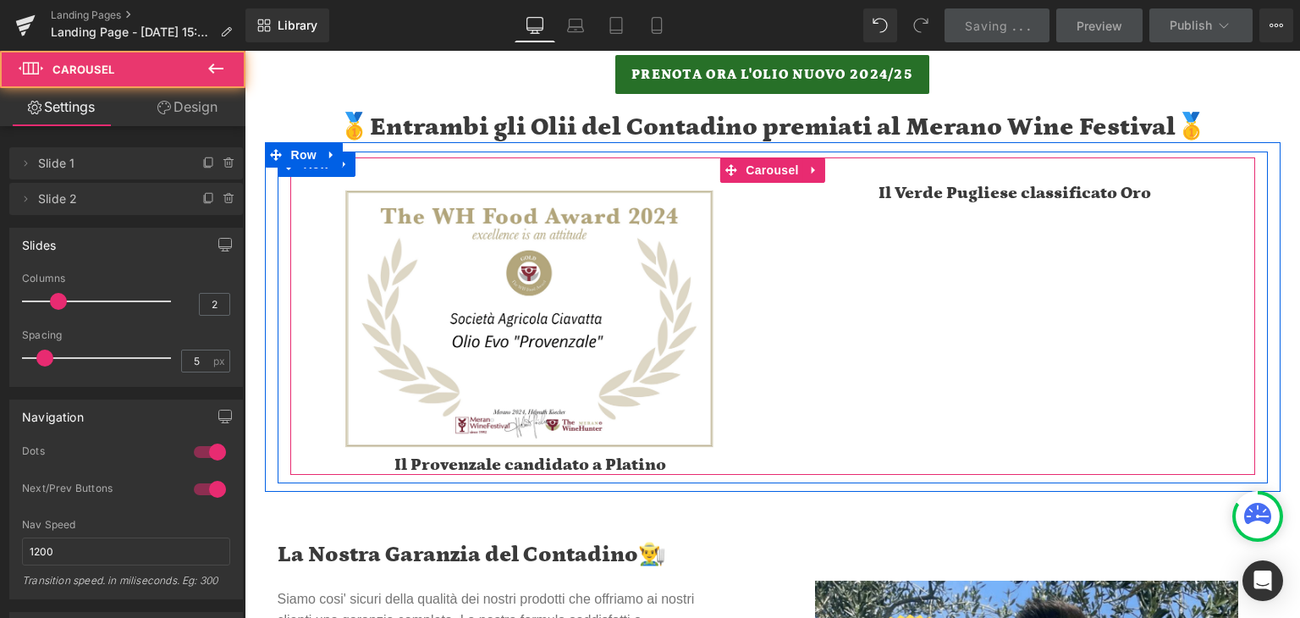
click at [910, 293] on div "Image Il Provenzale candidato a Platino Heading Il Verde Pugliese classificato …" at bounding box center [774, 329] width 969 height 292
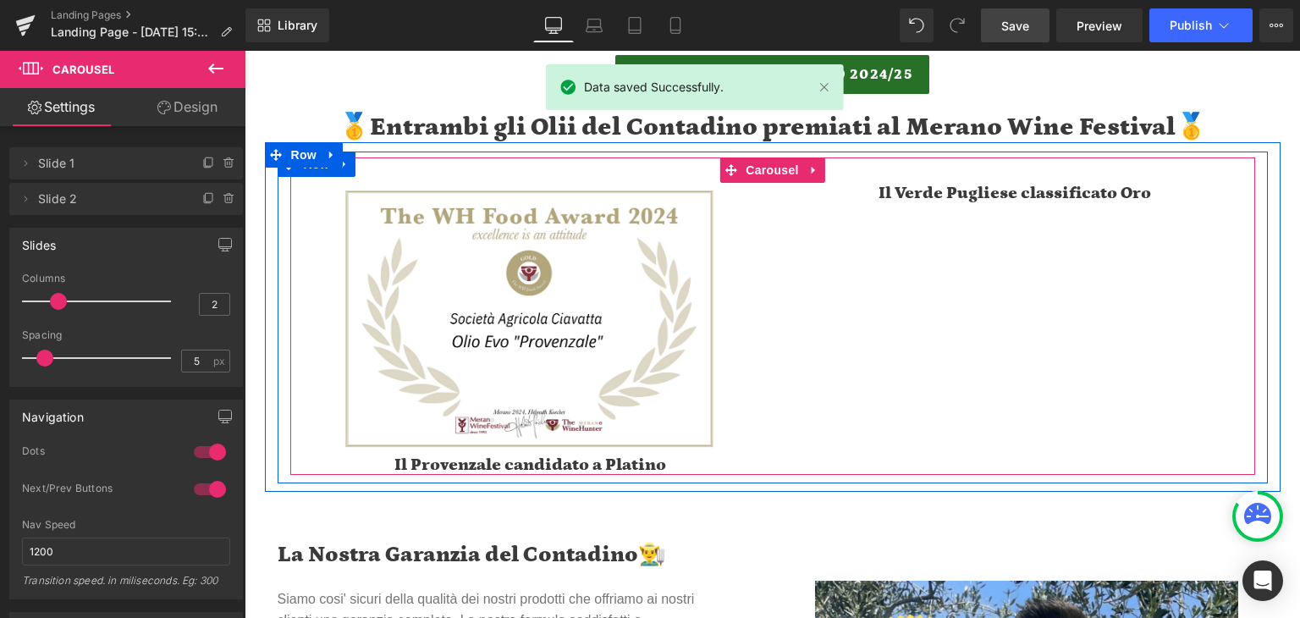
click at [979, 338] on div "Image Il Provenzale candidato a Platino Heading Il Verde Pugliese classificato …" at bounding box center [774, 329] width 969 height 292
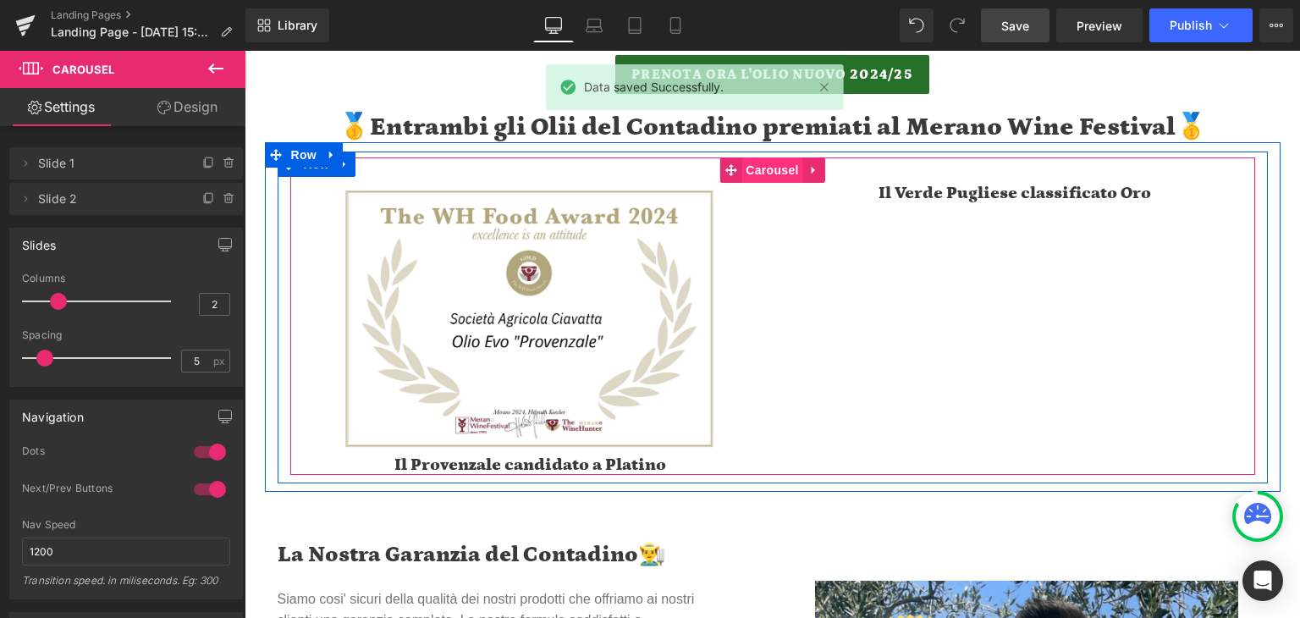
click at [769, 170] on span "Carousel" at bounding box center [772, 169] width 61 height 25
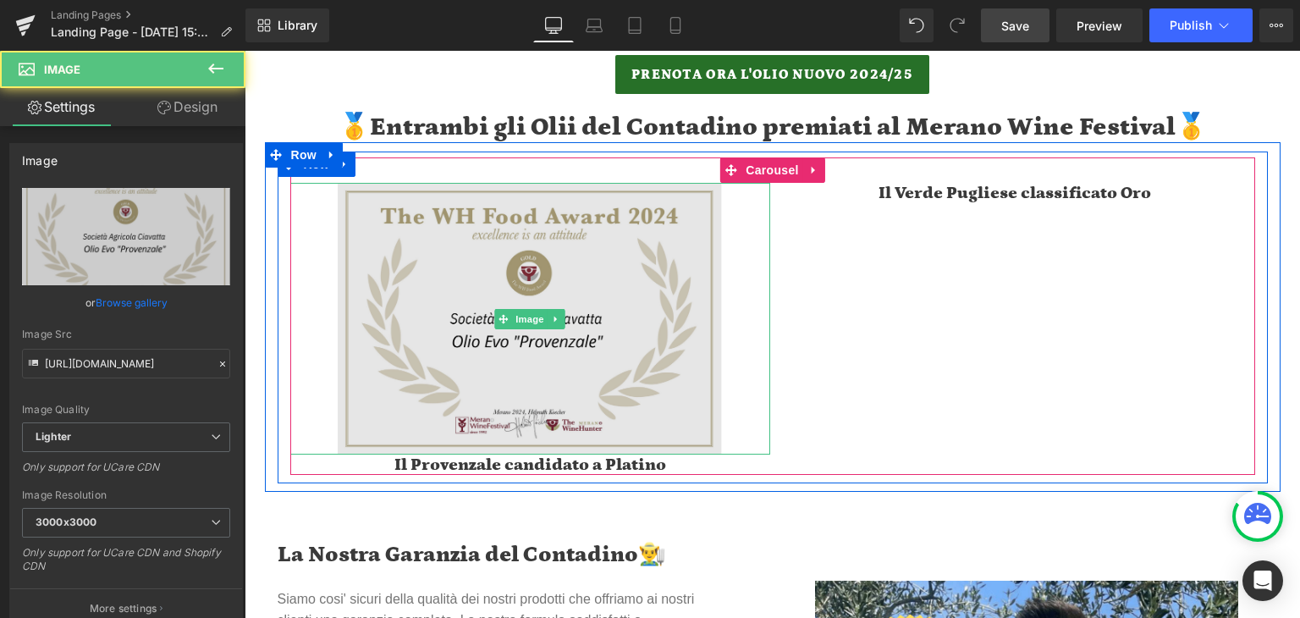
click at [495, 252] on img at bounding box center [530, 319] width 384 height 272
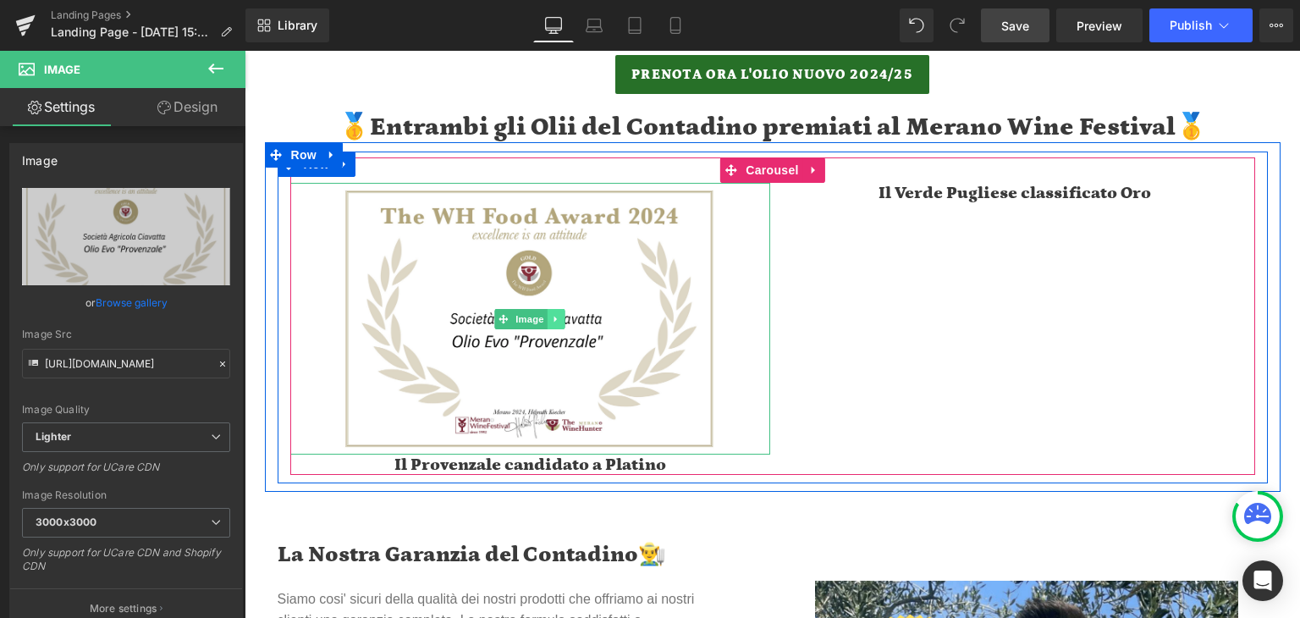
click at [552, 316] on icon at bounding box center [556, 319] width 9 height 10
click at [543, 319] on icon at bounding box center [547, 318] width 9 height 9
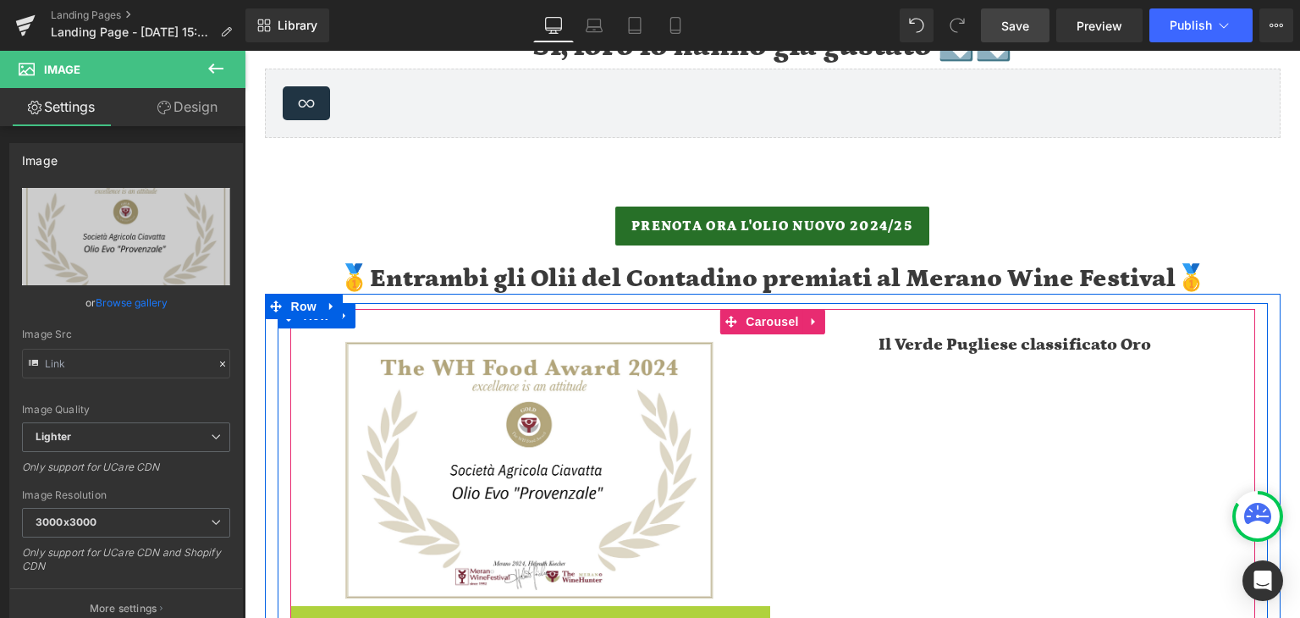
scroll to position [2828, 0]
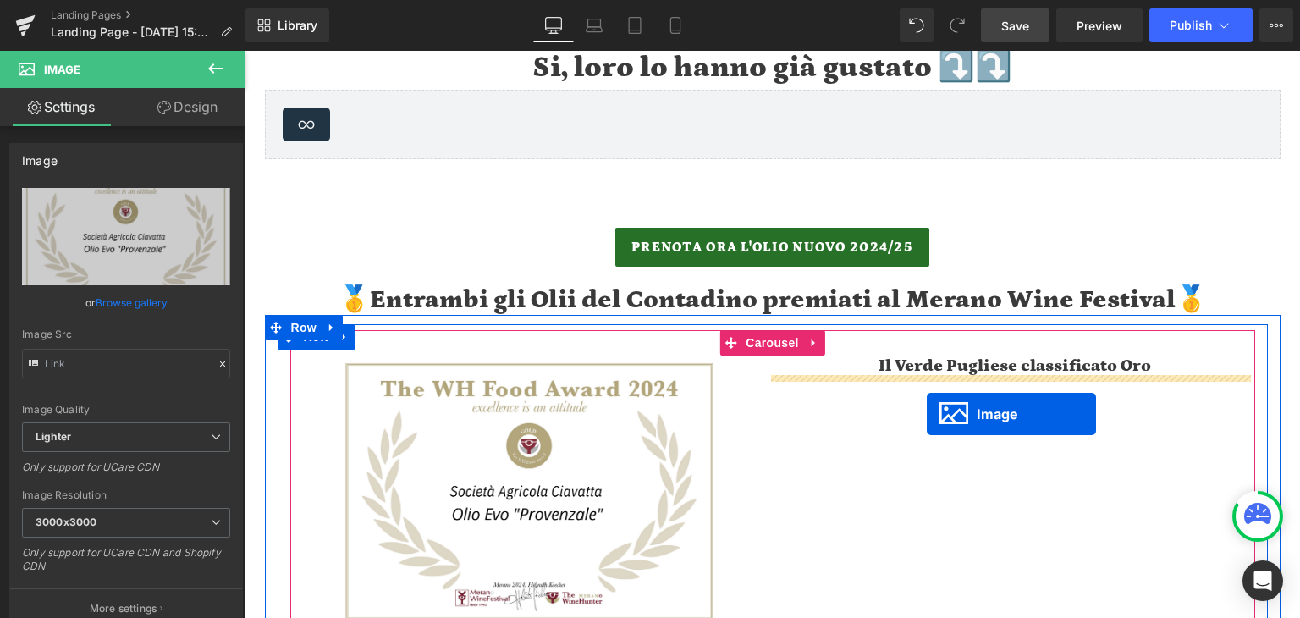
drag, startPoint x: 491, startPoint y: 421, endPoint x: 927, endPoint y: 414, distance: 436.0
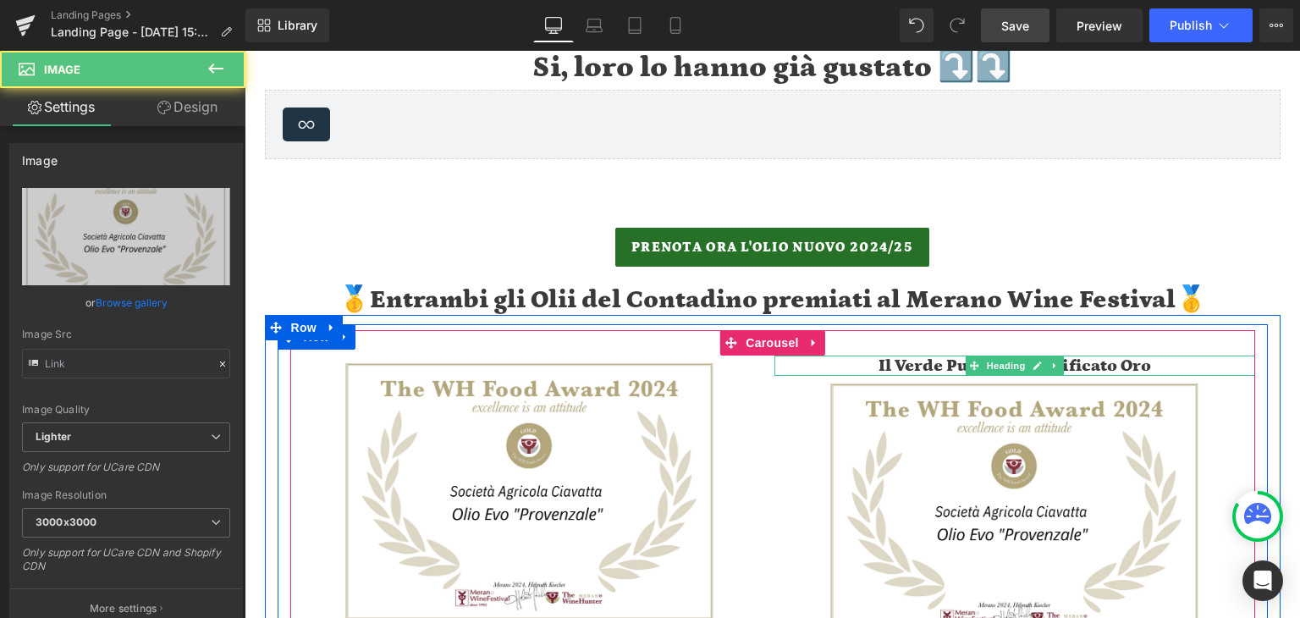
scroll to position [2997, 0]
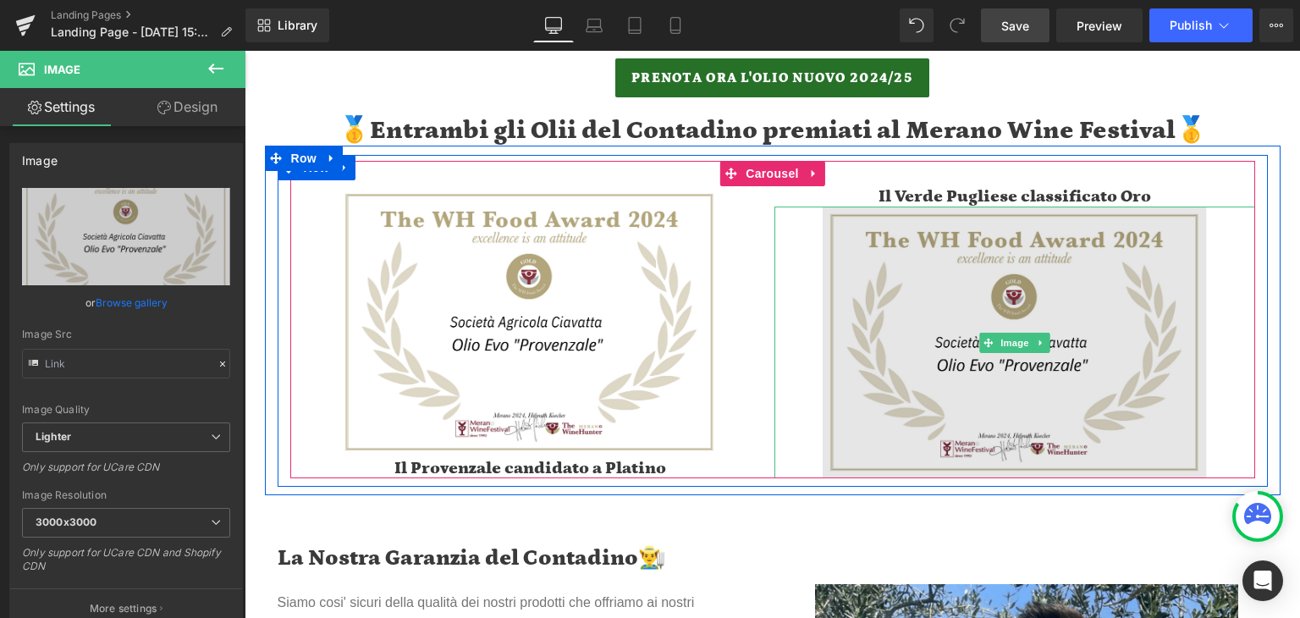
click at [1049, 301] on img at bounding box center [1015, 343] width 384 height 272
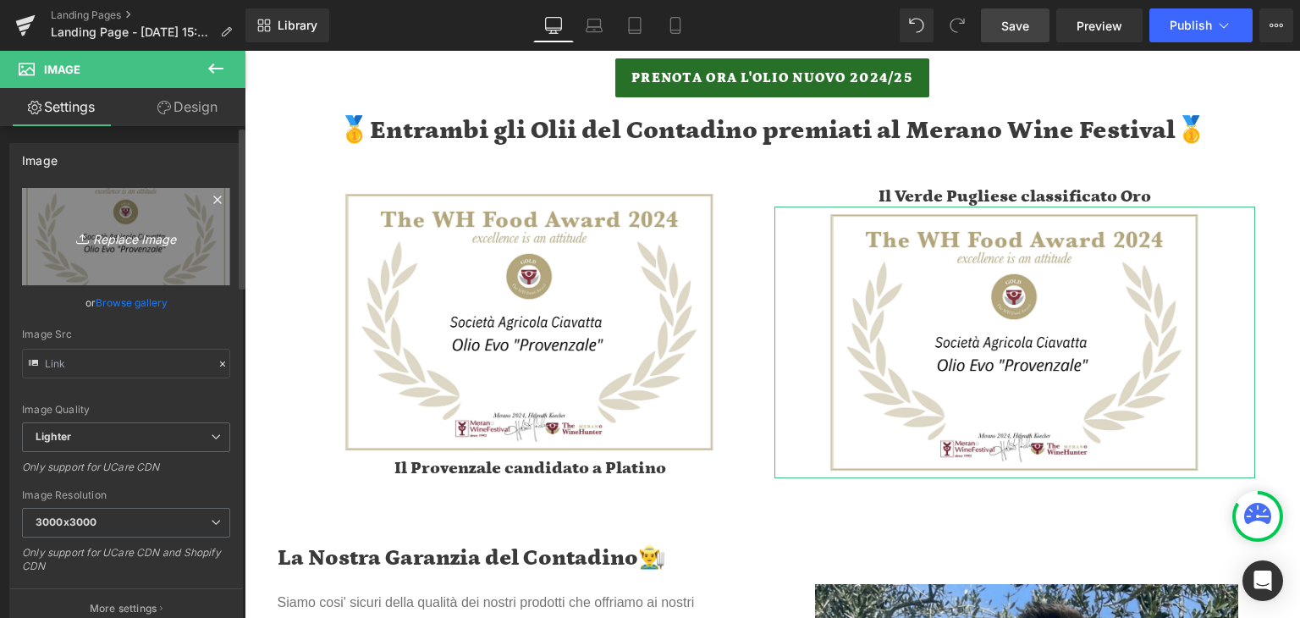
click at [103, 229] on icon "Replace Image" at bounding box center [125, 236] width 135 height 21
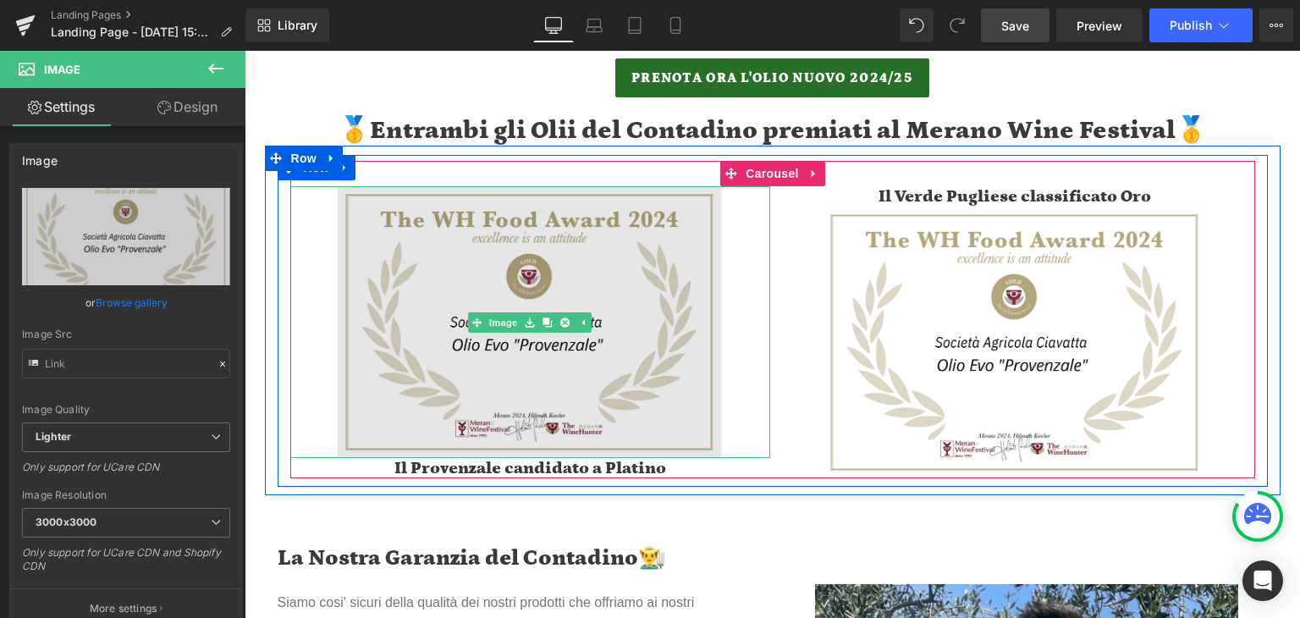
click at [521, 278] on img at bounding box center [530, 322] width 384 height 272
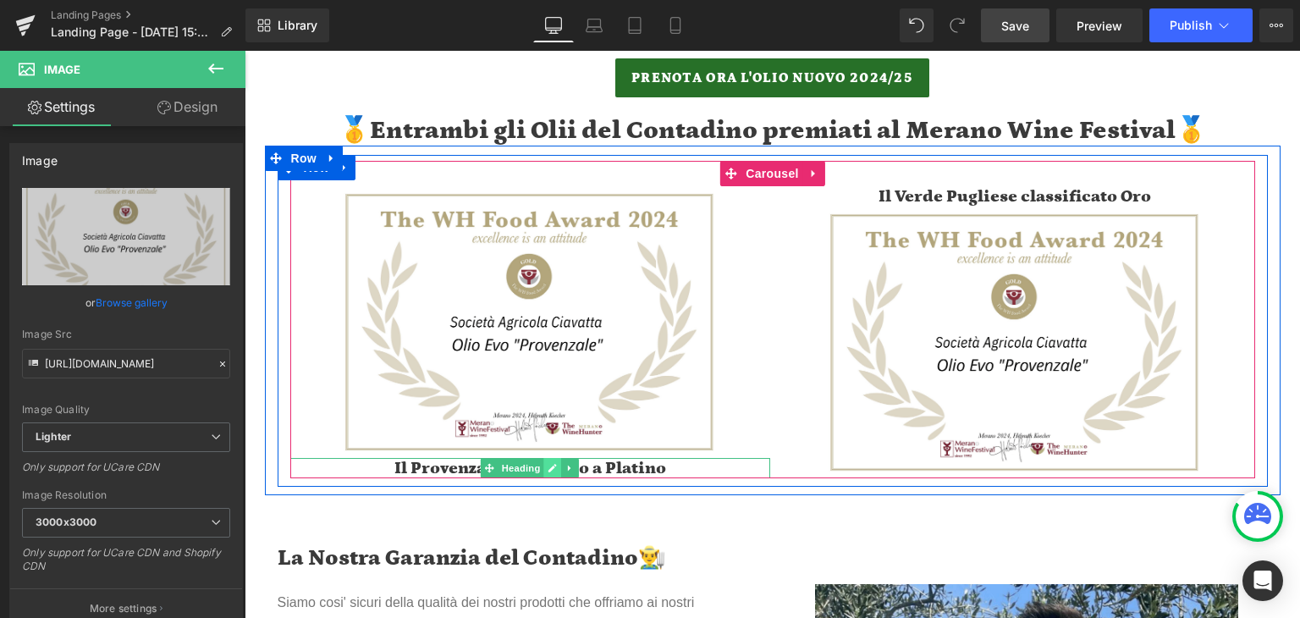
click at [549, 468] on icon at bounding box center [553, 468] width 8 height 8
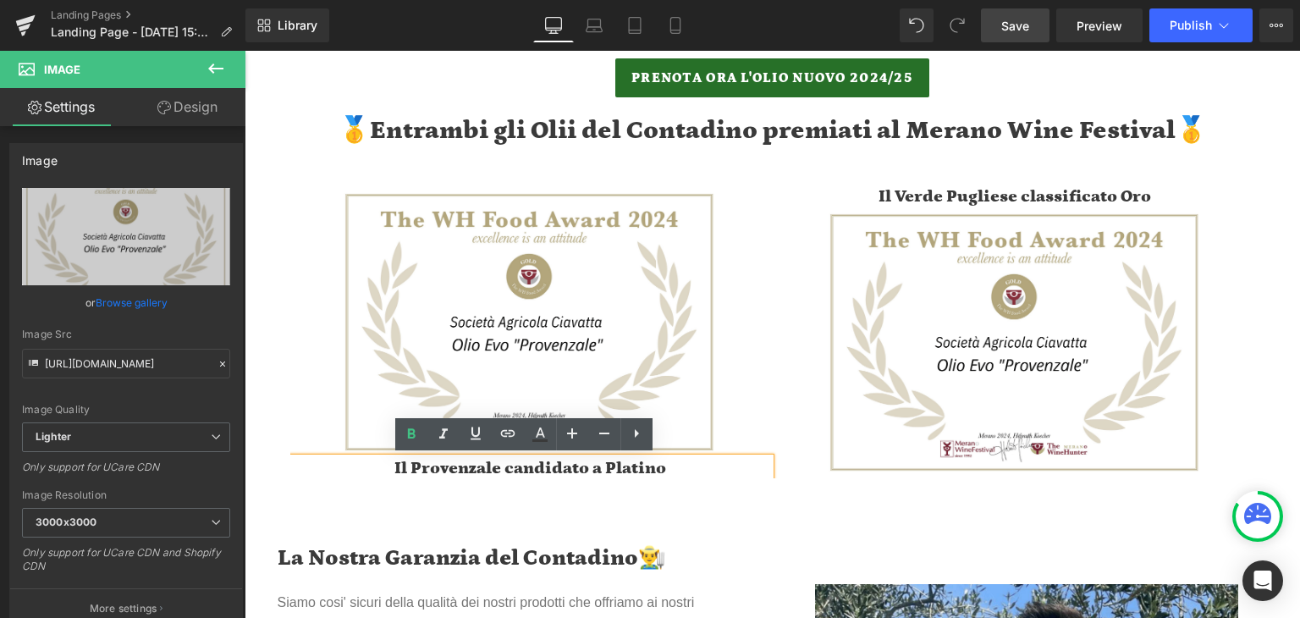
click at [503, 467] on h1 "Il Provenzale candidato a Platino" at bounding box center [530, 468] width 481 height 20
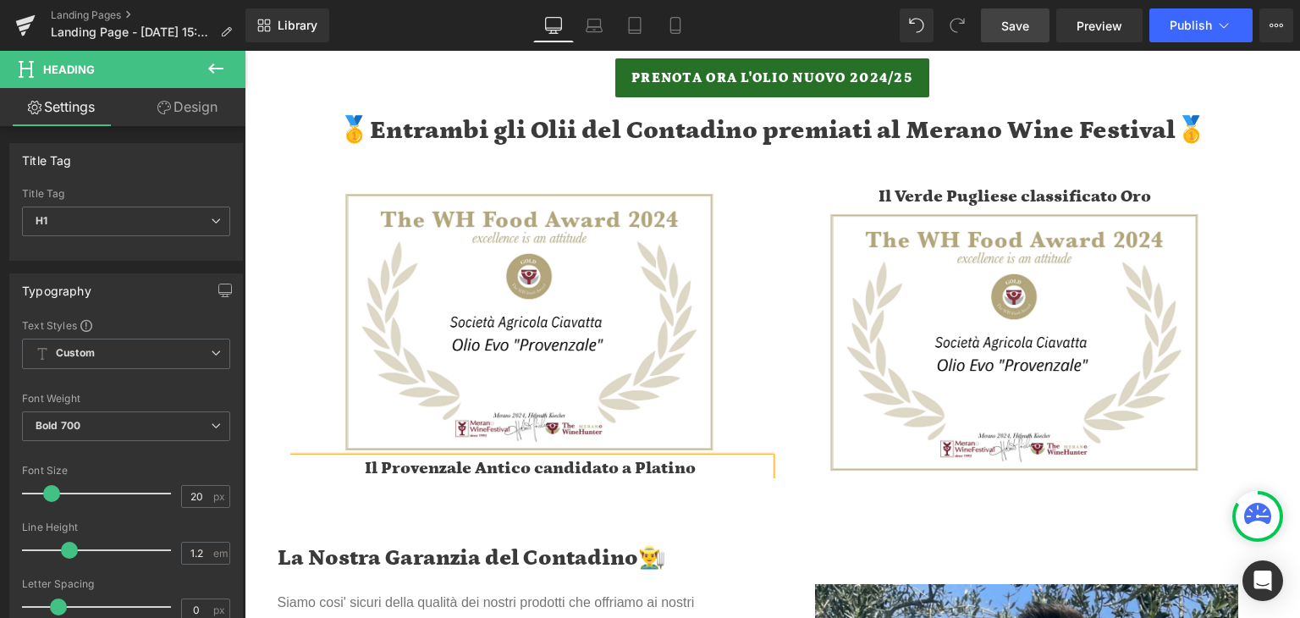
click at [985, 196] on span "Heading" at bounding box center [1006, 196] width 46 height 20
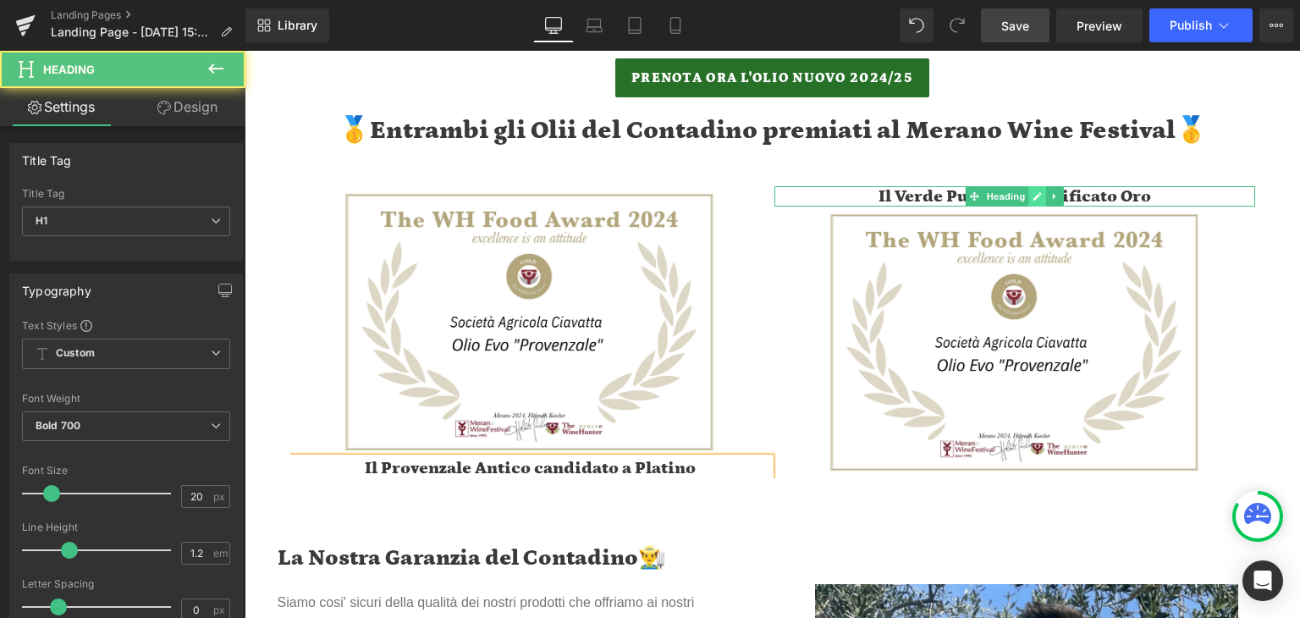
click at [1033, 196] on icon at bounding box center [1037, 196] width 9 height 10
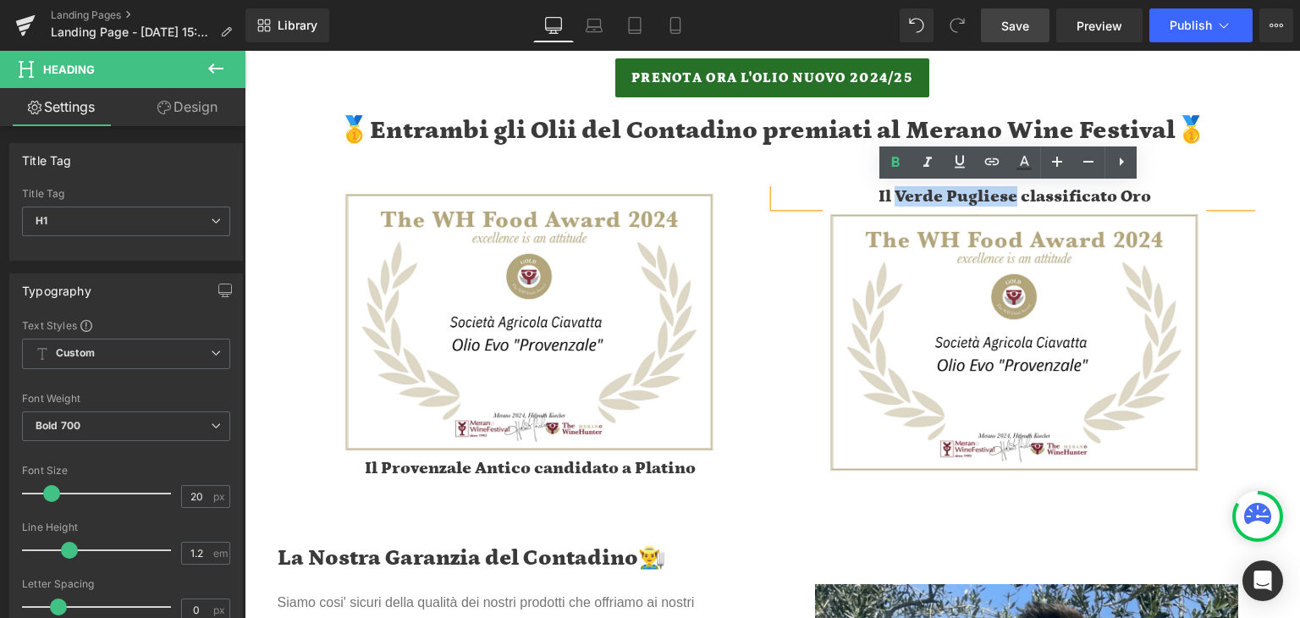
drag, startPoint x: 904, startPoint y: 194, endPoint x: 1011, endPoint y: 198, distance: 106.8
click at [1011, 198] on h1 "Il Verde Pugliese classificato Oro" at bounding box center [1015, 196] width 481 height 20
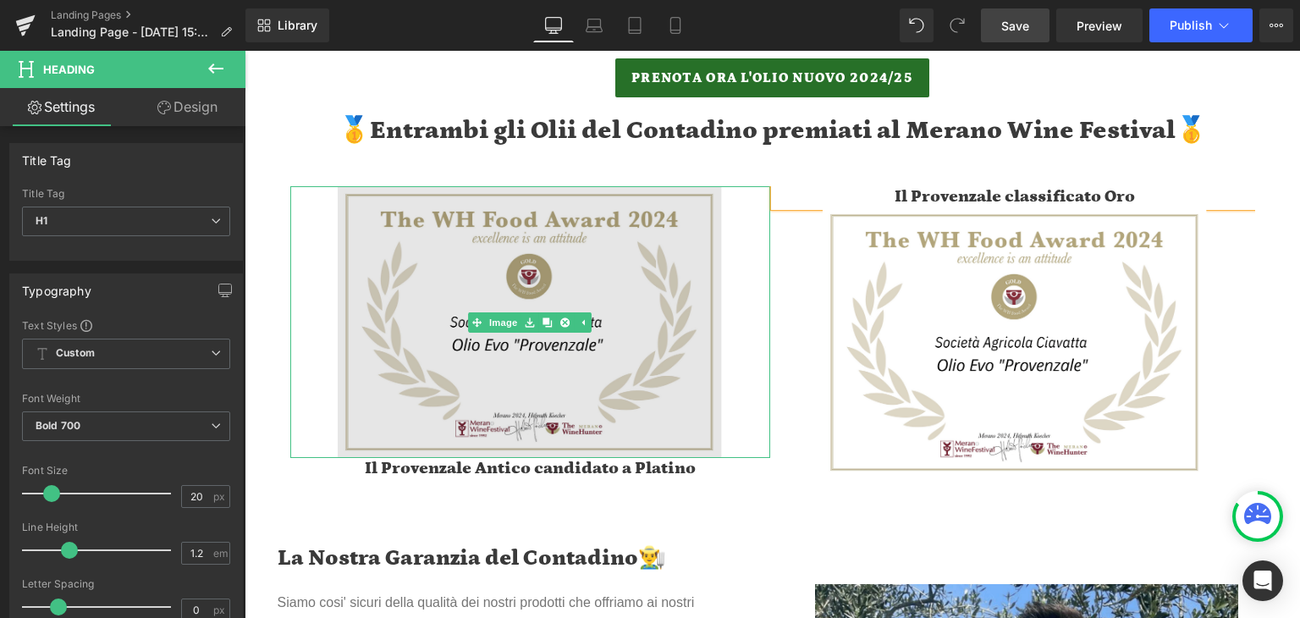
click at [545, 295] on img at bounding box center [530, 322] width 384 height 272
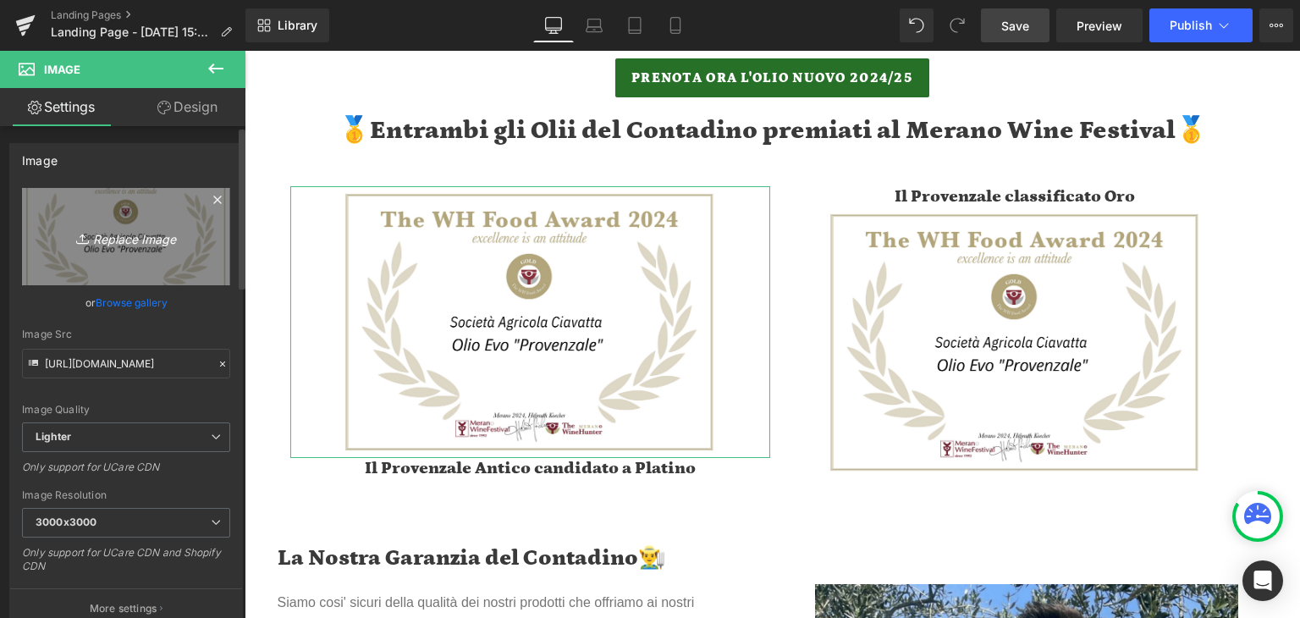
click at [162, 228] on icon "Replace Image" at bounding box center [125, 236] width 135 height 21
type input "C:\fakepath\The WHA Candidato Platinum_00 (20).pdf.png"
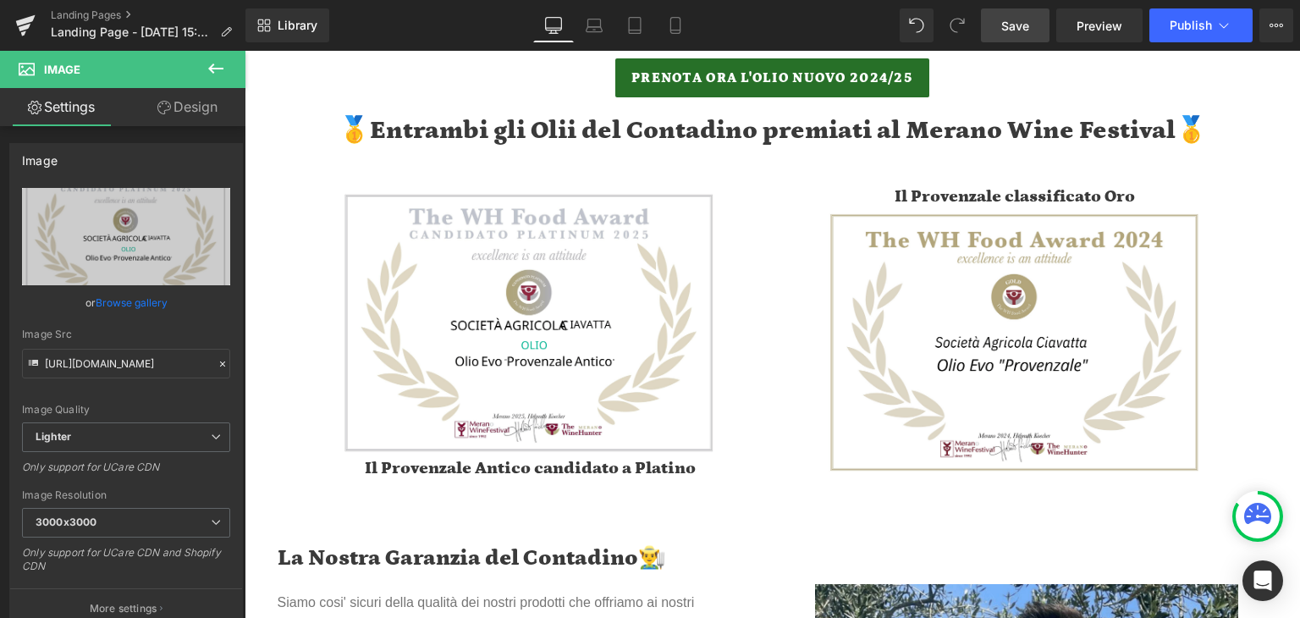
click at [1029, 21] on span "Save" at bounding box center [1015, 26] width 28 height 18
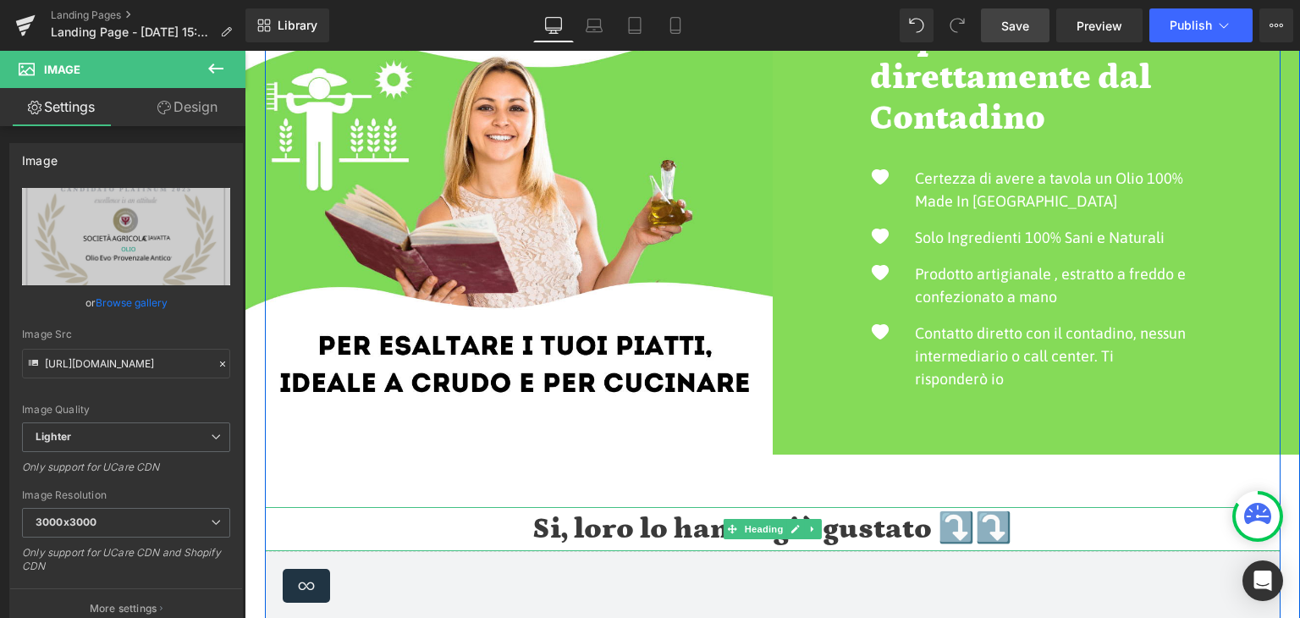
scroll to position [2150, 0]
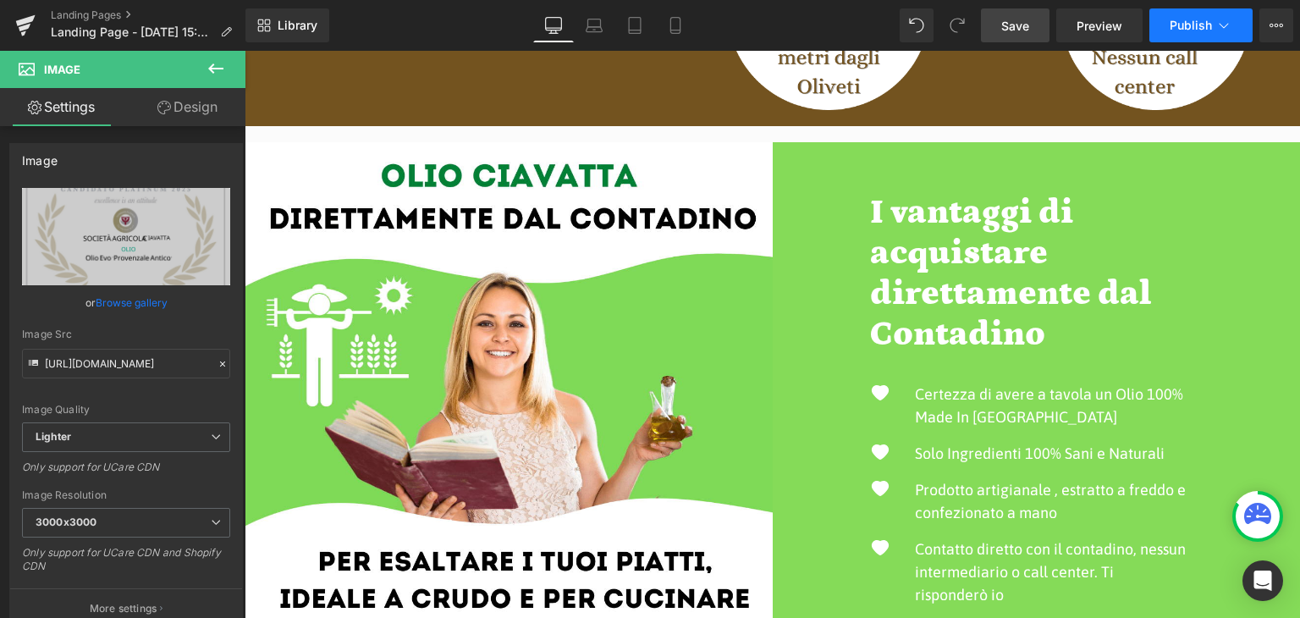
click at [1229, 18] on icon at bounding box center [1224, 25] width 17 height 17
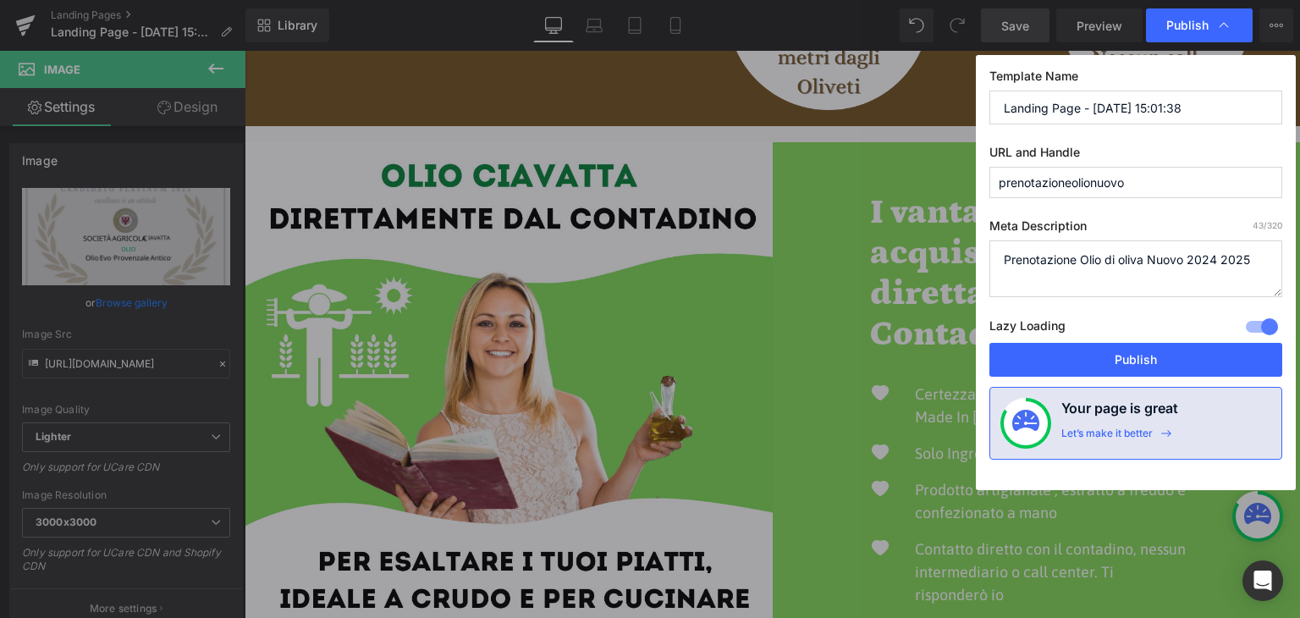
drag, startPoint x: 1219, startPoint y: 257, endPoint x: 1209, endPoint y: 251, distance: 11.4
click at [1211, 254] on textarea "Prenotazione Olio di oliva Nuovo 2024 2025" at bounding box center [1136, 268] width 293 height 57
drag, startPoint x: 1243, startPoint y: 258, endPoint x: 1253, endPoint y: 258, distance: 10.2
click at [1253, 258] on textarea "Prenotazione Olio di oliva Nuovo 2024 2025" at bounding box center [1136, 268] width 293 height 57
type textarea "Prenotazione Olio di oliva Nuovo 2025 2026"
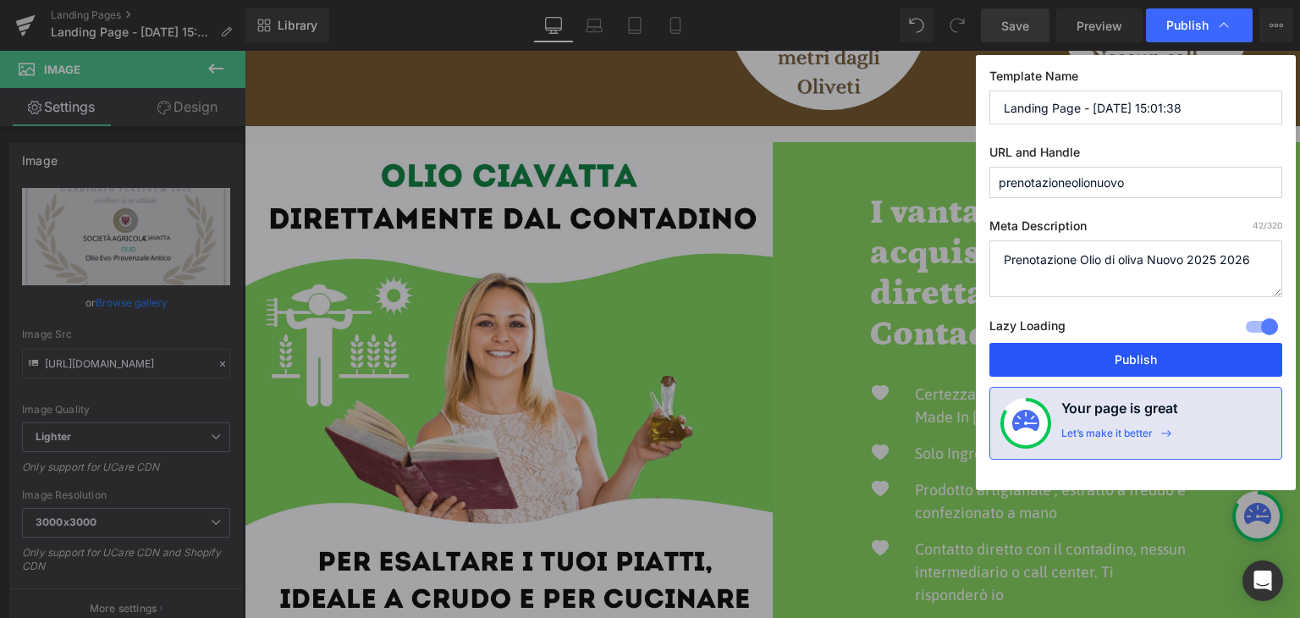
click at [1197, 361] on button "Publish" at bounding box center [1136, 360] width 293 height 34
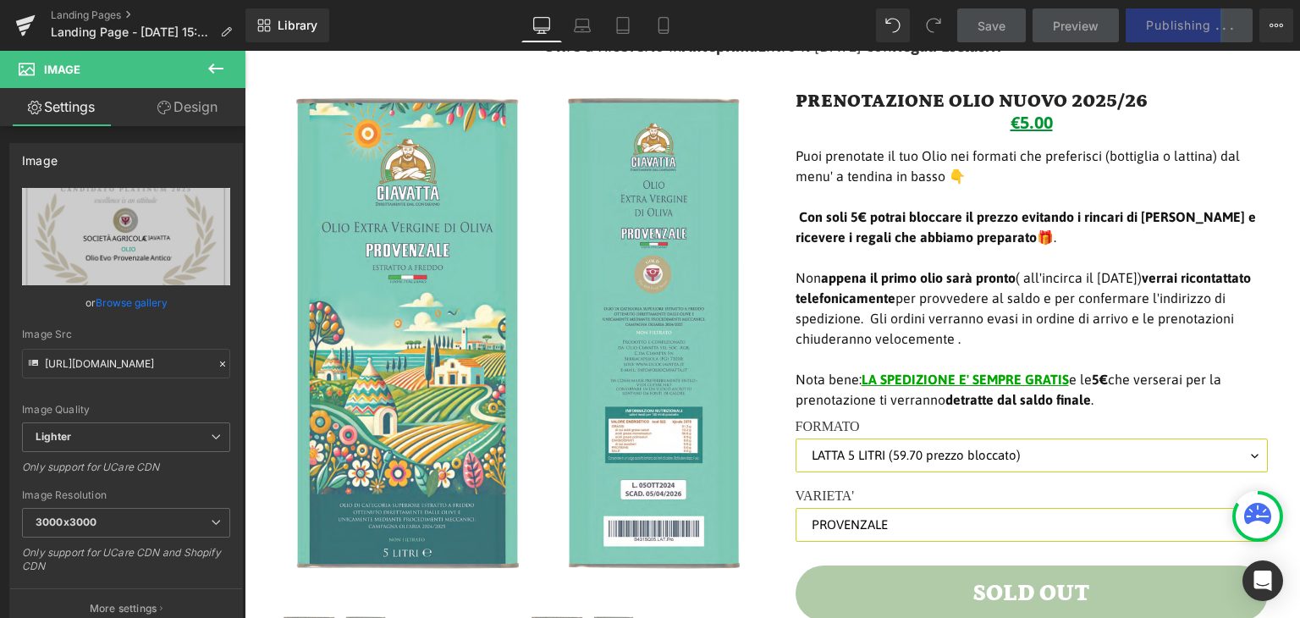
scroll to position [339, 0]
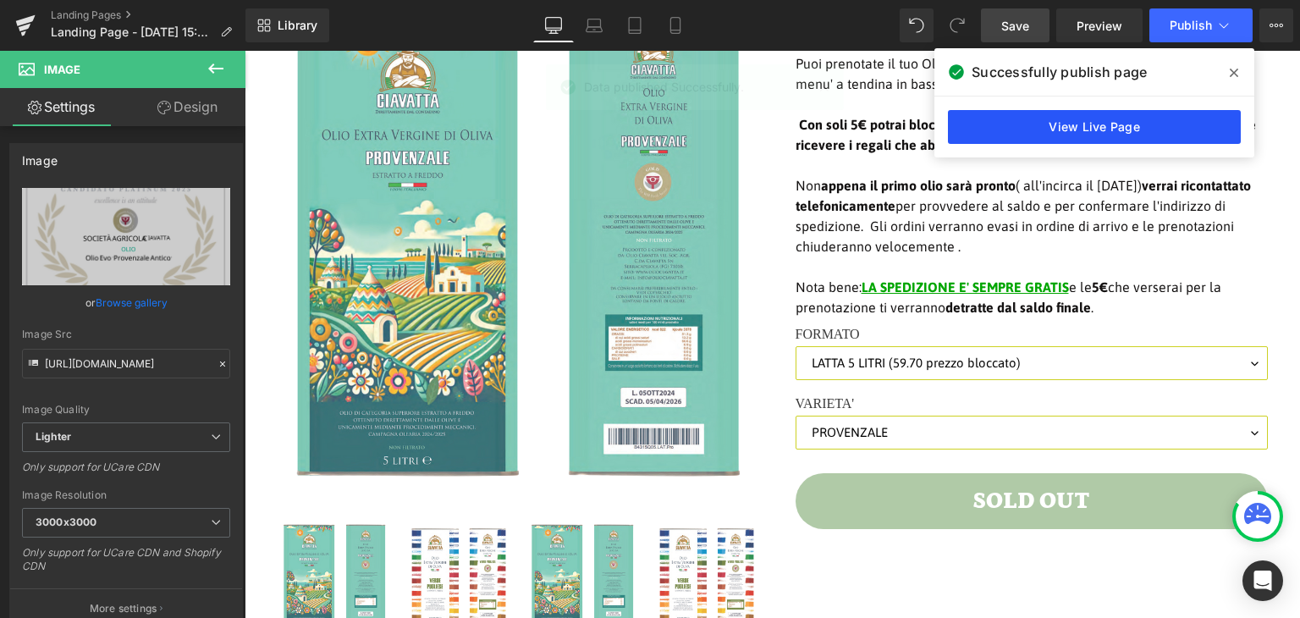
click at [1049, 124] on link "View Live Page" at bounding box center [1094, 127] width 293 height 34
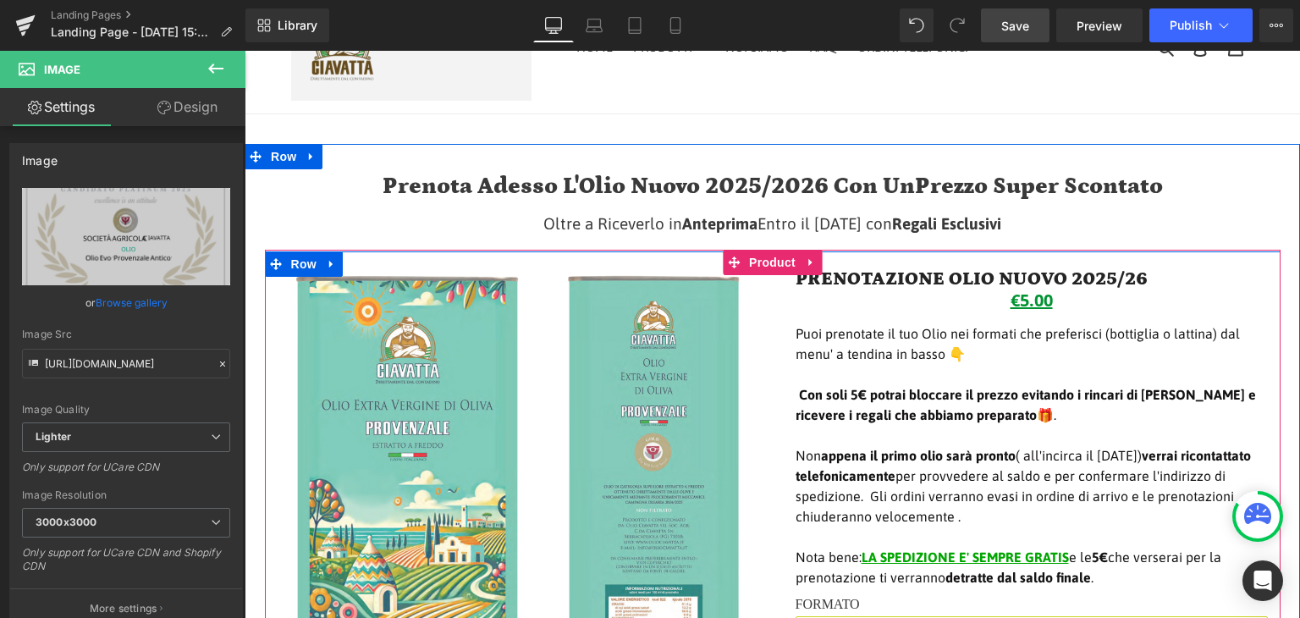
scroll to position [0, 0]
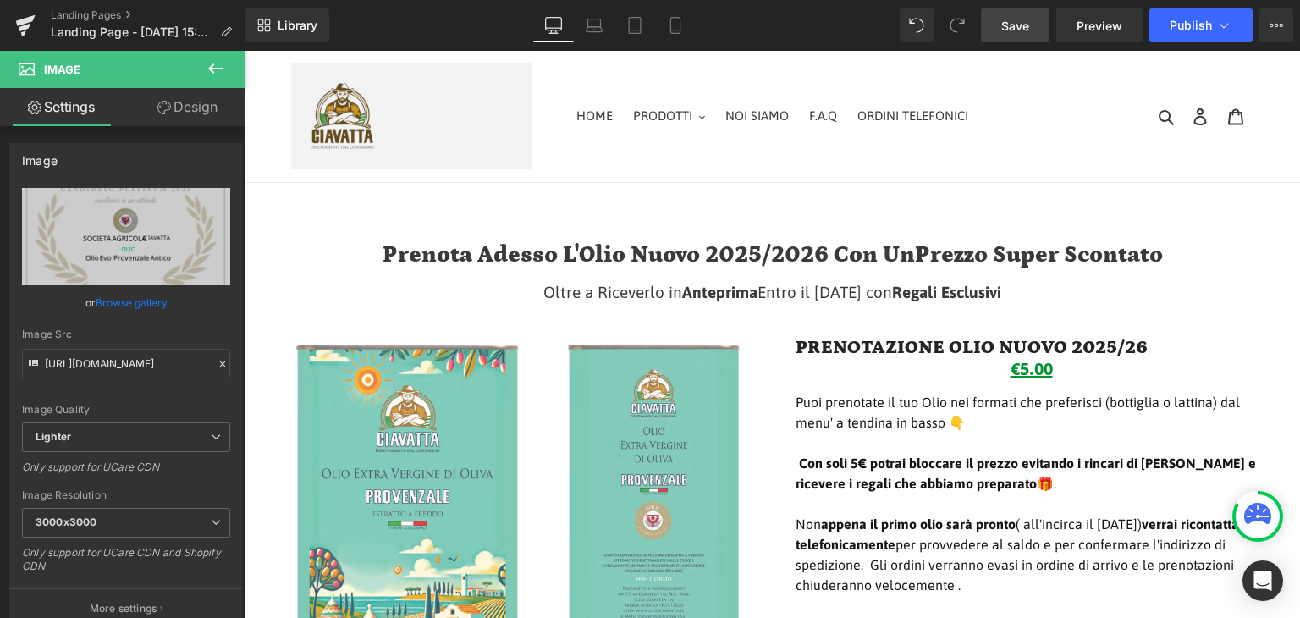
click at [1023, 18] on span "Save" at bounding box center [1015, 26] width 28 height 18
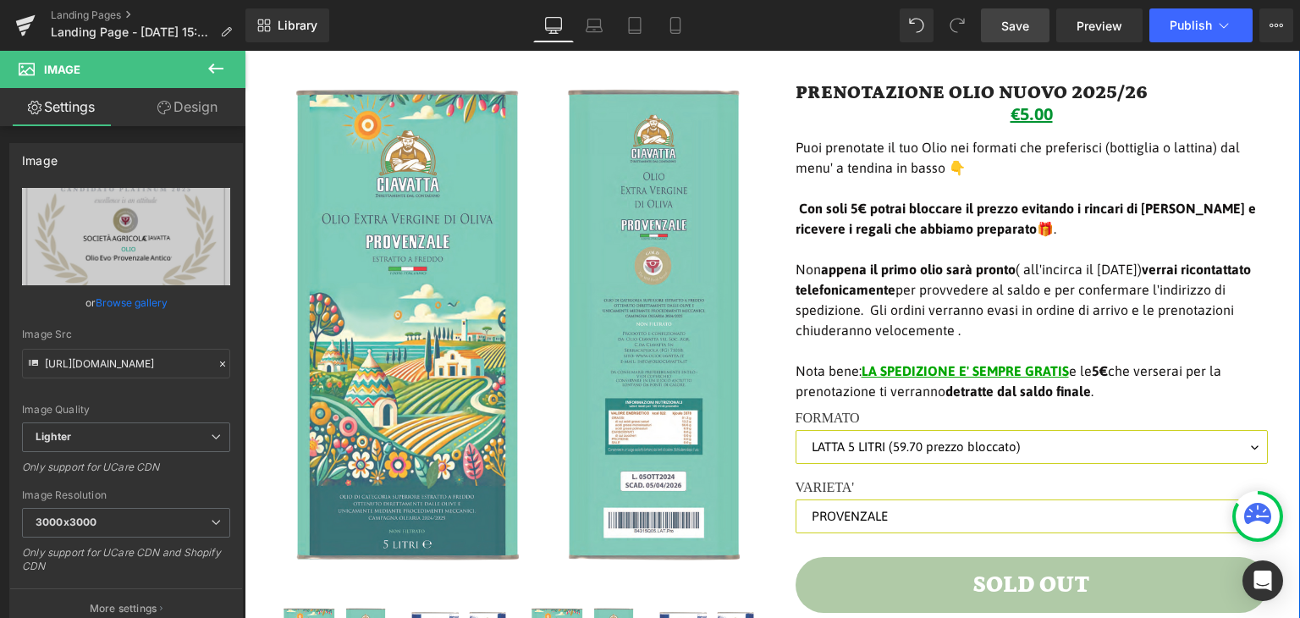
scroll to position [169, 0]
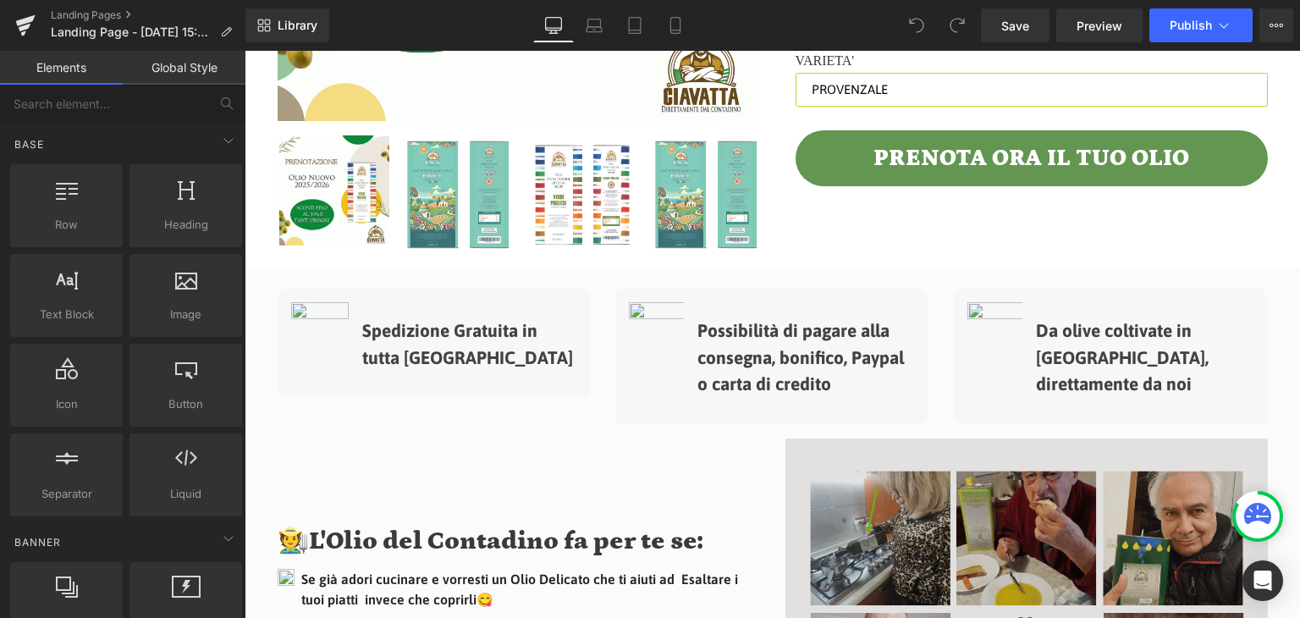
scroll to position [508, 0]
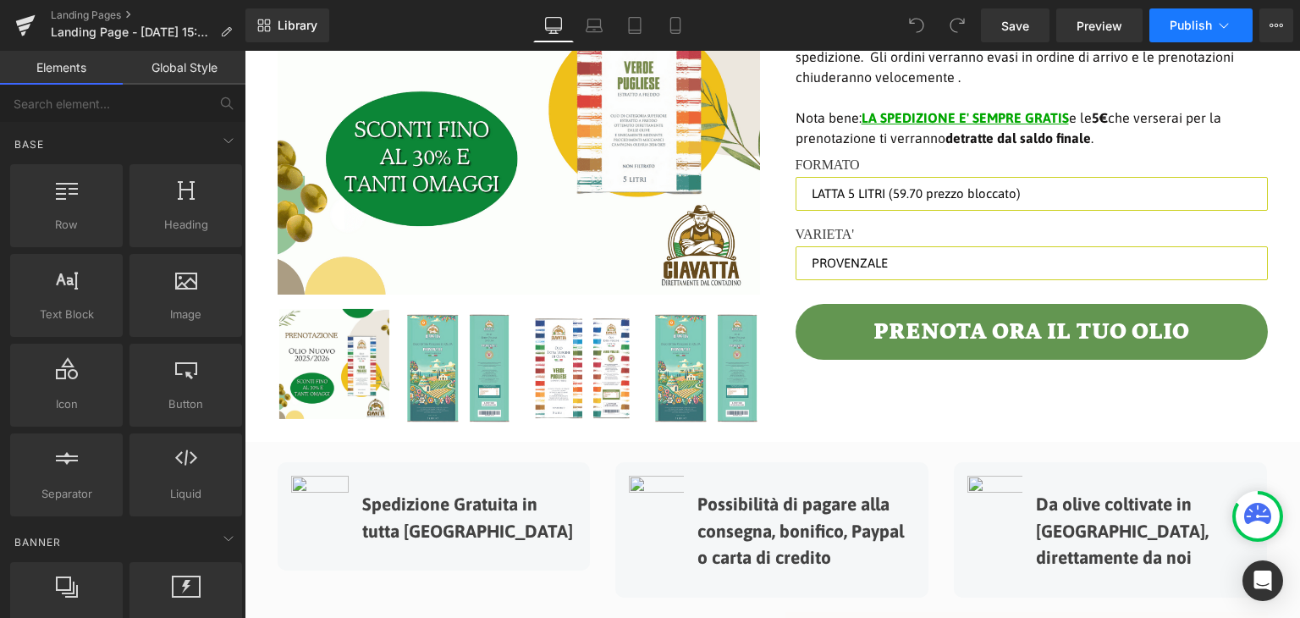
click at [1229, 27] on icon at bounding box center [1224, 25] width 17 height 17
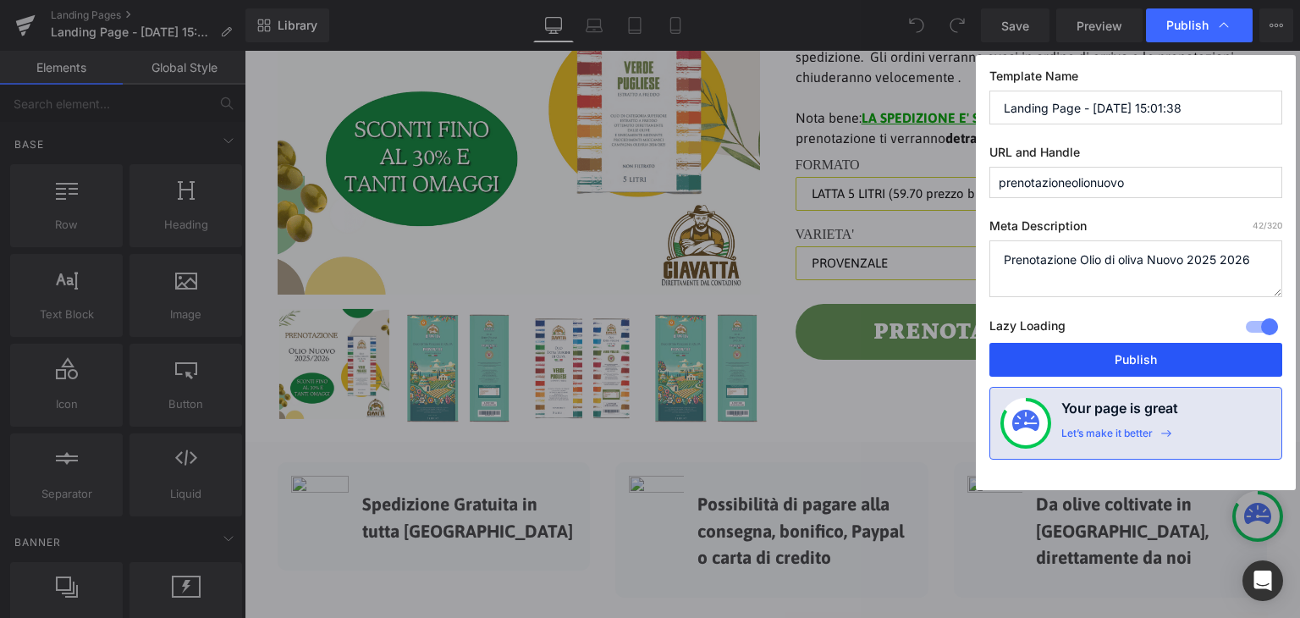
click at [1095, 361] on button "Publish" at bounding box center [1136, 360] width 293 height 34
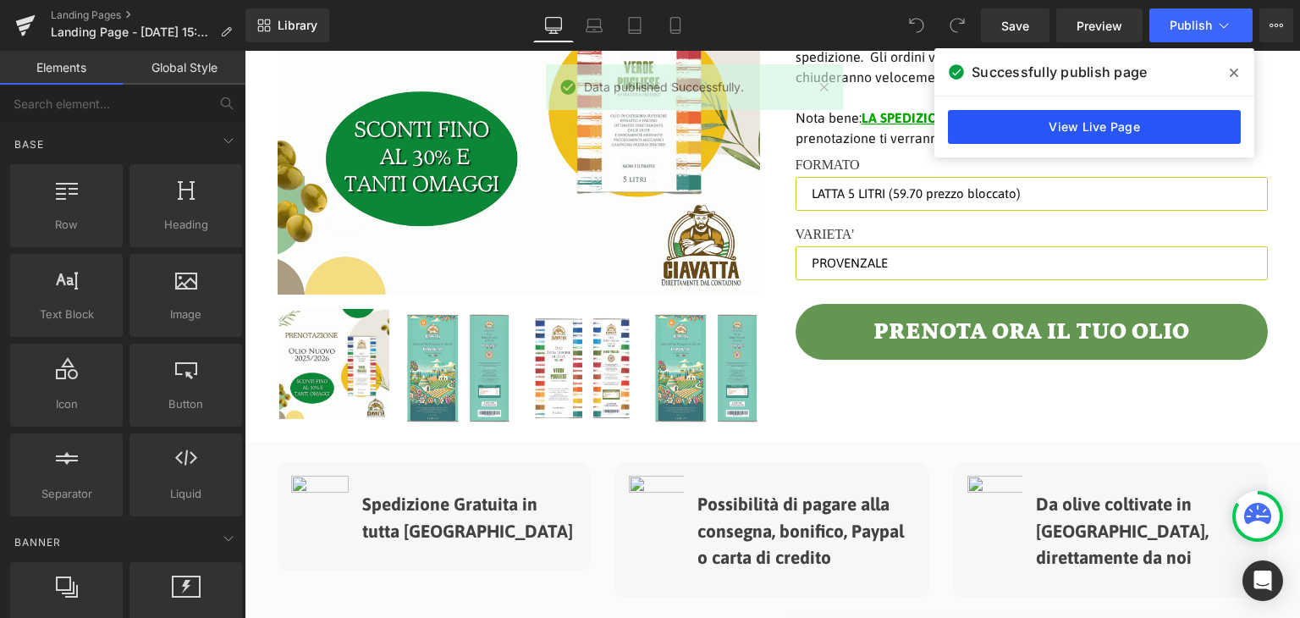
click at [1046, 125] on link "View Live Page" at bounding box center [1094, 127] width 293 height 34
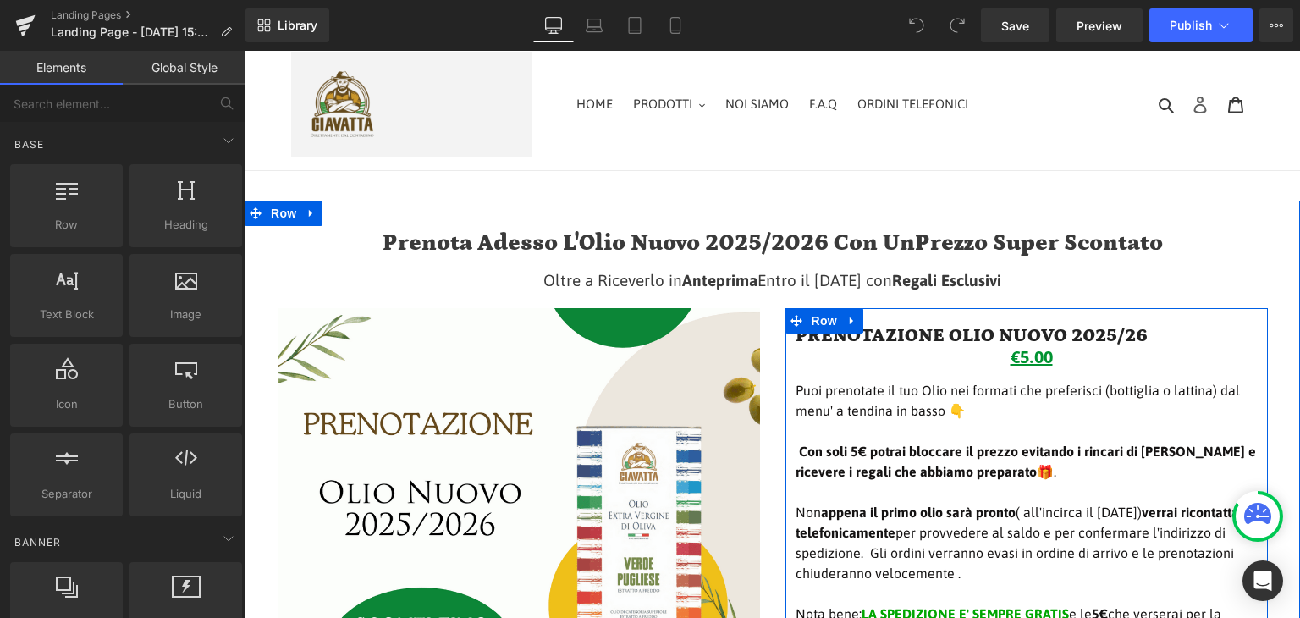
scroll to position [0, 0]
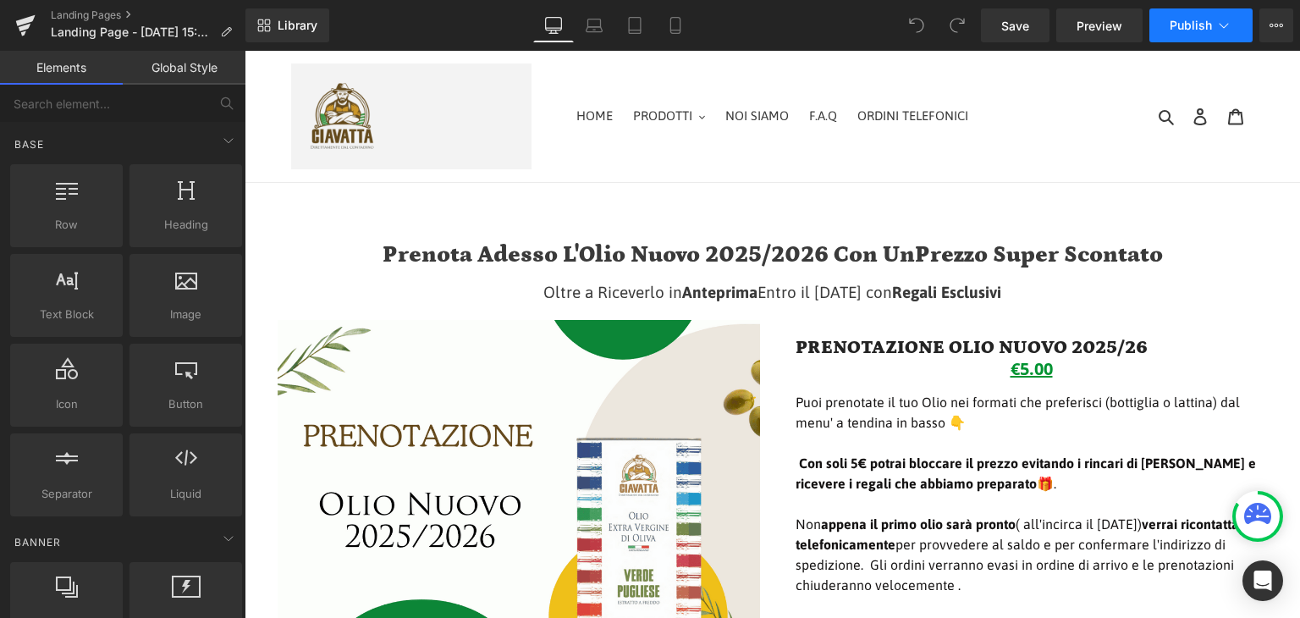
click at [1208, 37] on button "Publish" at bounding box center [1201, 25] width 103 height 34
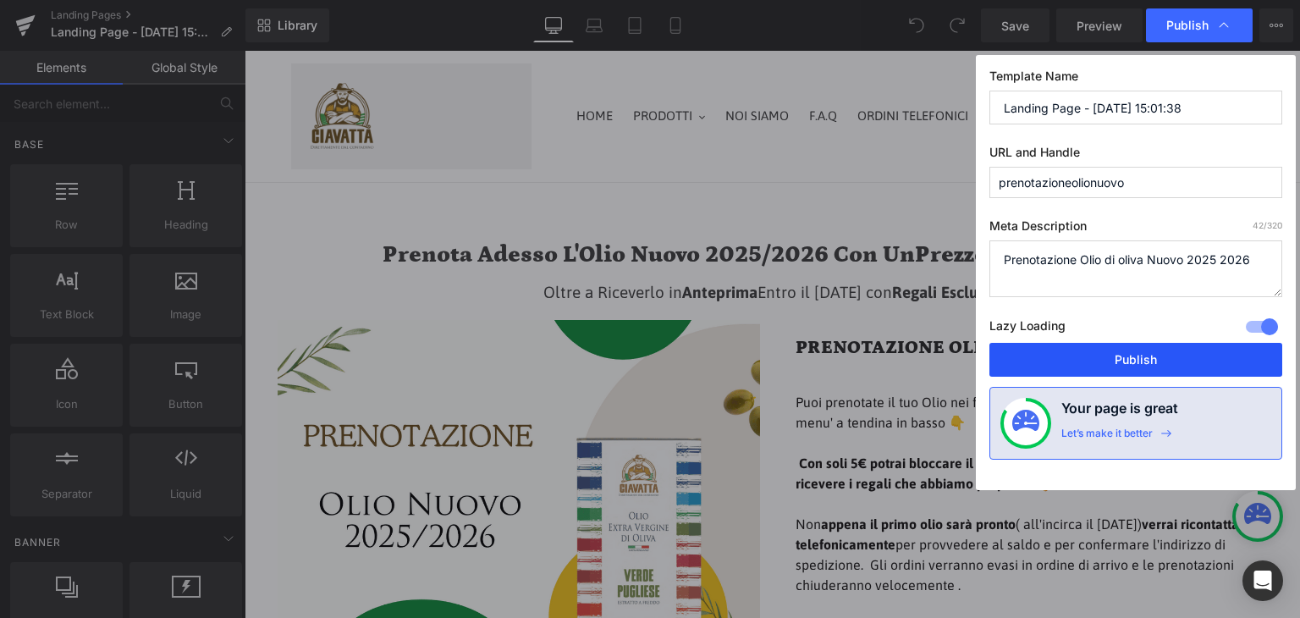
click at [1120, 351] on button "Publish" at bounding box center [1136, 360] width 293 height 34
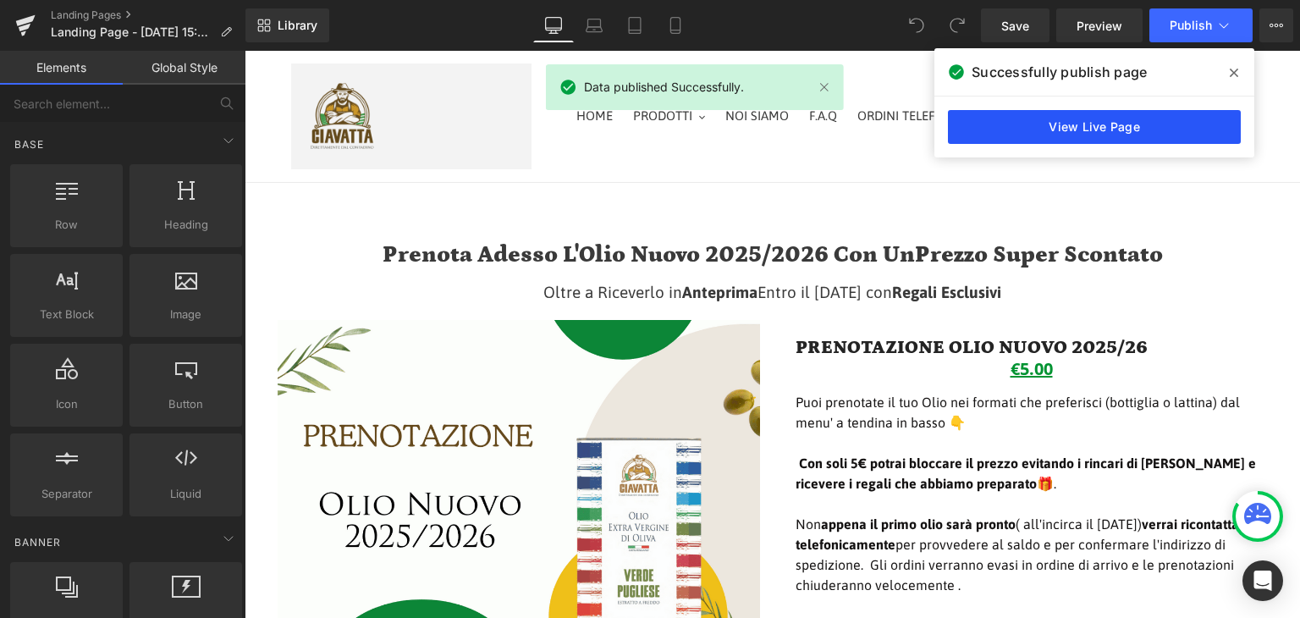
click at [1123, 136] on link "View Live Page" at bounding box center [1094, 127] width 293 height 34
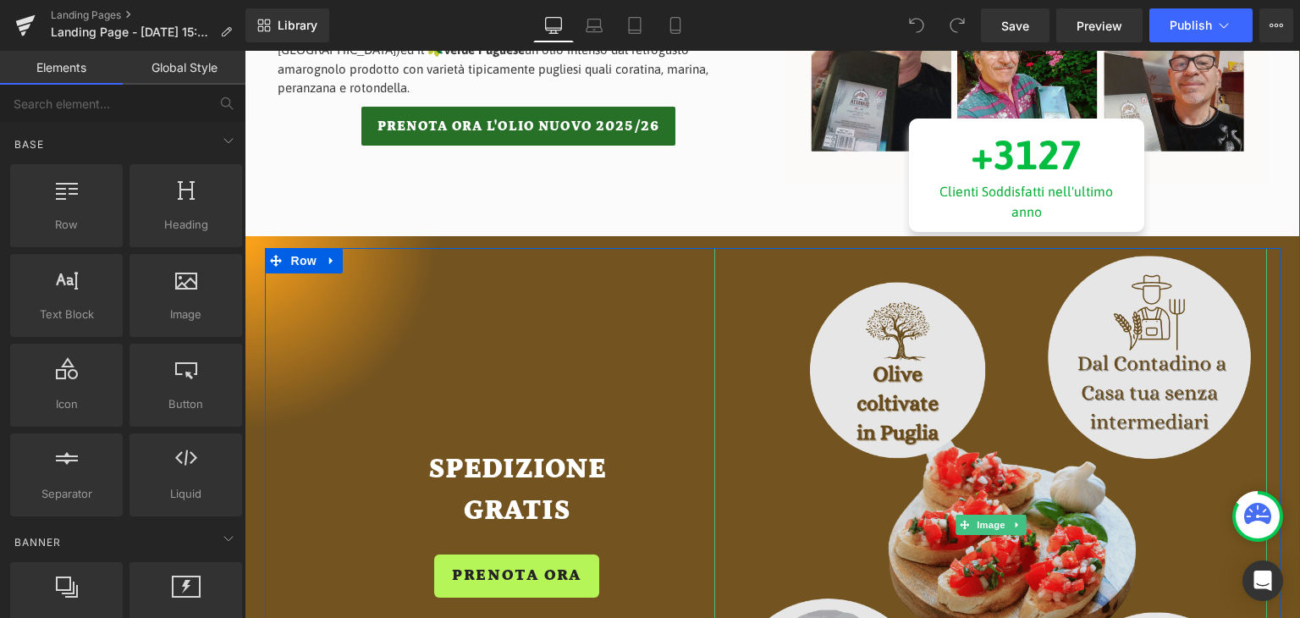
scroll to position [1270, 0]
